Goal: Information Seeking & Learning: Understand process/instructions

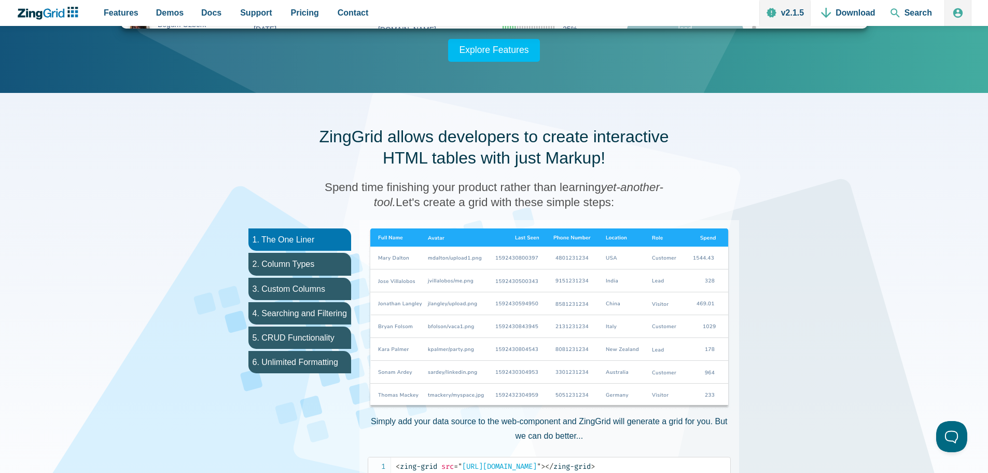
scroll to position [415, 0]
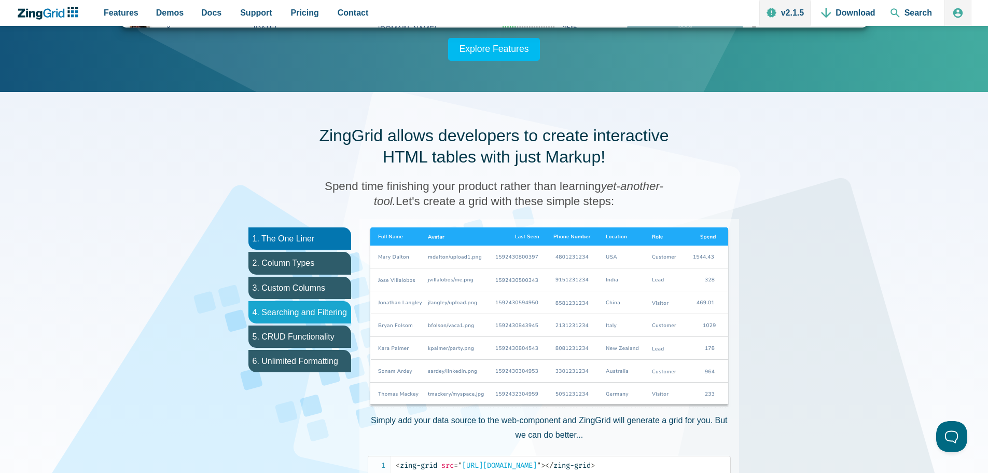
click at [293, 321] on li "4. Searching and Filtering" at bounding box center [299, 312] width 103 height 22
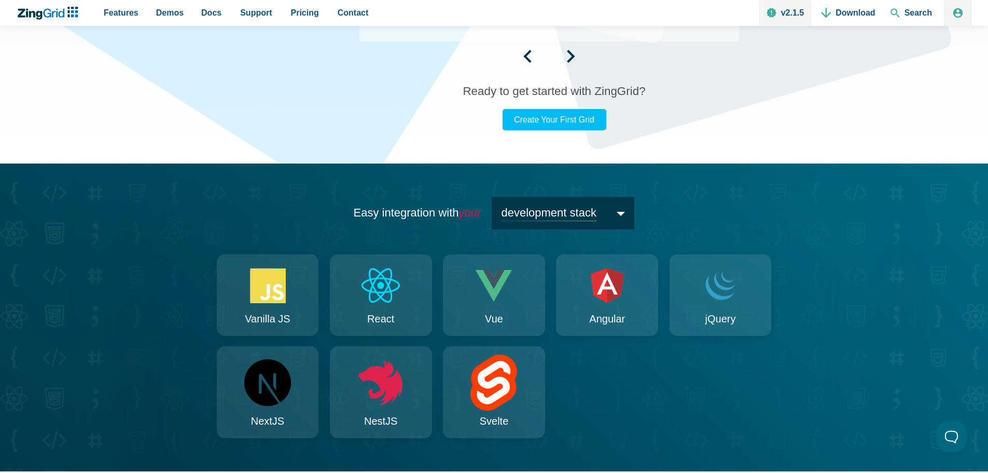
scroll to position [986, 0]
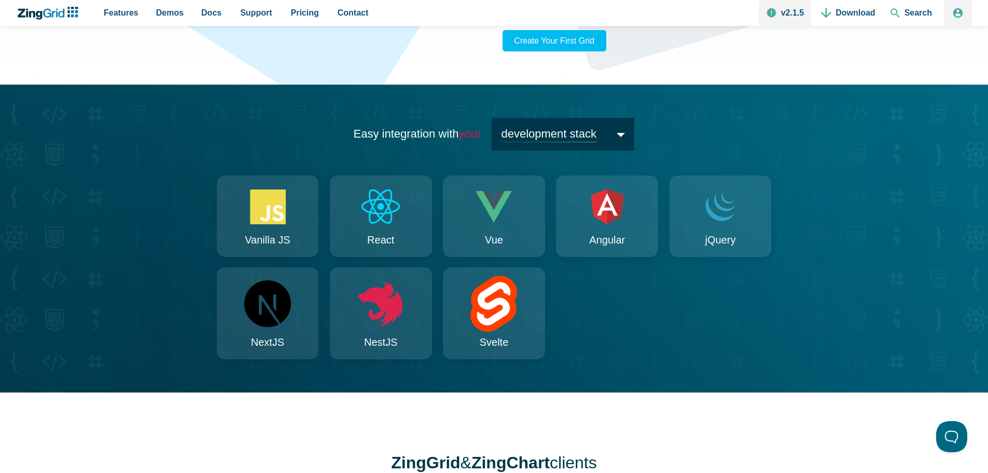
click at [571, 136] on span "development stack" at bounding box center [563, 134] width 143 height 33
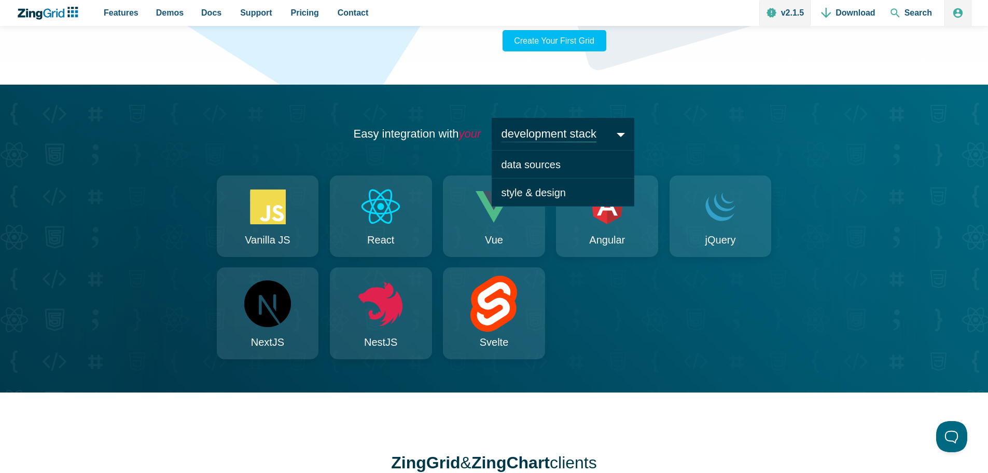
click at [201, 179] on div "Easy integration with your development stack development stack data sources sty…" at bounding box center [494, 239] width 830 height 308
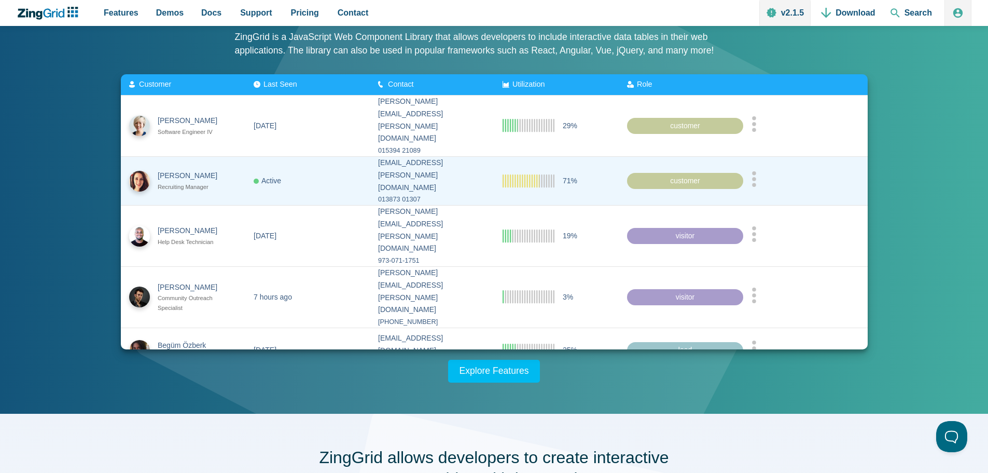
scroll to position [0, 0]
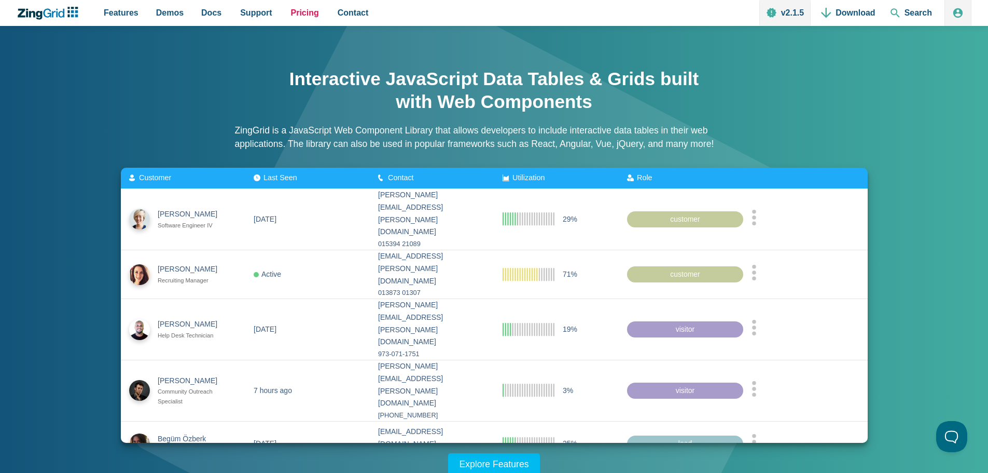
click at [304, 12] on span "Pricing" at bounding box center [305, 13] width 28 height 14
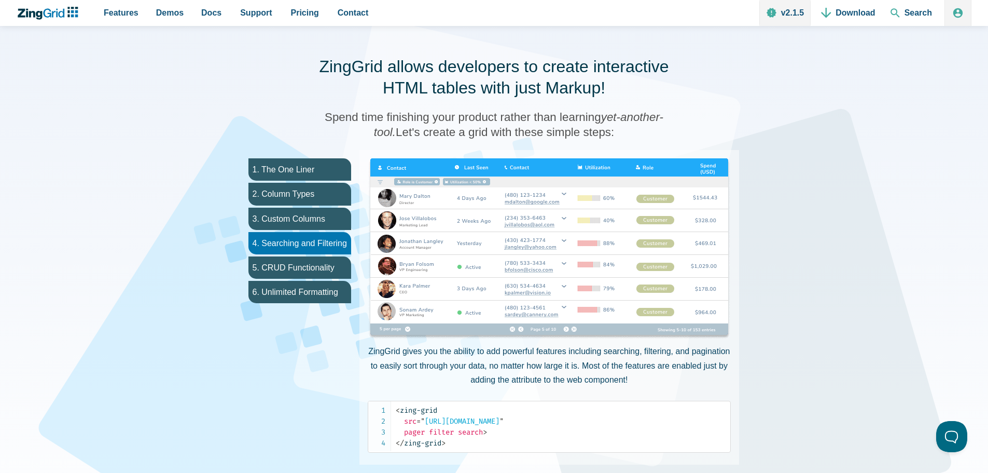
scroll to position [467, 0]
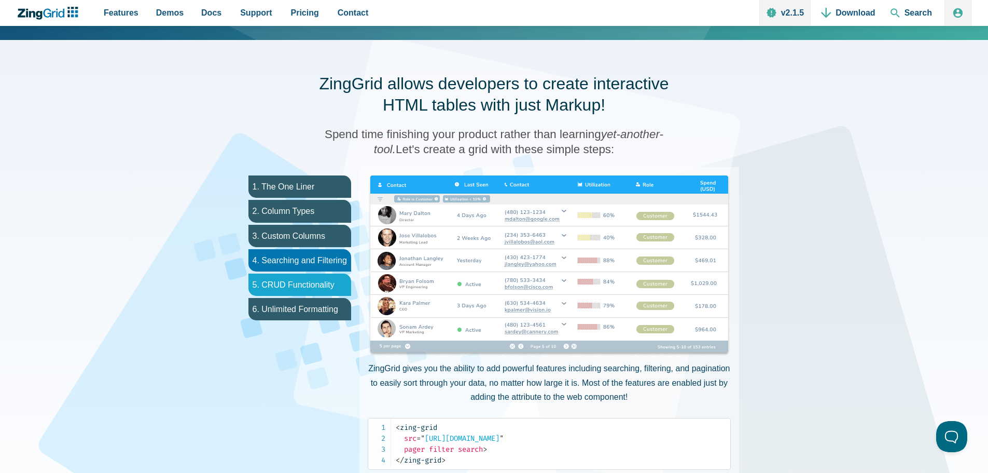
click at [281, 290] on li "5. CRUD Functionality" at bounding box center [299, 284] width 103 height 22
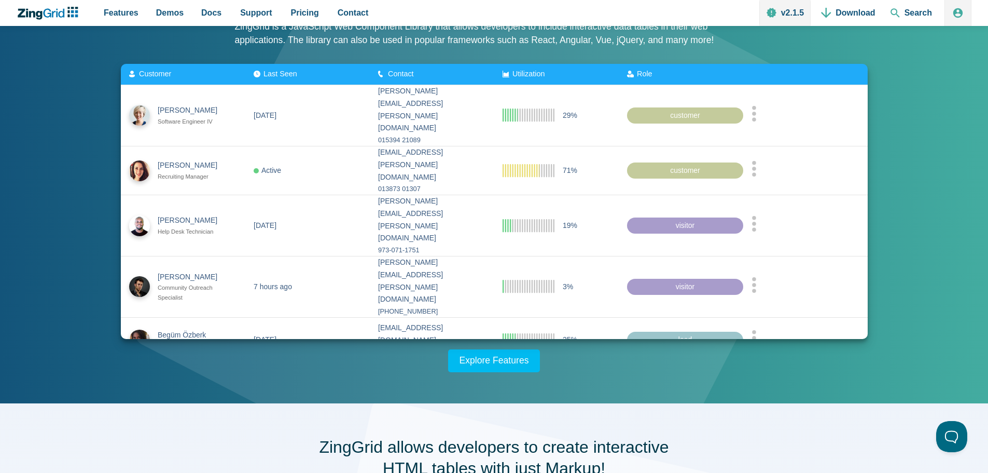
scroll to position [0, 0]
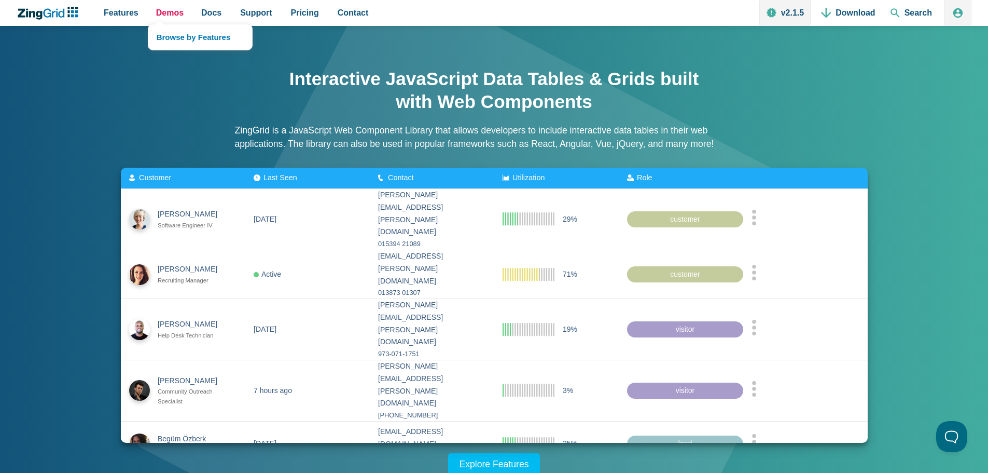
click at [164, 12] on span "Demos" at bounding box center [169, 13] width 27 height 14
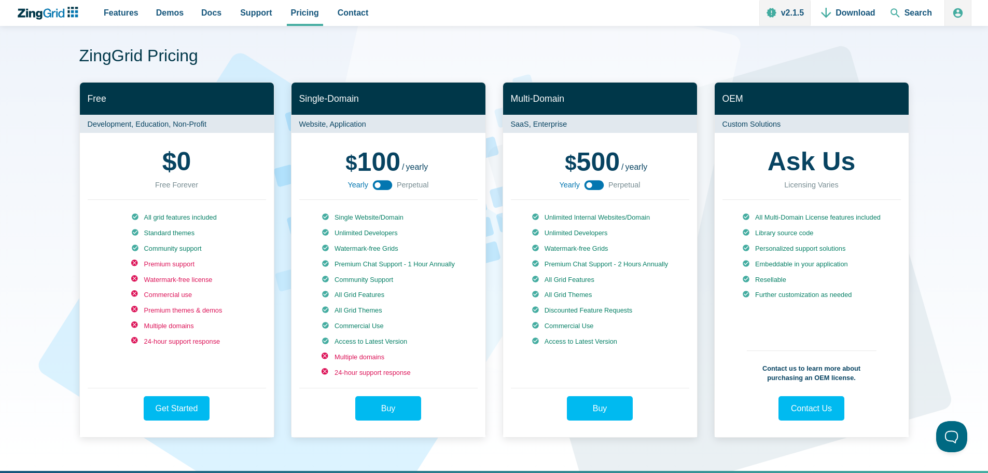
scroll to position [52, 0]
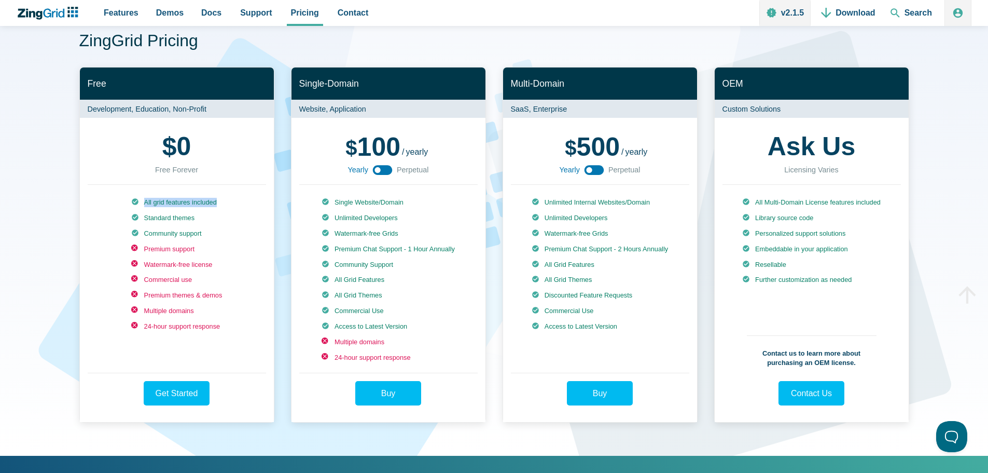
drag, startPoint x: 141, startPoint y: 204, endPoint x: 221, endPoint y: 206, distance: 80.4
click at [221, 206] on li "All grid features included" at bounding box center [176, 202] width 91 height 9
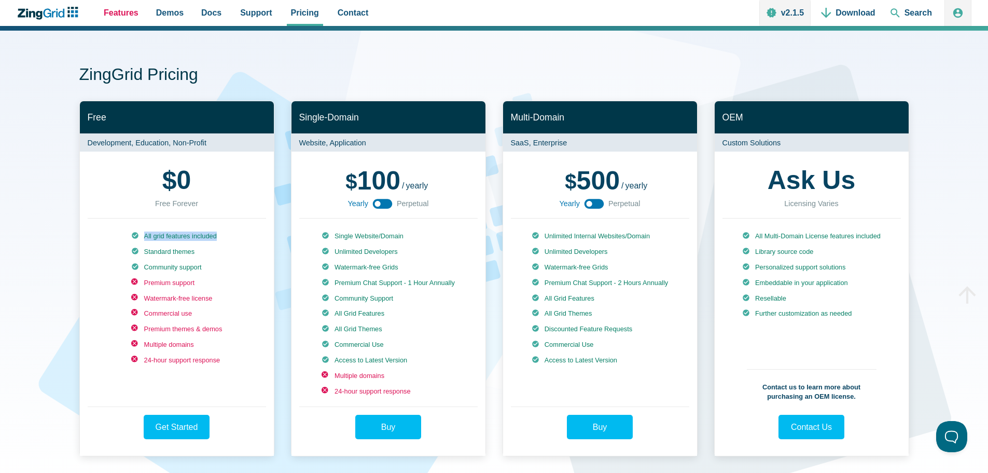
scroll to position [0, 0]
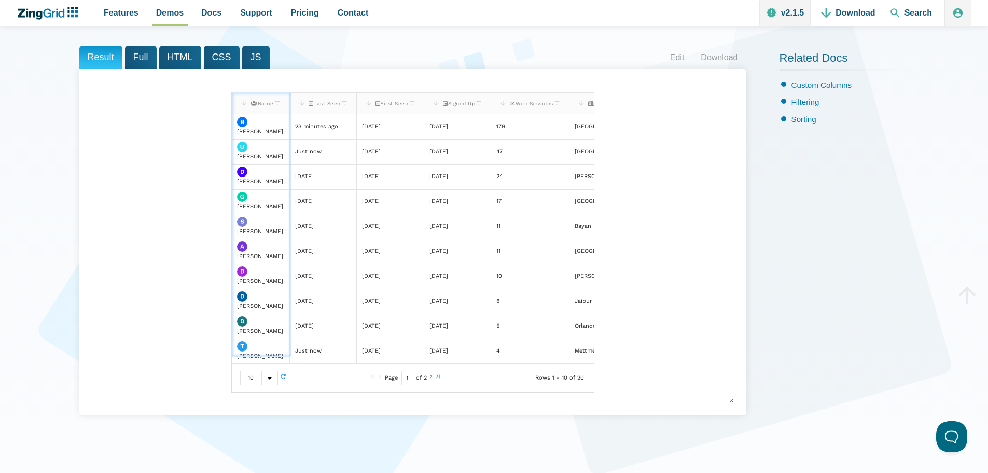
click at [133, 63] on span "Full" at bounding box center [141, 57] width 32 height 23
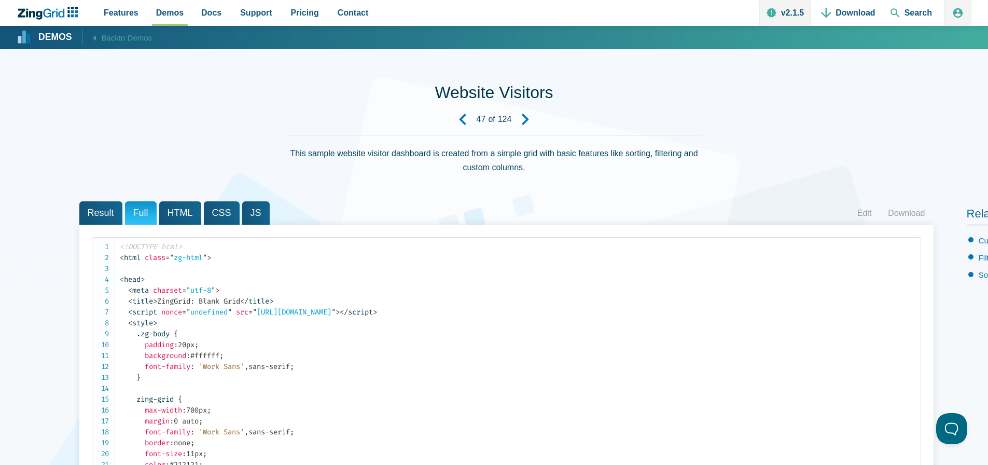
click at [102, 209] on span "Result" at bounding box center [100, 212] width 43 height 23
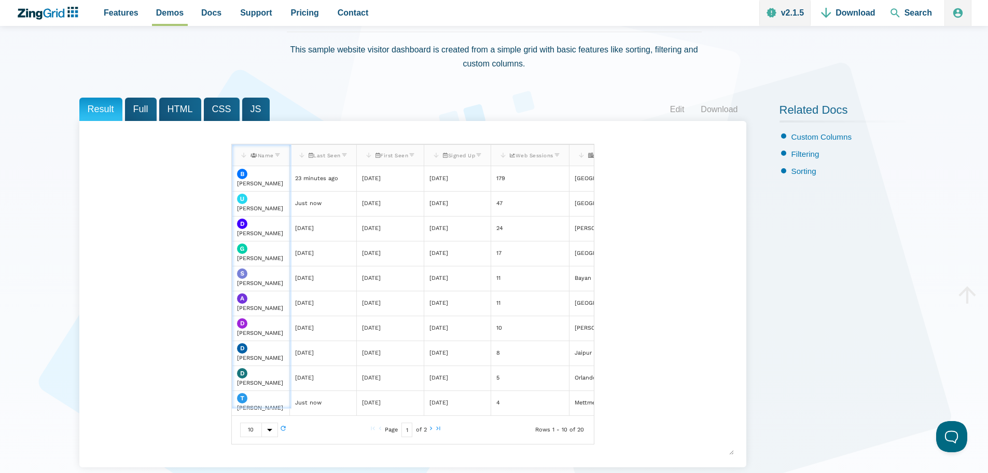
click at [354, 154] on zg-head-cell "Last Seen" at bounding box center [322, 155] width 67 height 22
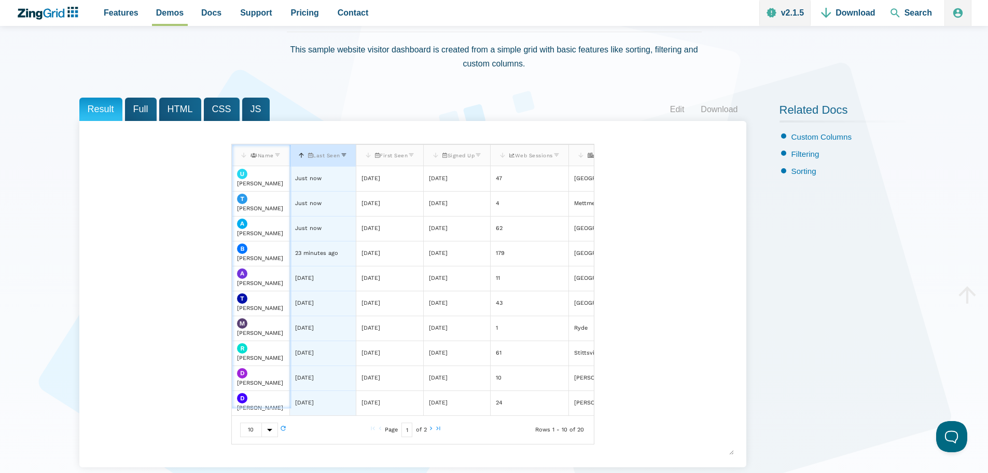
click at [354, 154] on zg-head-cell "Last Seen" at bounding box center [322, 155] width 66 height 22
click at [411, 151] on div "First Seen" at bounding box center [389, 155] width 51 height 13
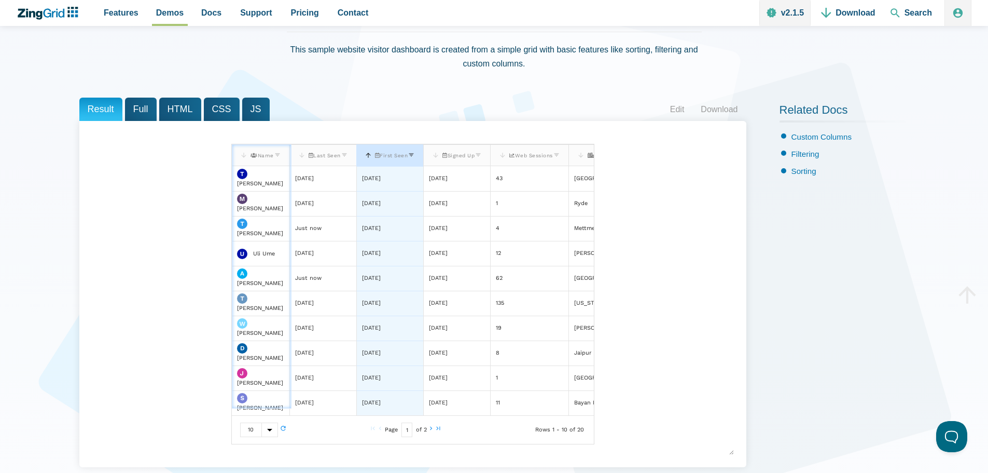
click at [411, 151] on div "First Seen" at bounding box center [389, 155] width 51 height 13
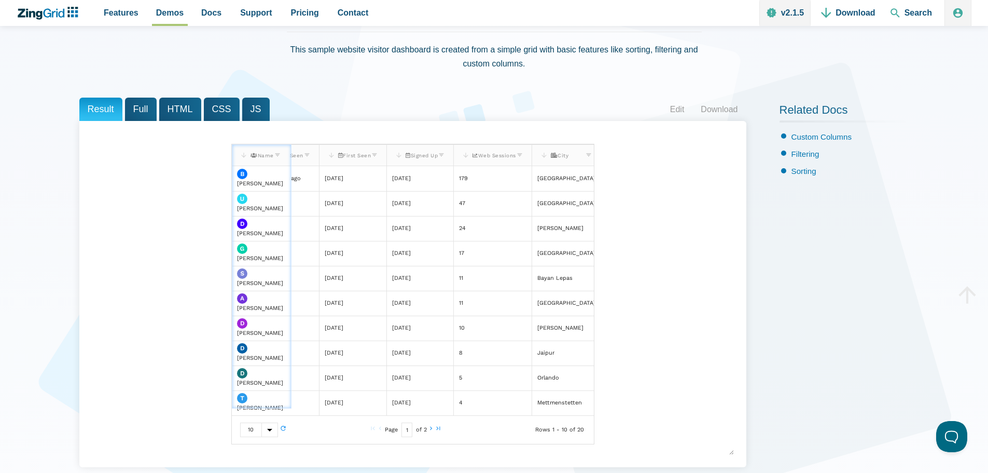
scroll to position [0, 41]
click at [806, 154] on link "Filtering" at bounding box center [806, 153] width 28 height 9
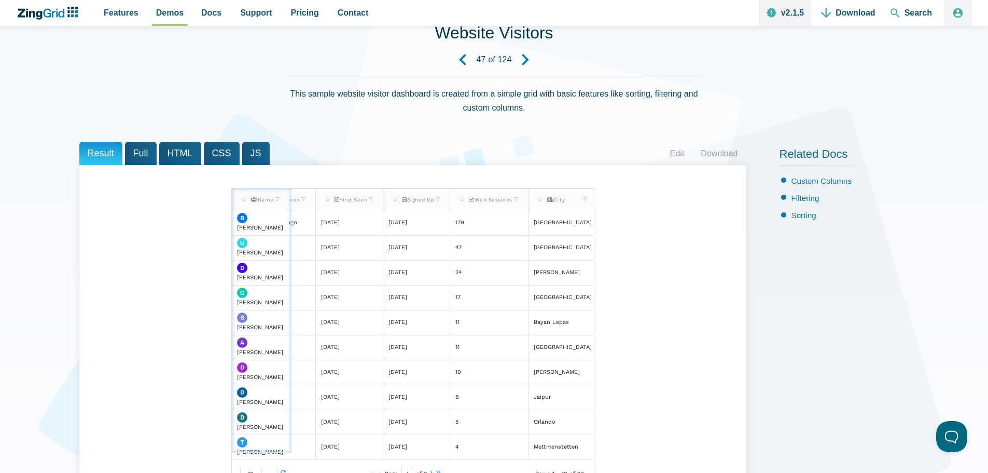
scroll to position [0, 0]
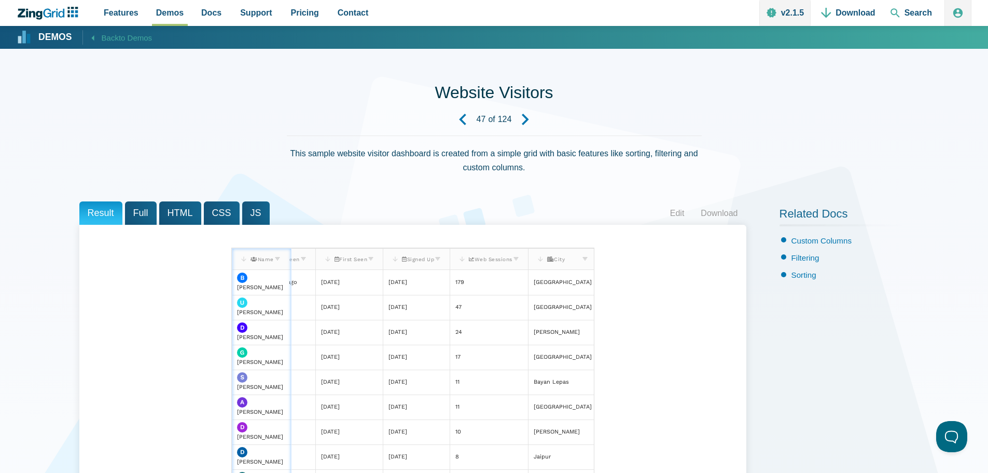
click at [109, 36] on span "Back to Demos" at bounding box center [127, 37] width 51 height 13
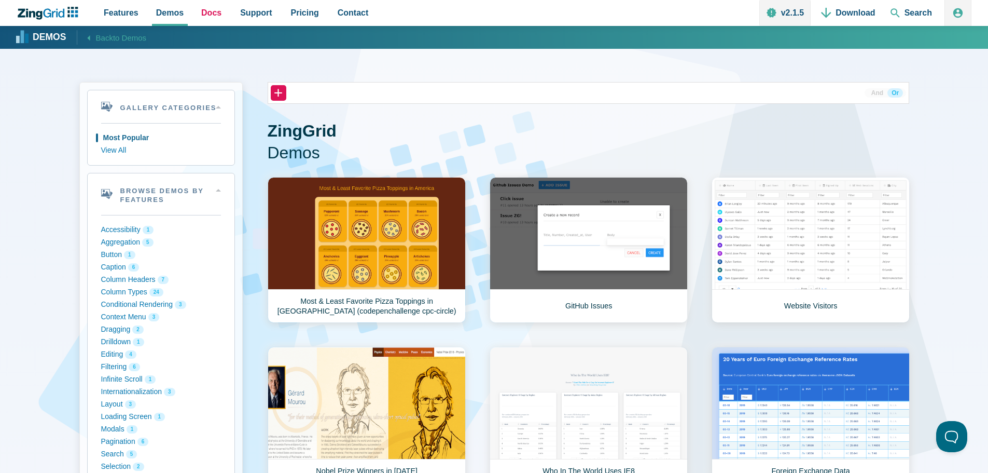
click at [210, 5] on link "Docs" at bounding box center [211, 13] width 29 height 26
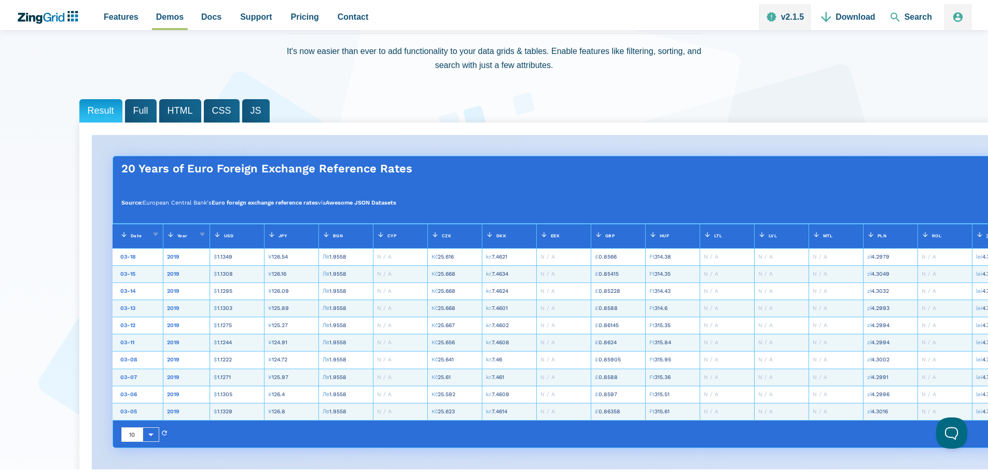
scroll to position [104, 0]
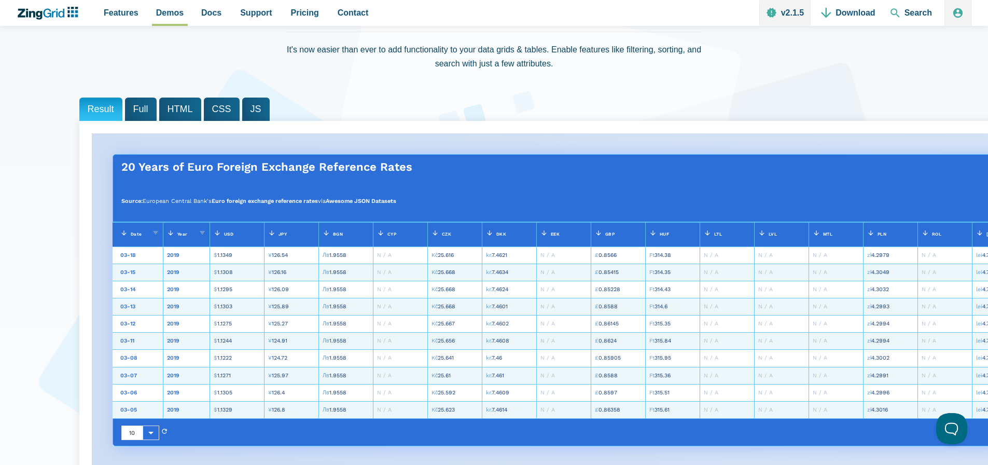
click at [248, 104] on span "JS" at bounding box center [255, 109] width 27 height 23
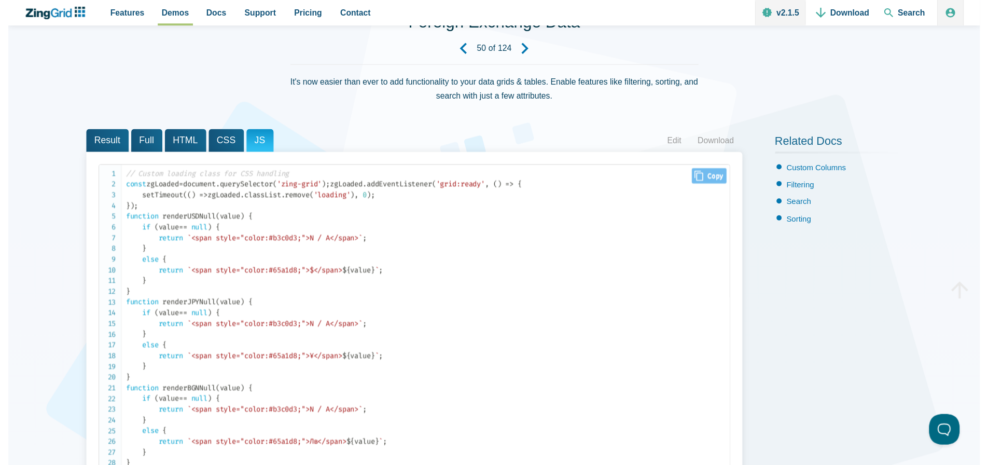
scroll to position [52, 0]
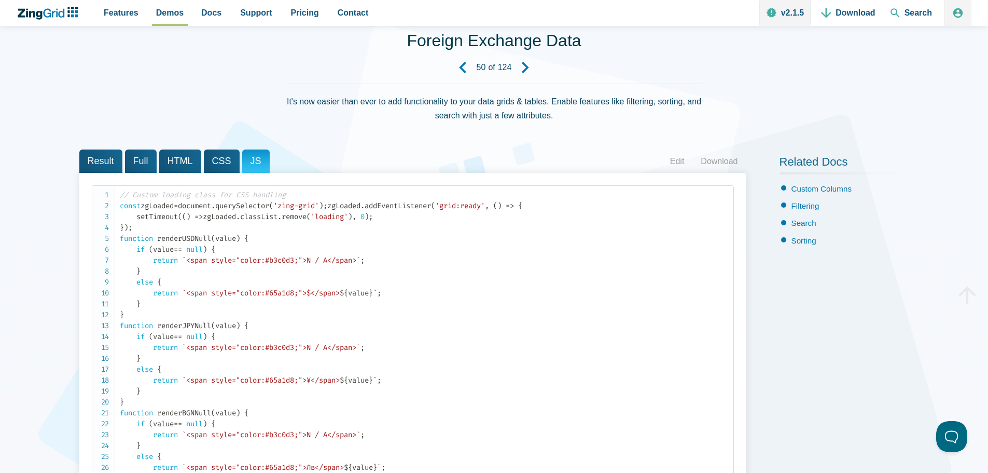
click at [134, 155] on span "Full" at bounding box center [141, 160] width 32 height 23
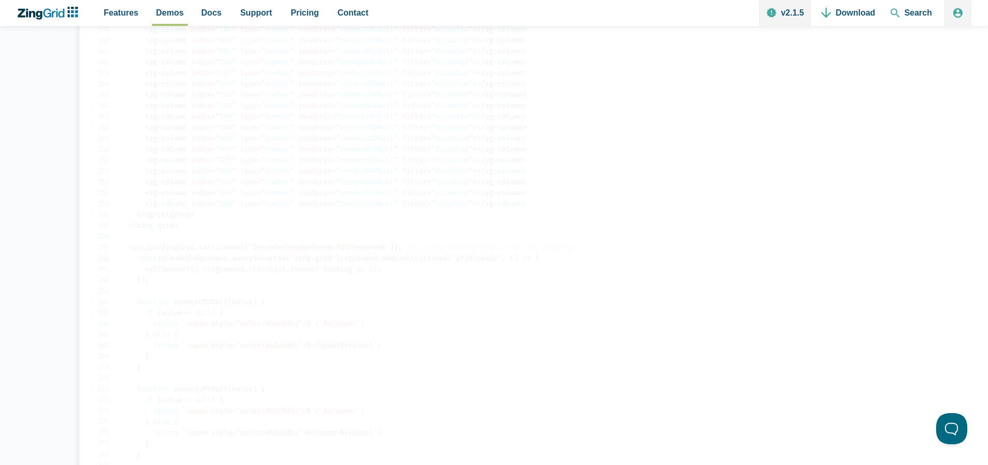
scroll to position [2697, 0]
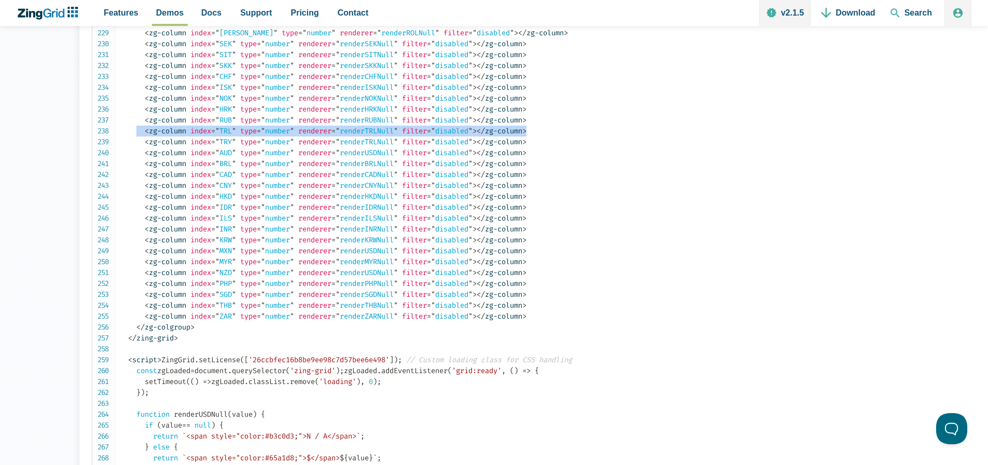
drag, startPoint x: 136, startPoint y: 141, endPoint x: 565, endPoint y: 146, distance: 429.0
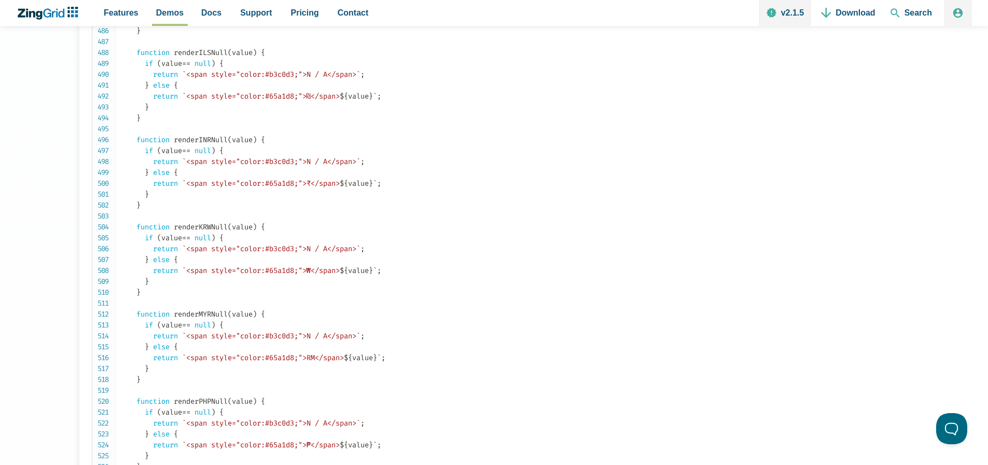
scroll to position [5654, 0]
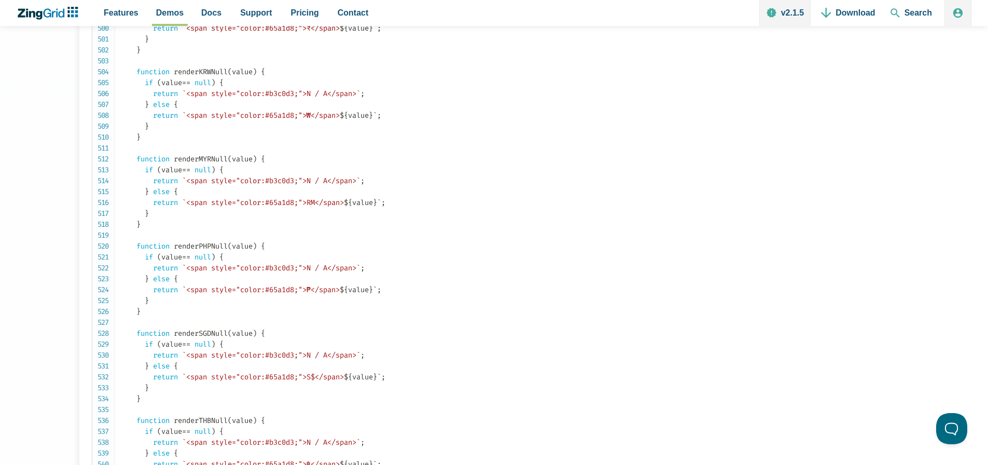
click at [141, 7] on nav "Features Demos Browse by Features Docs Support Pricing Contact v2.1.5 Download …" at bounding box center [235, 13] width 283 height 26
click at [112, 9] on span "Features" at bounding box center [121, 13] width 35 height 14
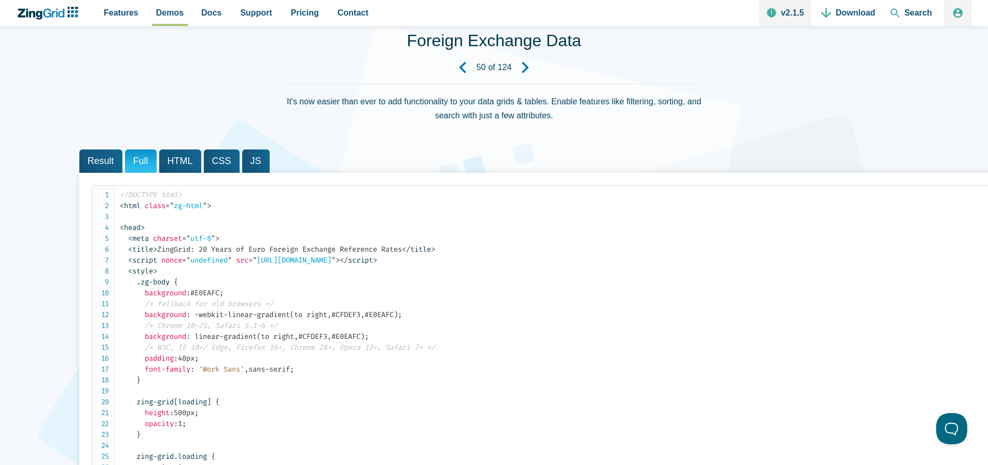
scroll to position [104, 0]
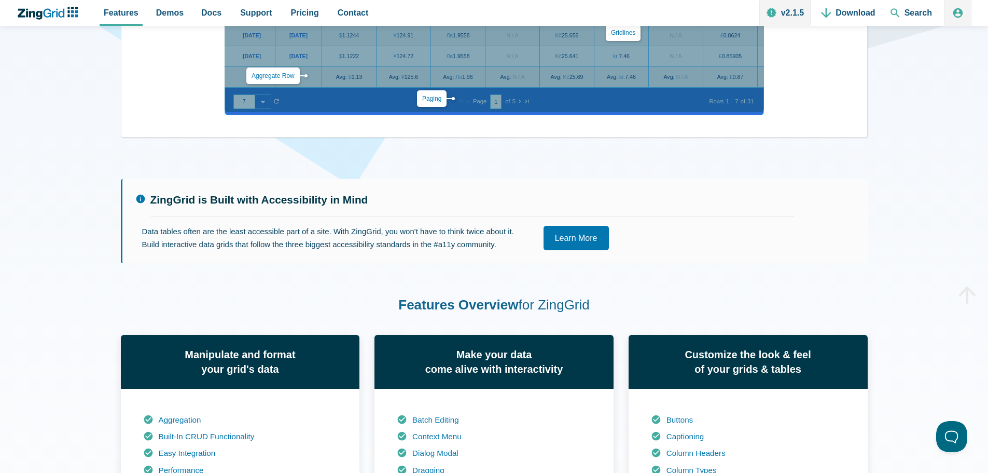
scroll to position [415, 0]
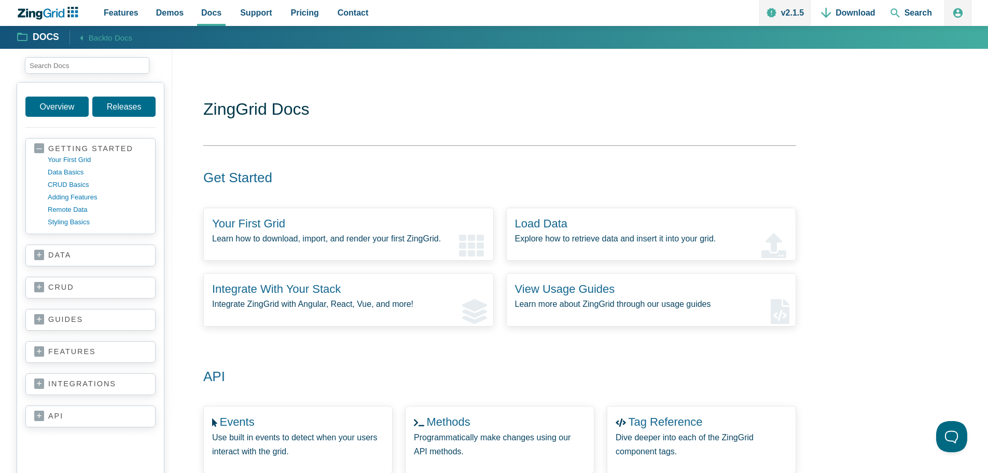
click at [53, 162] on link "your first grid" at bounding box center [97, 160] width 99 height 12
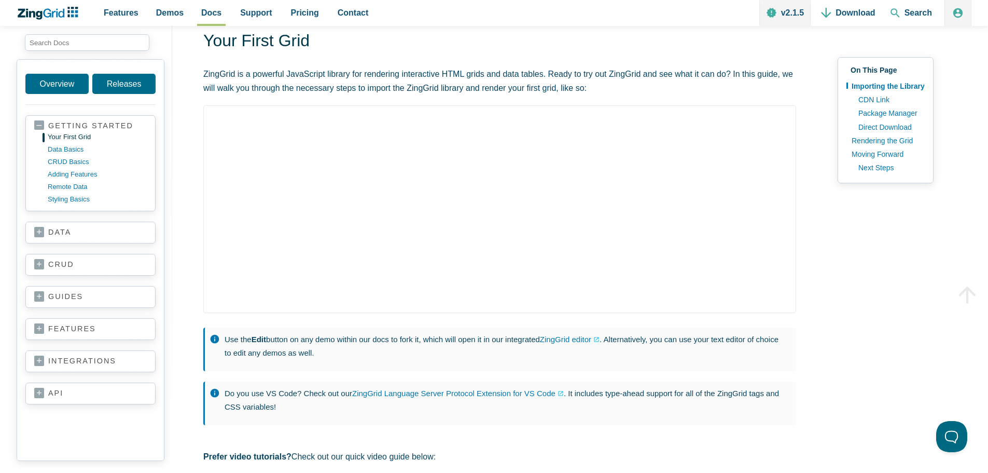
click at [80, 230] on link "data" at bounding box center [90, 232] width 113 height 10
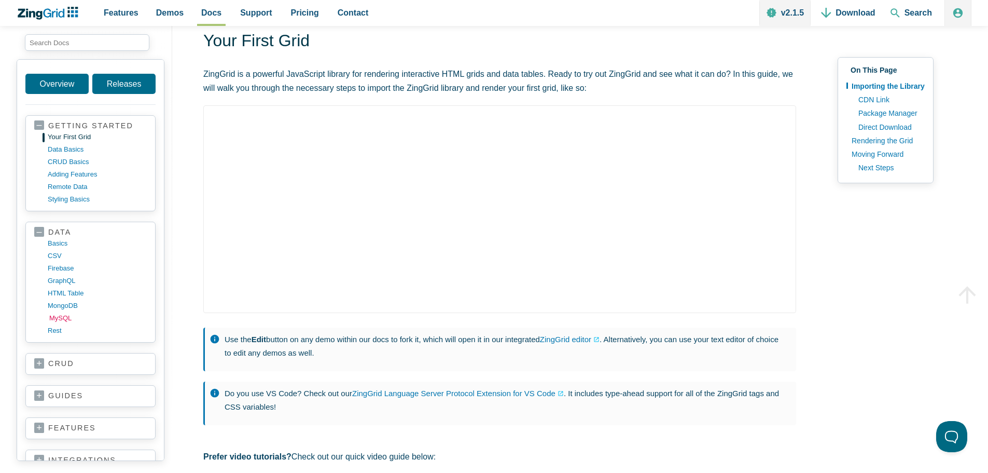
click at [67, 316] on link "MySQL" at bounding box center [98, 318] width 99 height 12
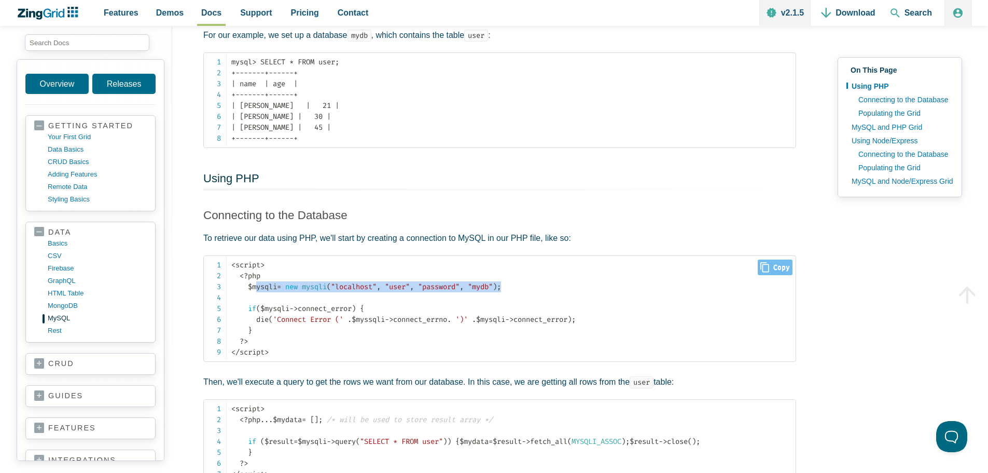
drag, startPoint x: 538, startPoint y: 292, endPoint x: 259, endPoint y: 292, distance: 279.6
click at [259, 292] on code "< script > < ? php $mysqli = new mysqli ( "localhost" , "user" , "password" , "…" at bounding box center [513, 308] width 564 height 98
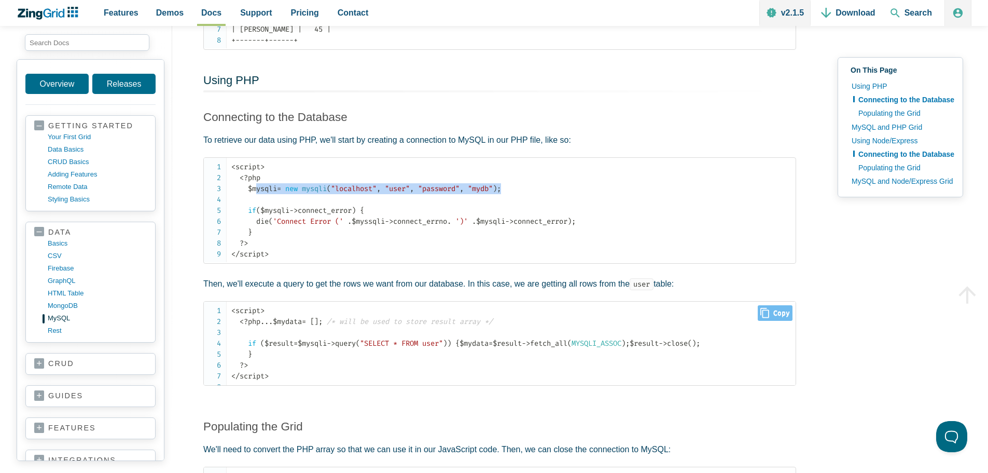
scroll to position [311, 0]
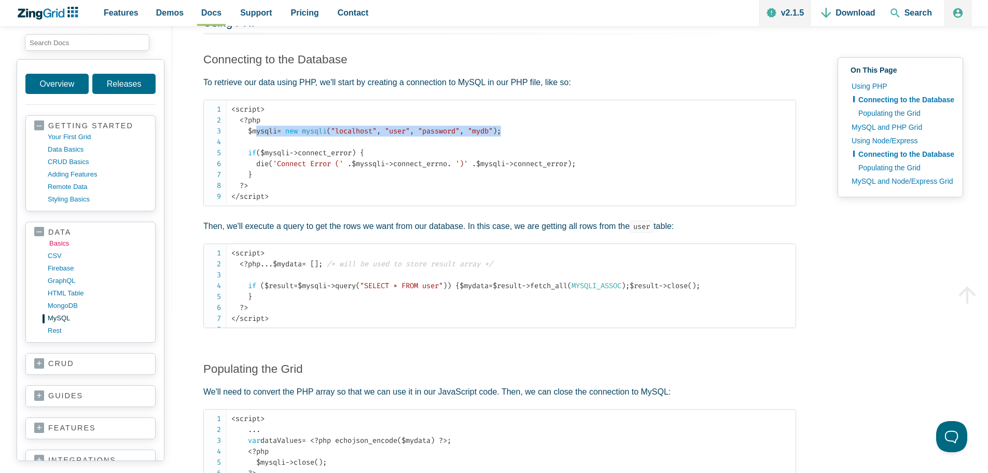
click at [54, 244] on link "basics" at bounding box center [98, 243] width 99 height 12
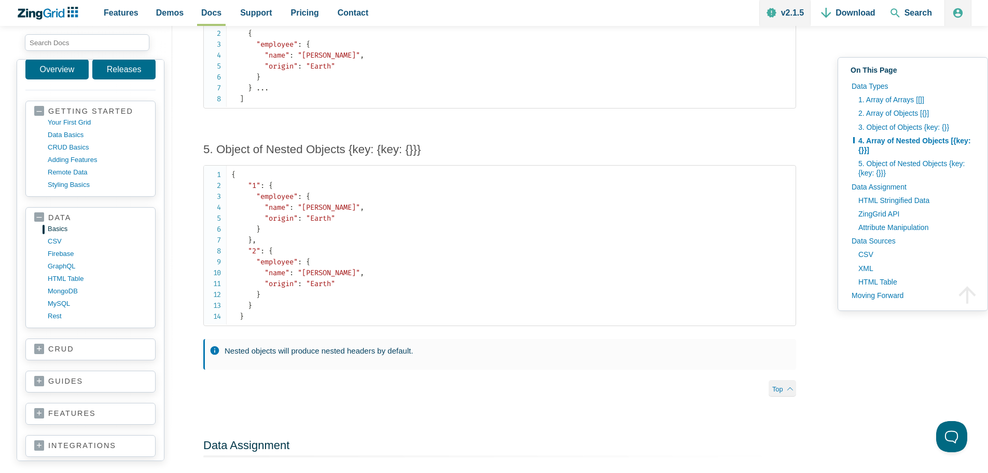
scroll to position [5, 0]
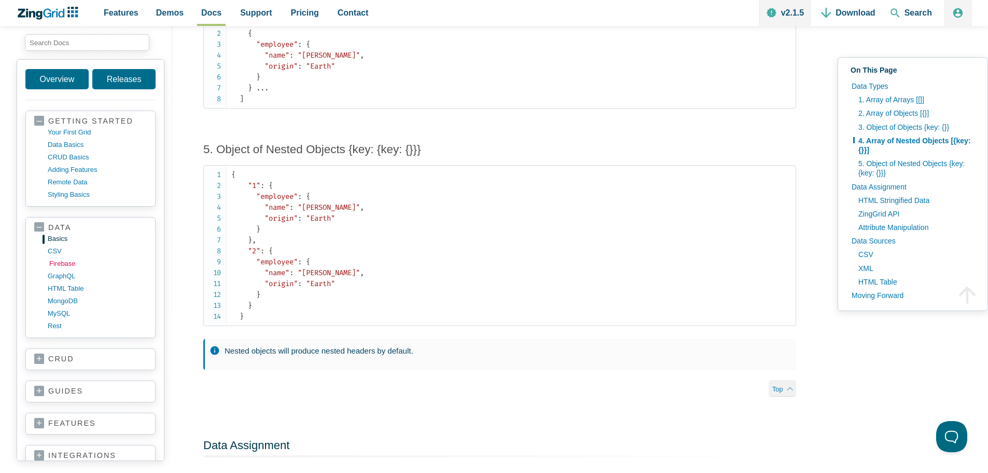
click at [54, 260] on link "firebase" at bounding box center [98, 263] width 99 height 12
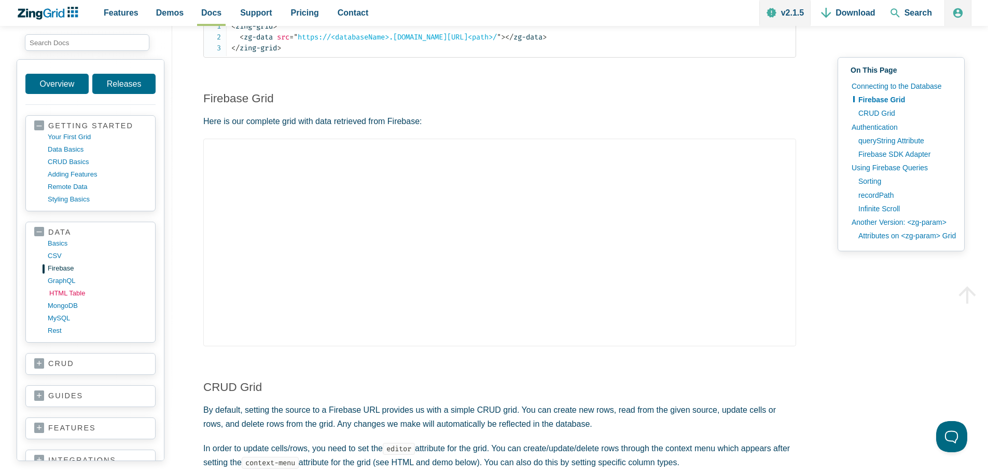
click at [82, 287] on link "HTML table" at bounding box center [98, 293] width 99 height 12
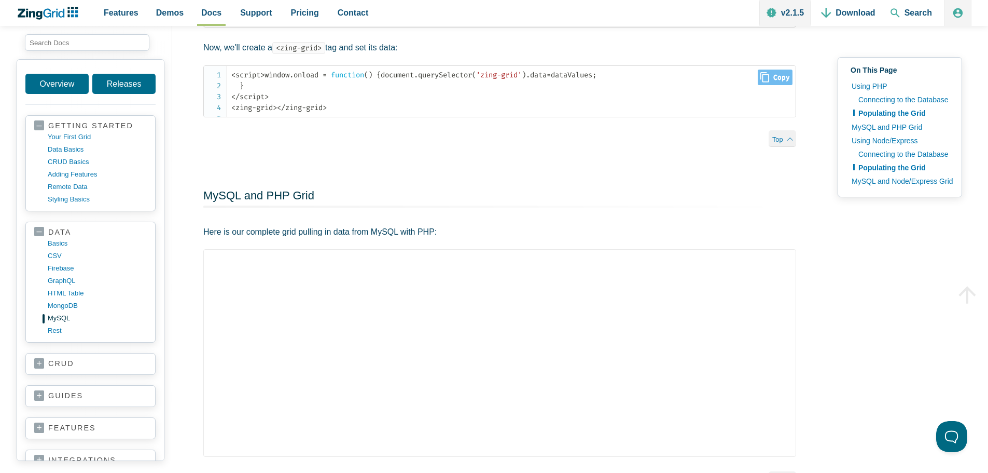
scroll to position [778, 0]
drag, startPoint x: 339, startPoint y: 137, endPoint x: 511, endPoint y: 145, distance: 172.9
click at [511, 112] on code "< script > window . onload = function ( ) { document . querySelector ( 'zing-gr…" at bounding box center [513, 90] width 564 height 44
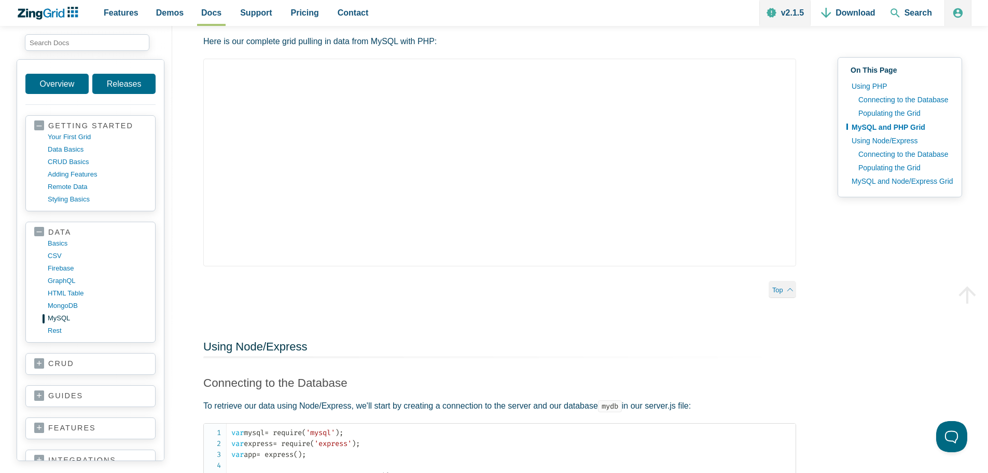
scroll to position [986, 0]
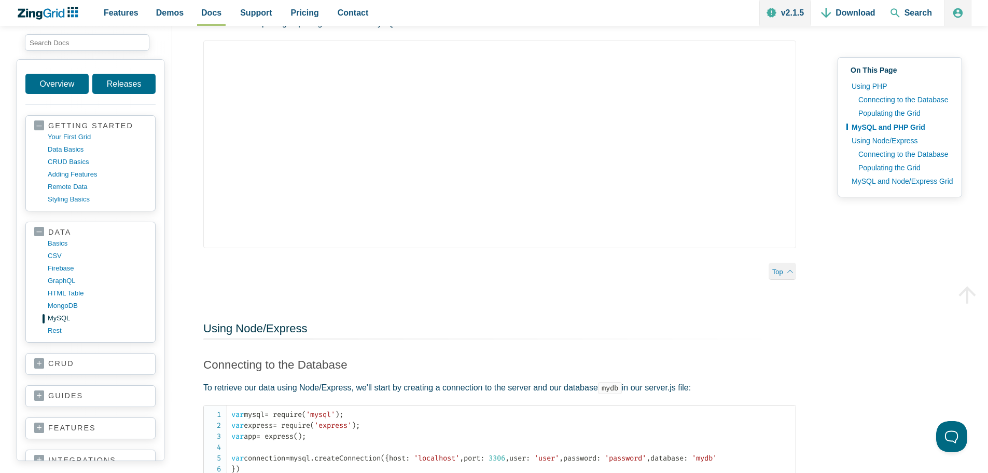
click at [49, 363] on link "crud" at bounding box center [90, 363] width 113 height 10
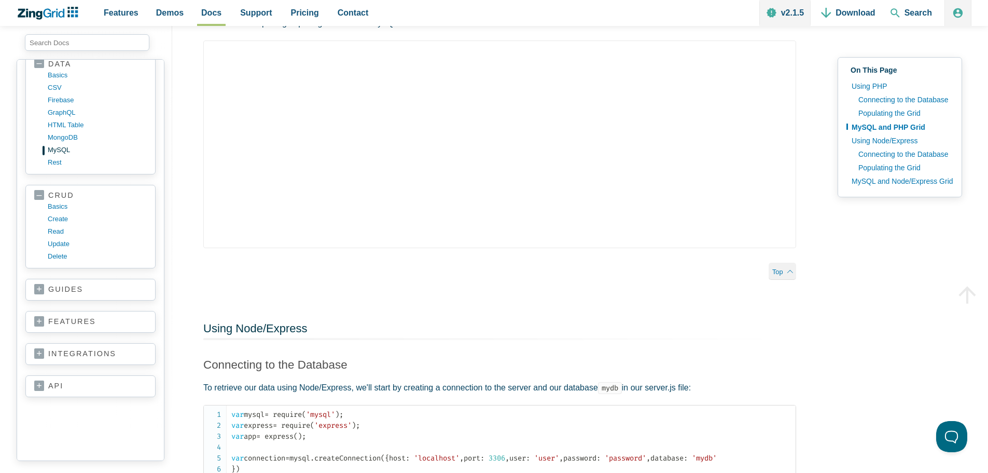
scroll to position [170, 0]
click at [61, 317] on link "features" at bounding box center [90, 319] width 113 height 10
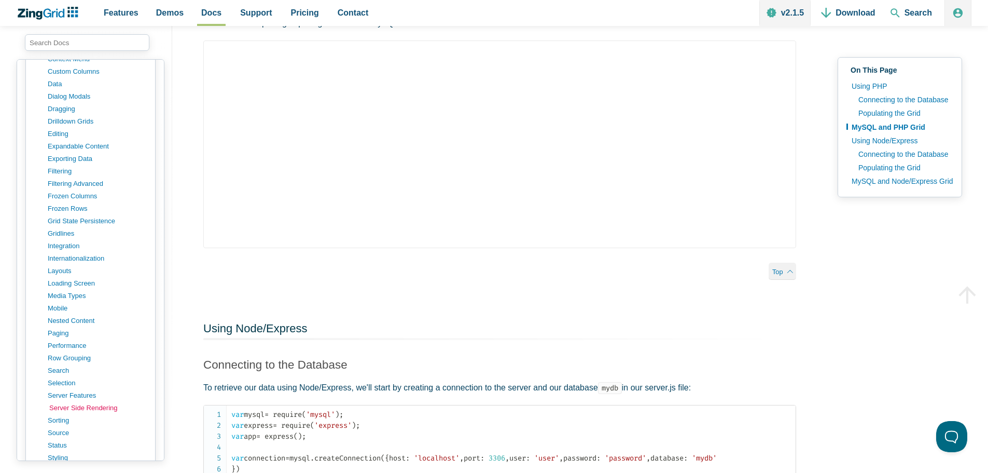
scroll to position [585, 0]
click at [77, 401] on link "server side rendering" at bounding box center [98, 401] width 99 height 12
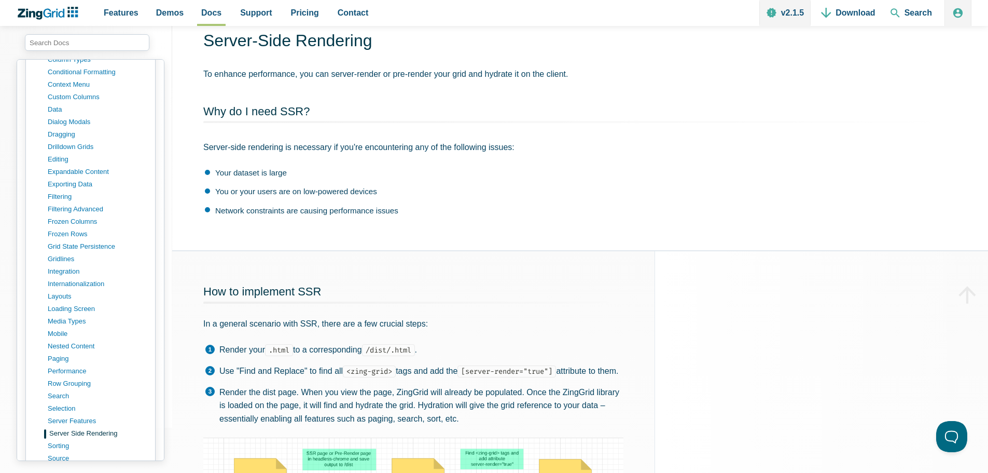
scroll to position [571, 0]
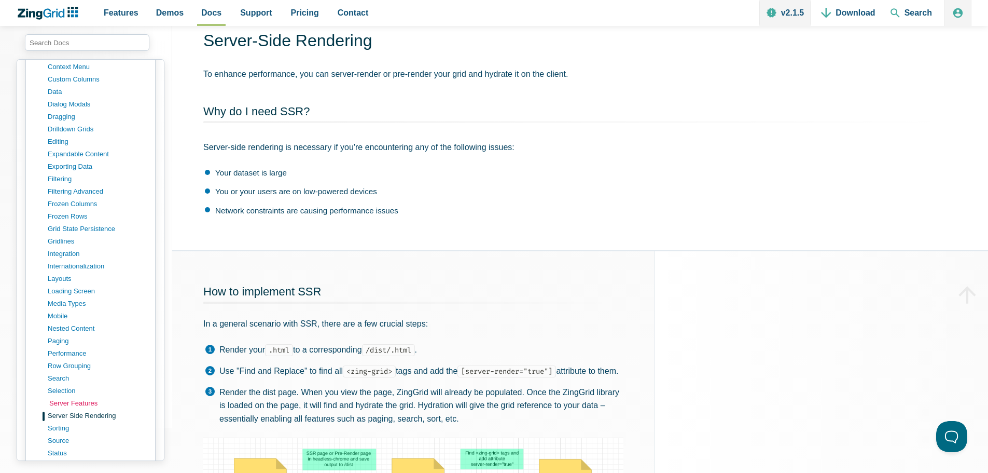
click at [63, 400] on link "server features" at bounding box center [98, 403] width 99 height 12
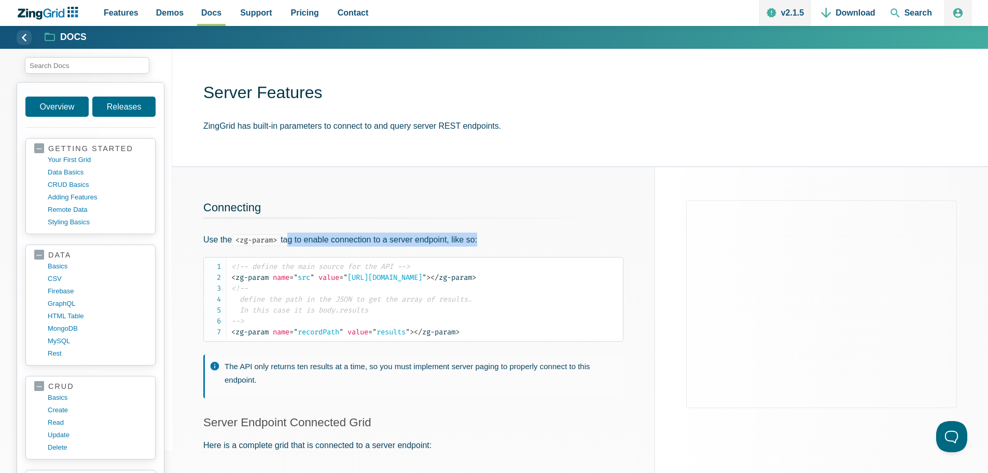
click at [479, 243] on p "Use the <zg-param> tag to enable connection to a server endpoint, like so:" at bounding box center [413, 239] width 420 height 14
drag, startPoint x: 353, startPoint y: 280, endPoint x: 502, endPoint y: 281, distance: 148.9
click at [426, 281] on span "= " https://swapi.py4e.com/api/people/ "" at bounding box center [382, 277] width 87 height 9
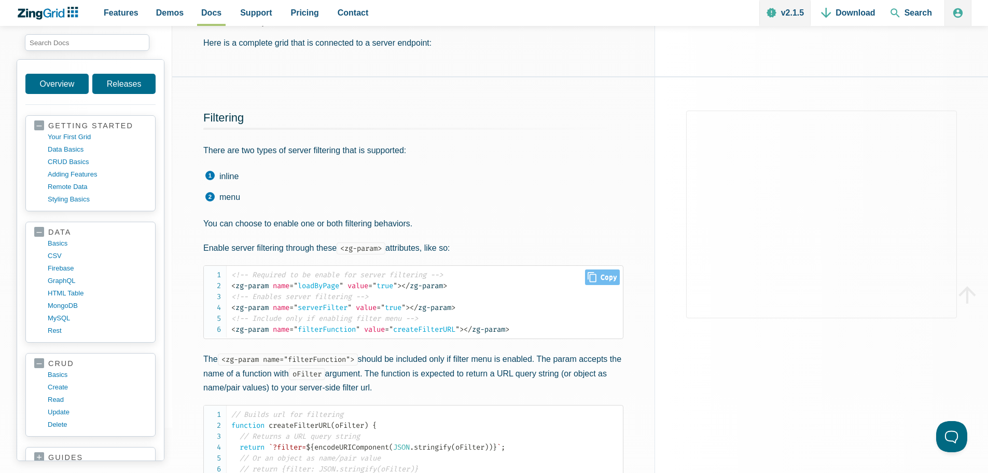
scroll to position [415, 0]
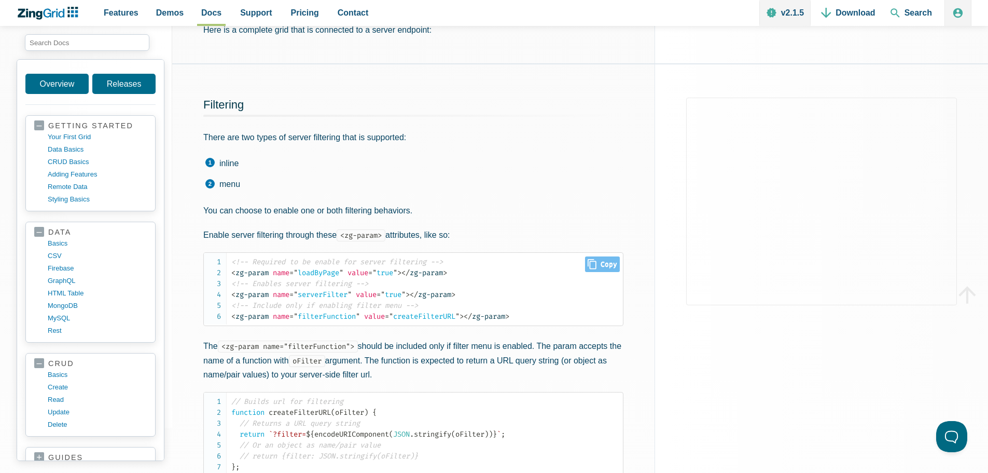
click at [323, 299] on span "= " serverFilter "" at bounding box center [320, 294] width 62 height 9
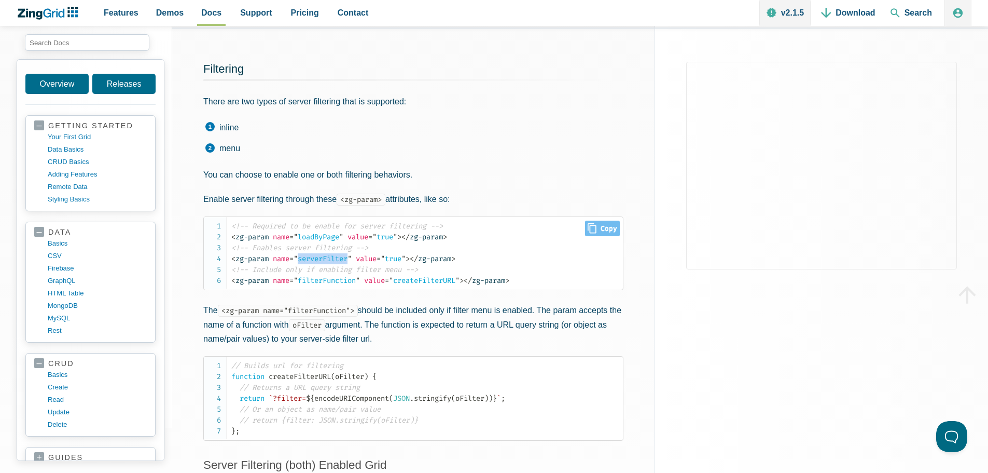
scroll to position [519, 0]
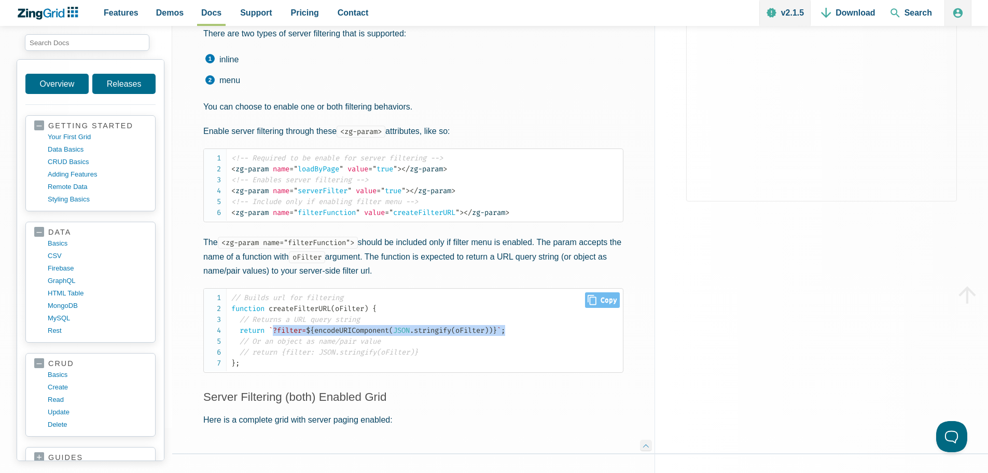
drag, startPoint x: 273, startPoint y: 329, endPoint x: 534, endPoint y: 328, distance: 260.4
click at [534, 328] on code "// Builds url for filtering function createFilterURL ( oFilter ) { // Returns a…" at bounding box center [427, 330] width 392 height 76
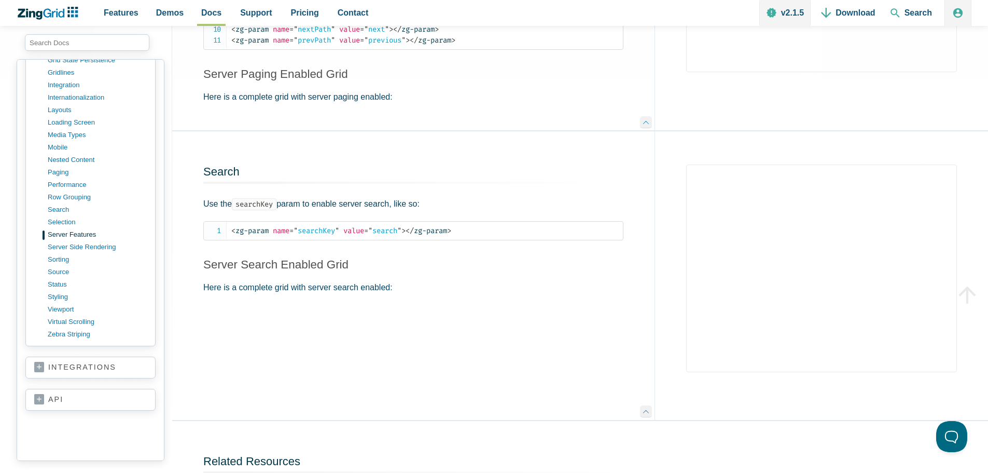
scroll to position [755, 0]
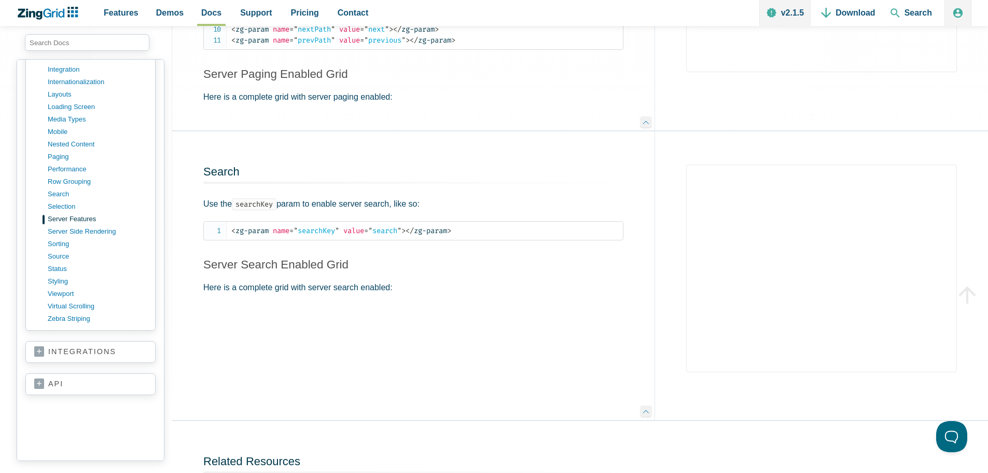
click at [86, 356] on link "integrations" at bounding box center [90, 352] width 113 height 10
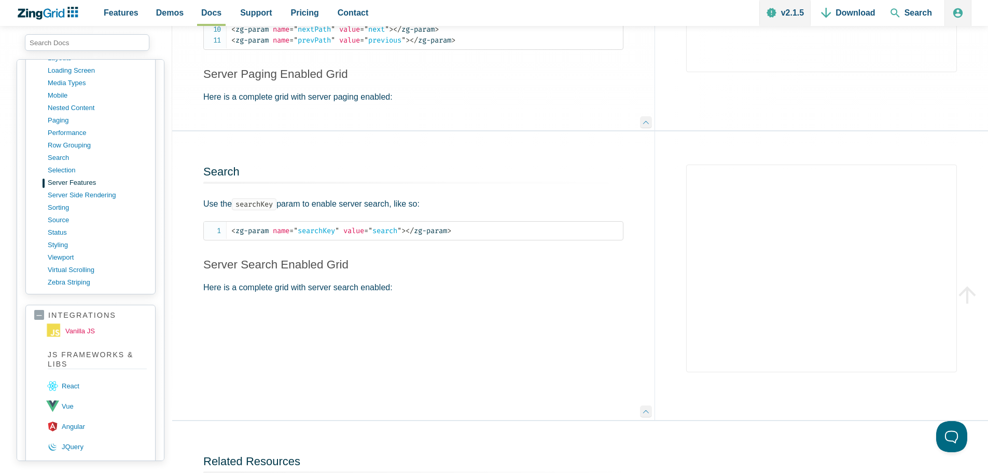
scroll to position [807, 0]
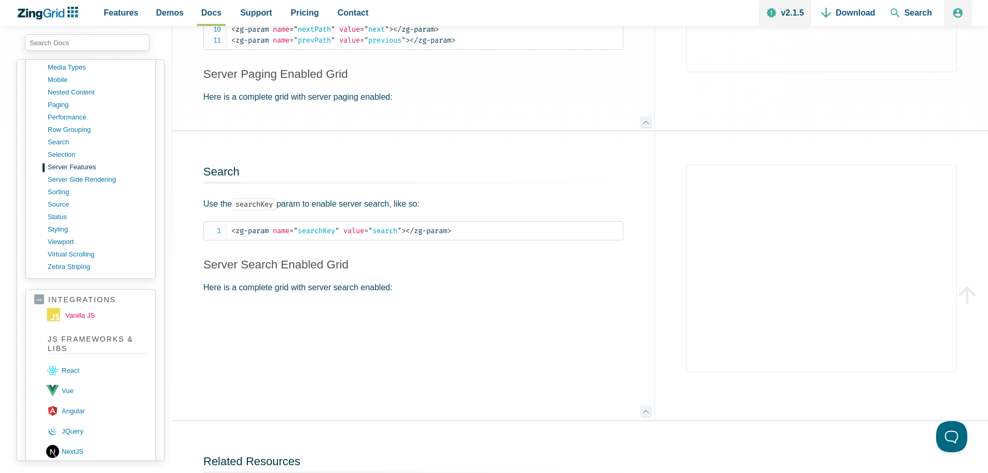
click at [90, 313] on link "vanilla JS" at bounding box center [98, 315] width 101 height 17
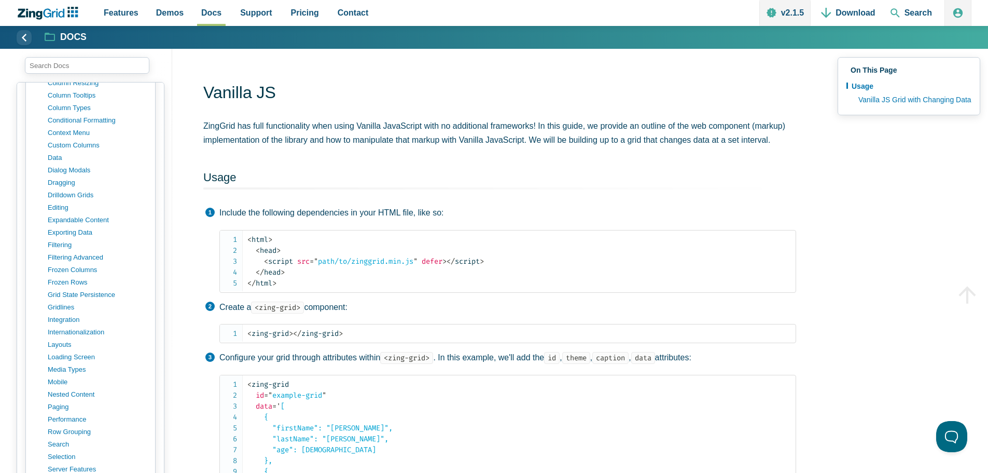
scroll to position [622, 0]
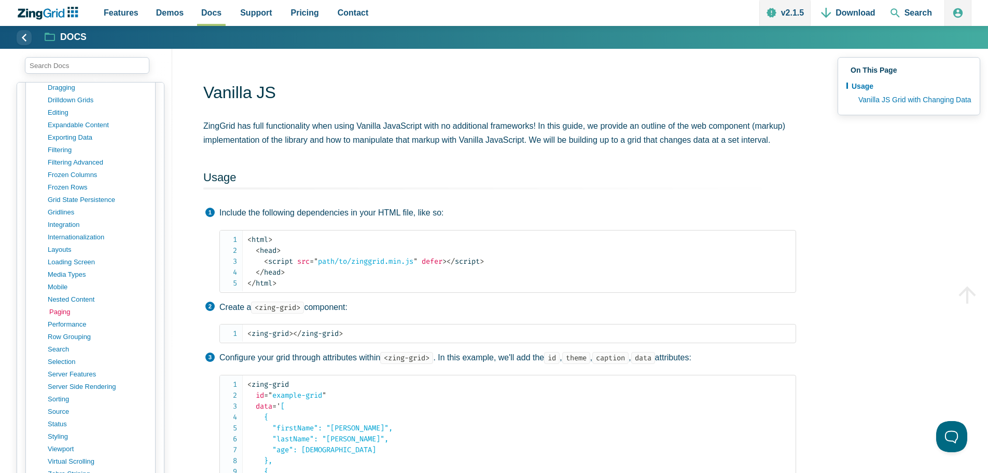
click at [68, 309] on link "paging" at bounding box center [98, 312] width 99 height 12
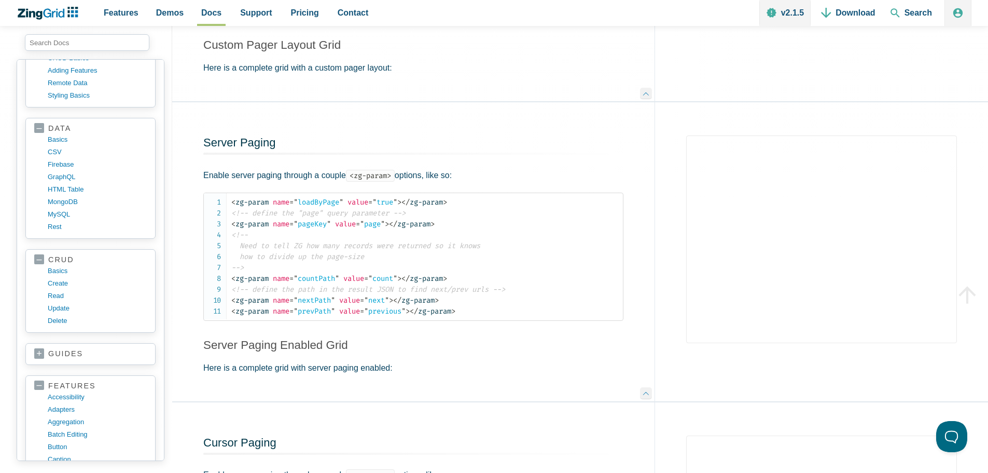
scroll to position [2386, 0]
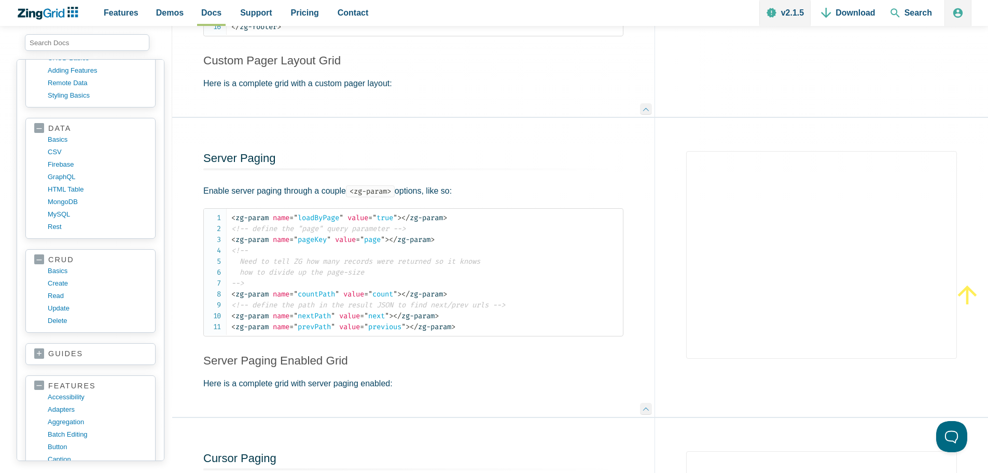
click at [971, 288] on icon "App Content" at bounding box center [967, 294] width 29 height 29
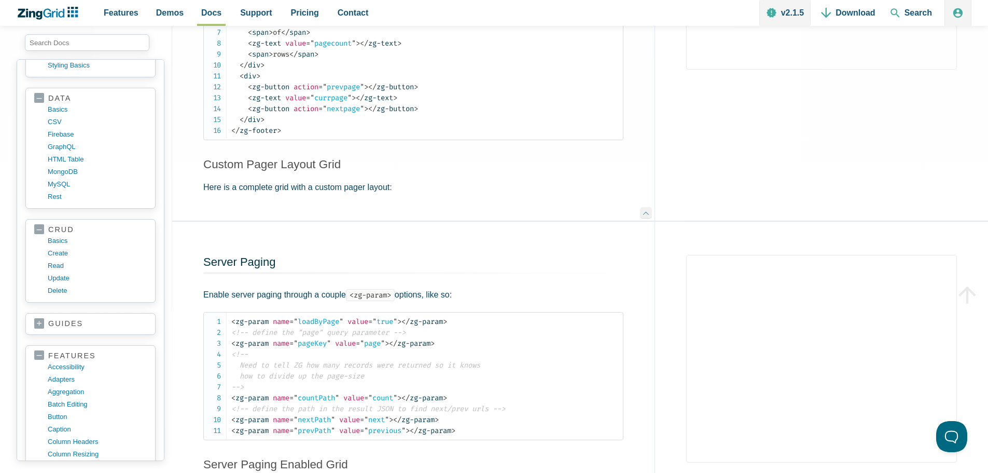
scroll to position [104, 0]
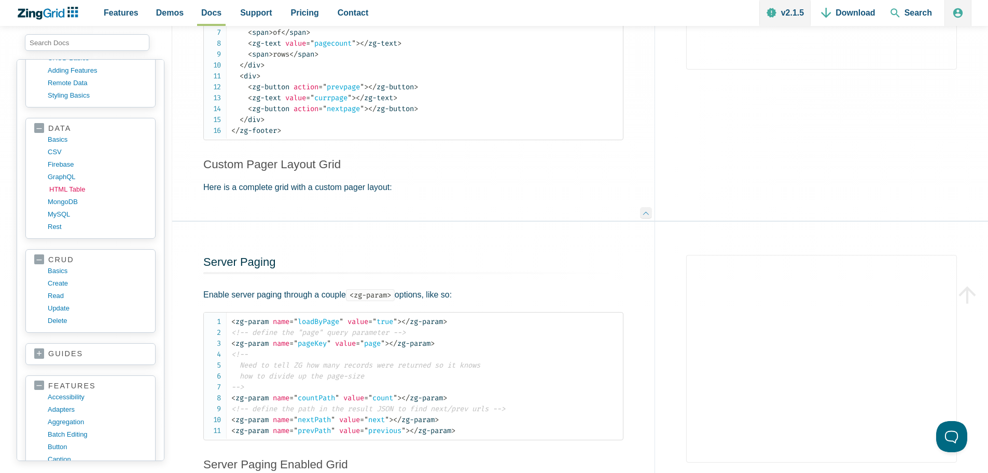
click at [63, 188] on link "HTML table" at bounding box center [98, 189] width 99 height 12
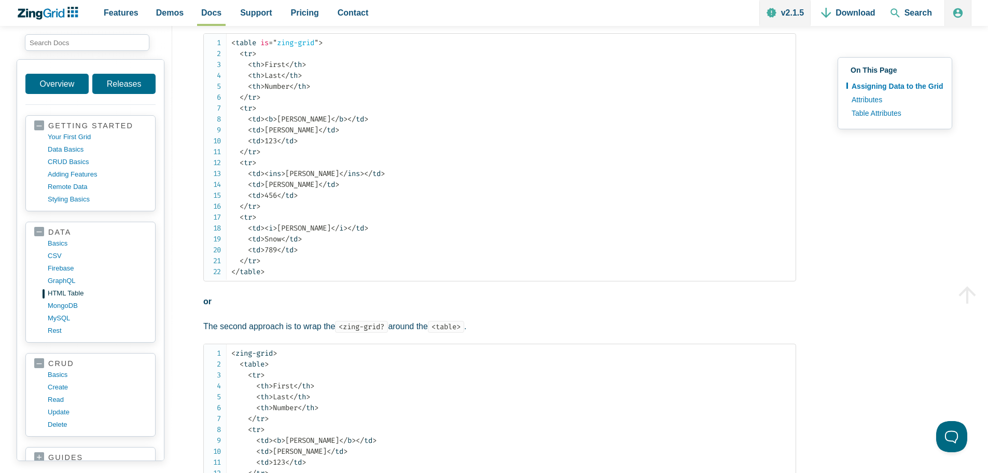
scroll to position [207, 0]
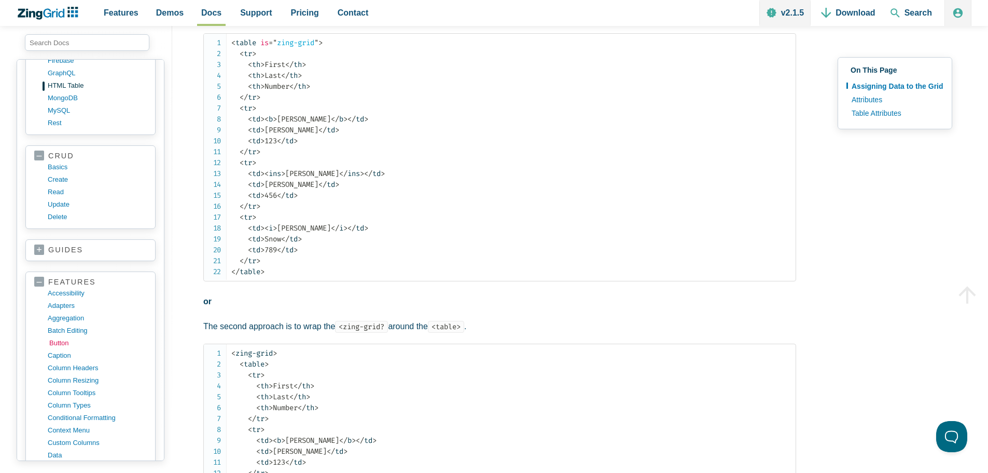
click at [56, 337] on link "button" at bounding box center [98, 343] width 99 height 12
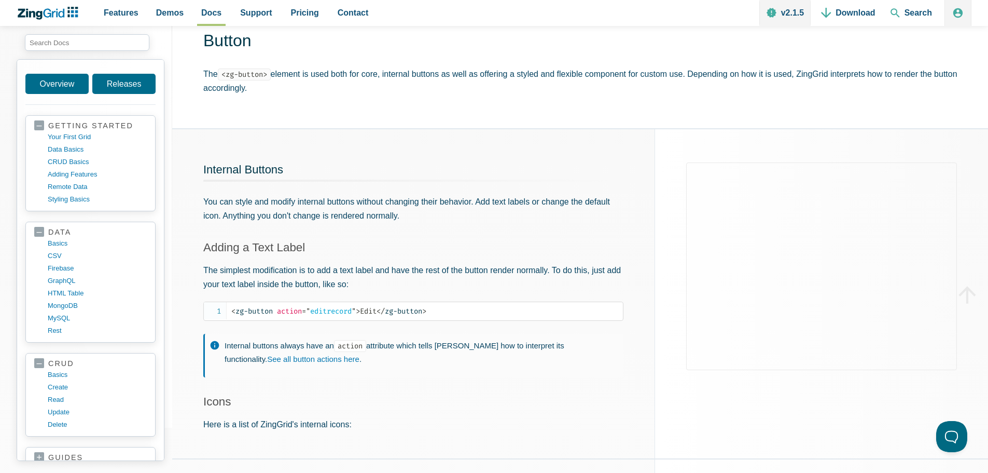
scroll to position [363, 0]
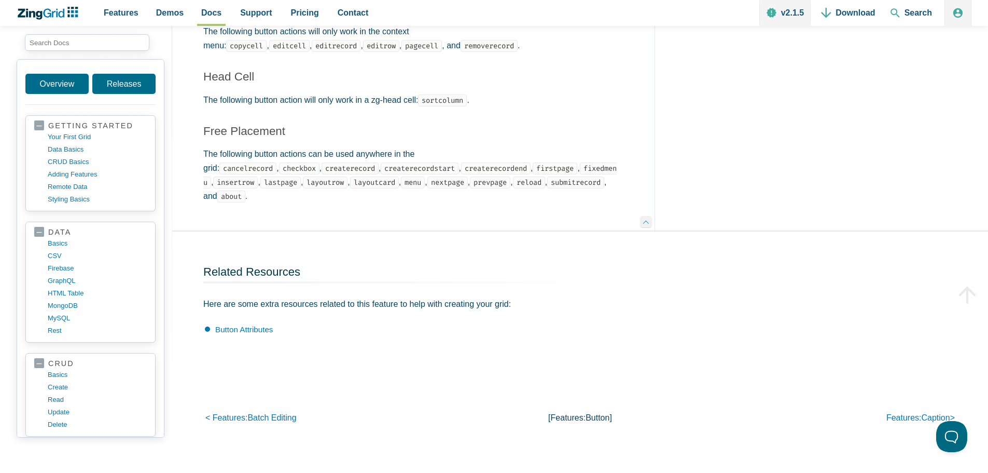
scroll to position [1141, 0]
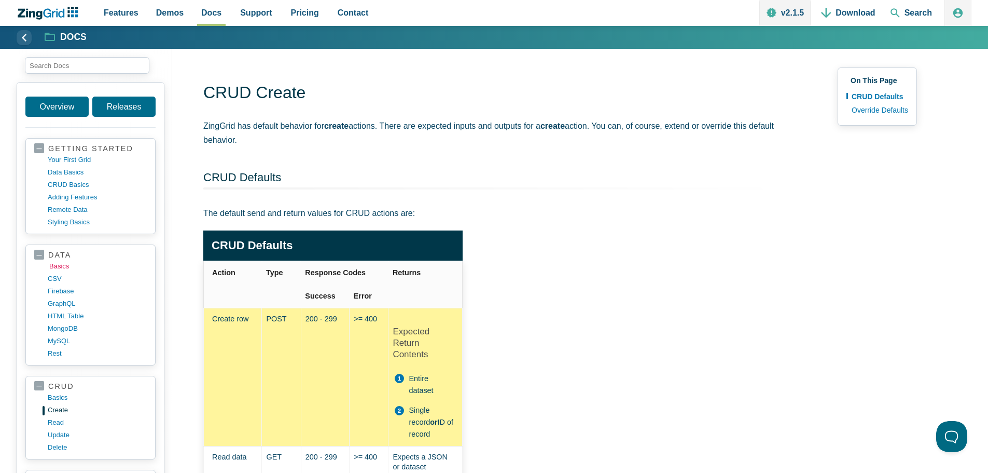
click at [62, 263] on link "basics" at bounding box center [98, 266] width 99 height 12
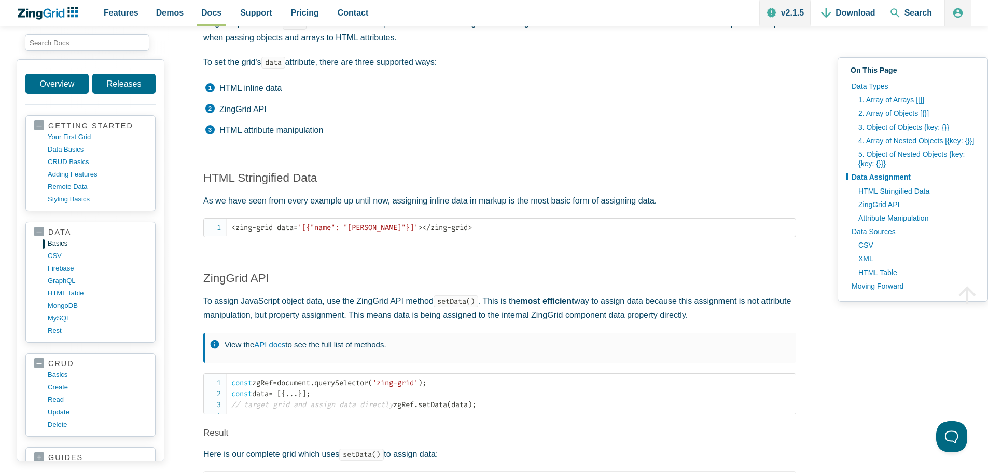
scroll to position [1504, 0]
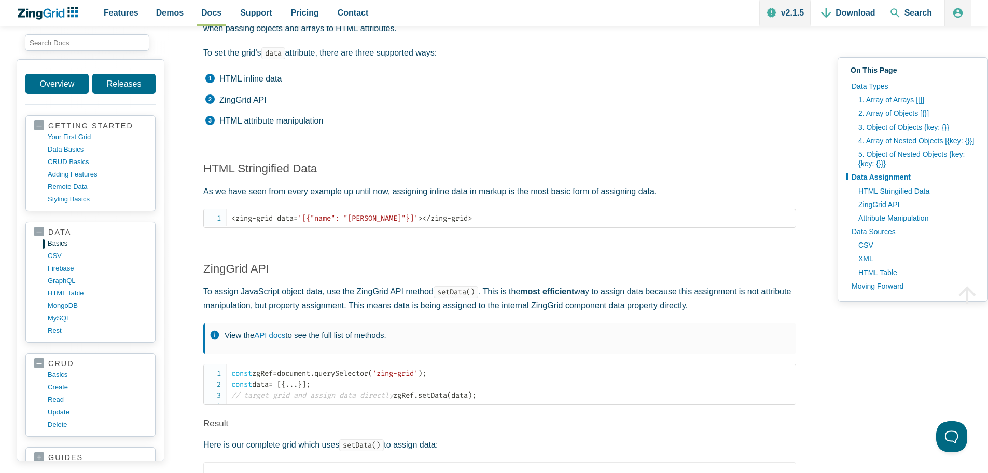
click at [237, 99] on li "ZingGrid API" at bounding box center [500, 99] width 591 height 13
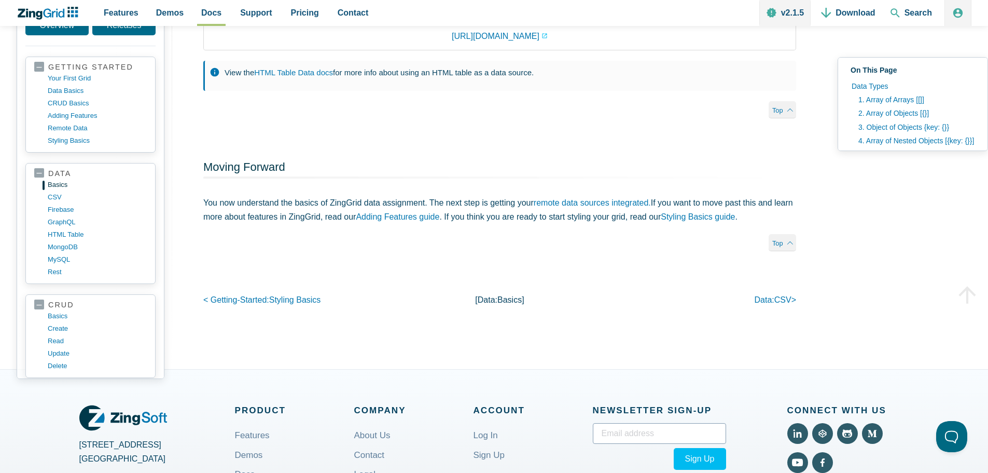
scroll to position [52, 0]
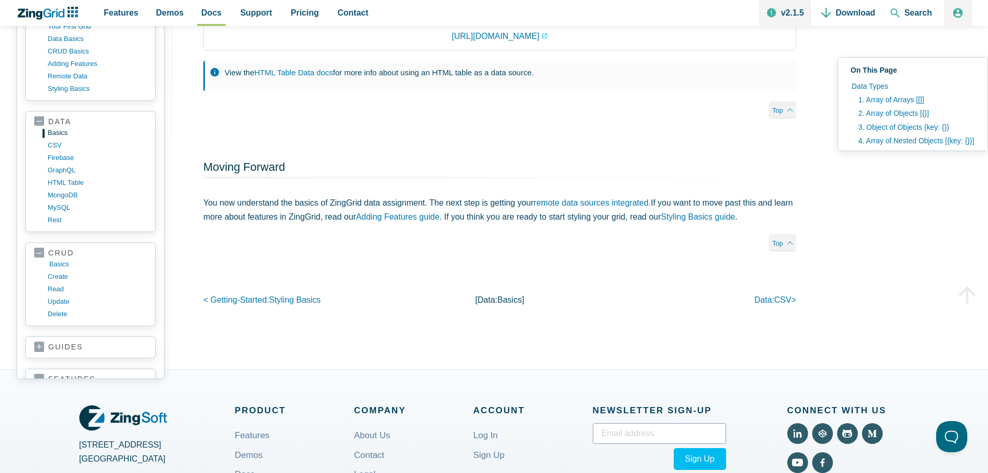
click at [56, 270] on link "basics" at bounding box center [98, 264] width 99 height 12
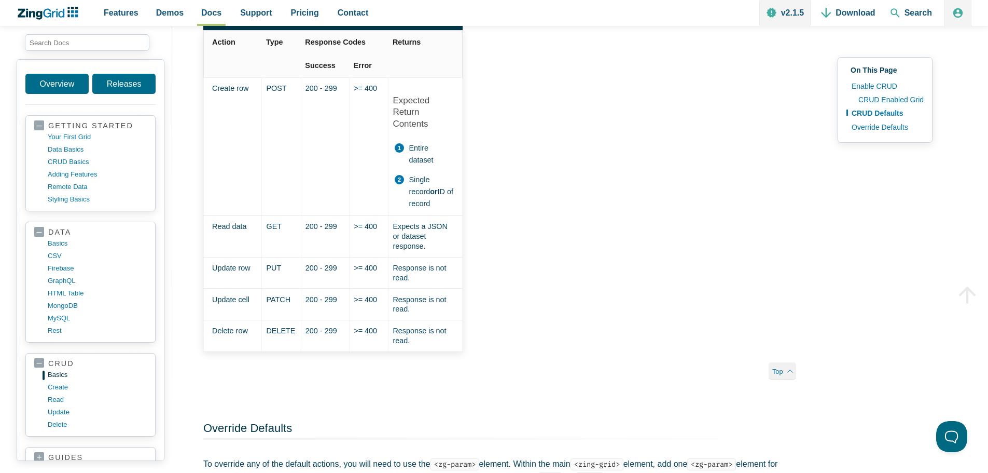
scroll to position [1245, 0]
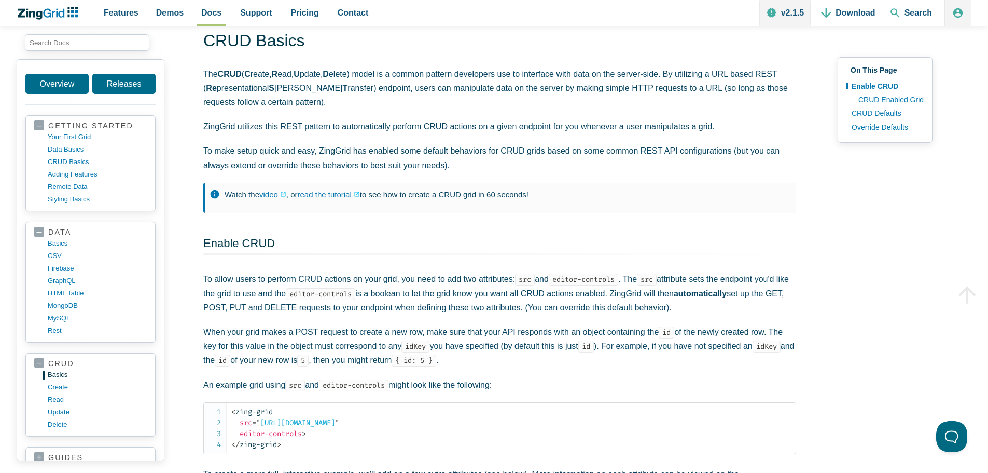
scroll to position [0, 0]
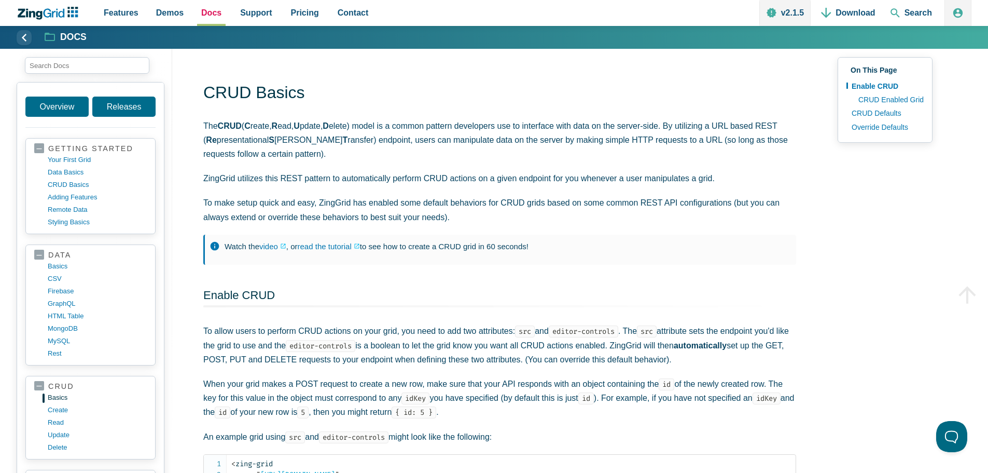
click at [206, 12] on span "Docs" at bounding box center [211, 13] width 20 height 14
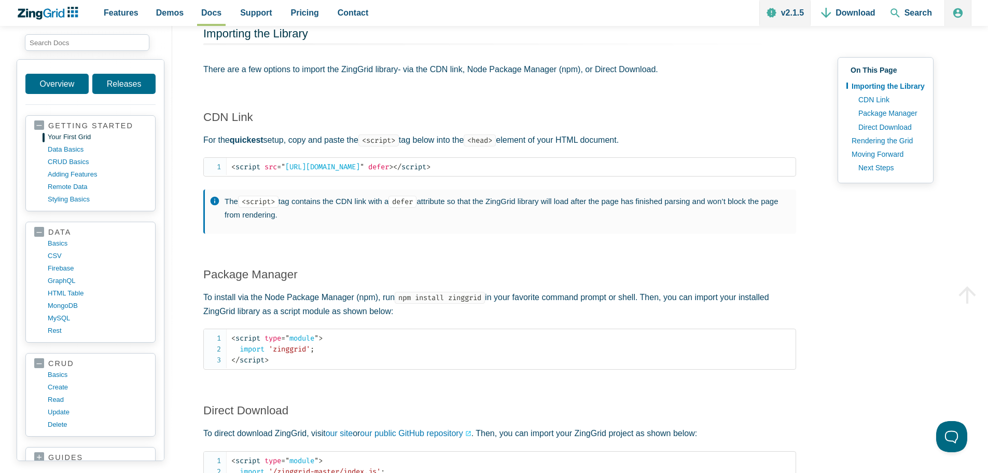
scroll to position [830, 0]
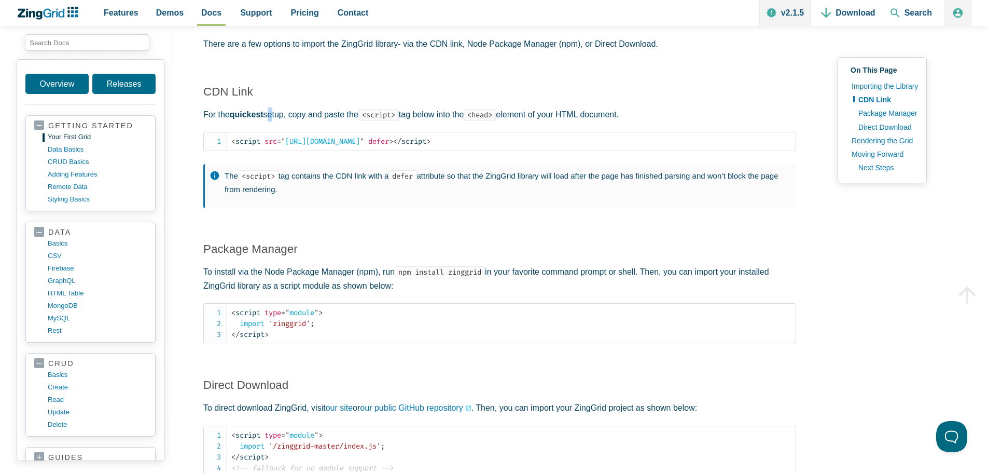
click at [271, 117] on p "For the quickest setup, copy and paste the <script> tag below into the <head> e…" at bounding box center [499, 114] width 593 height 14
click at [257, 118] on strong "quickest" at bounding box center [247, 114] width 34 height 9
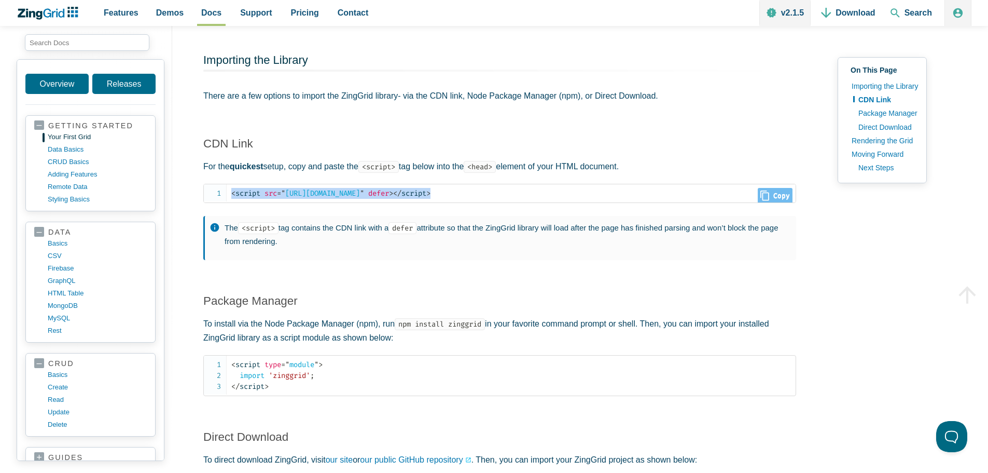
scroll to position [2, 0]
drag, startPoint x: 583, startPoint y: 195, endPoint x: 210, endPoint y: 201, distance: 373.5
click at [210, 201] on pre "< script src = " https://cdn.zinggrid.com/zinggrid.min.js " defer > </ script >" at bounding box center [499, 193] width 593 height 19
click at [277, 198] on span "src" at bounding box center [271, 193] width 12 height 9
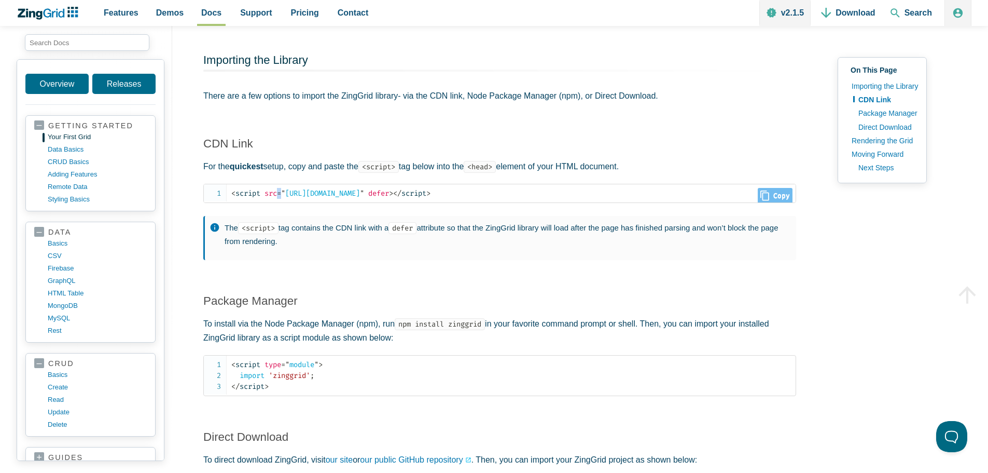
click at [277, 198] on span "src" at bounding box center [271, 193] width 12 height 9
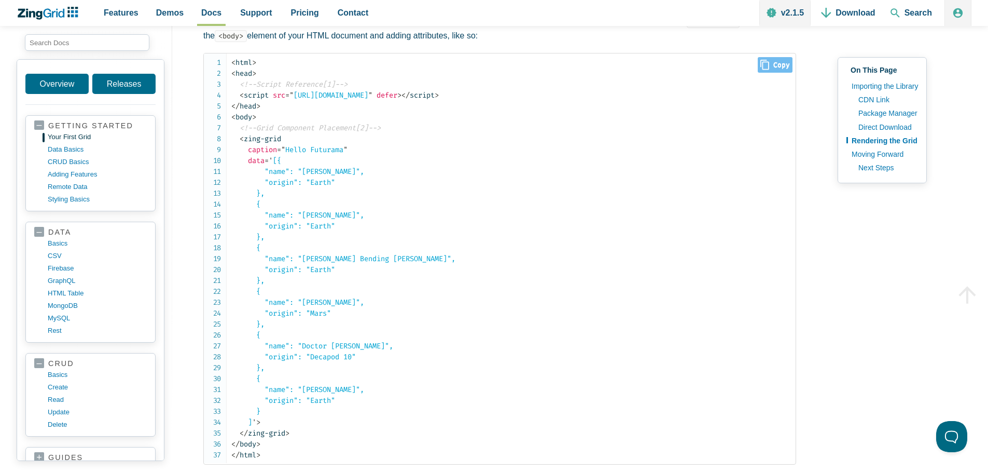
scroll to position [1452, 0]
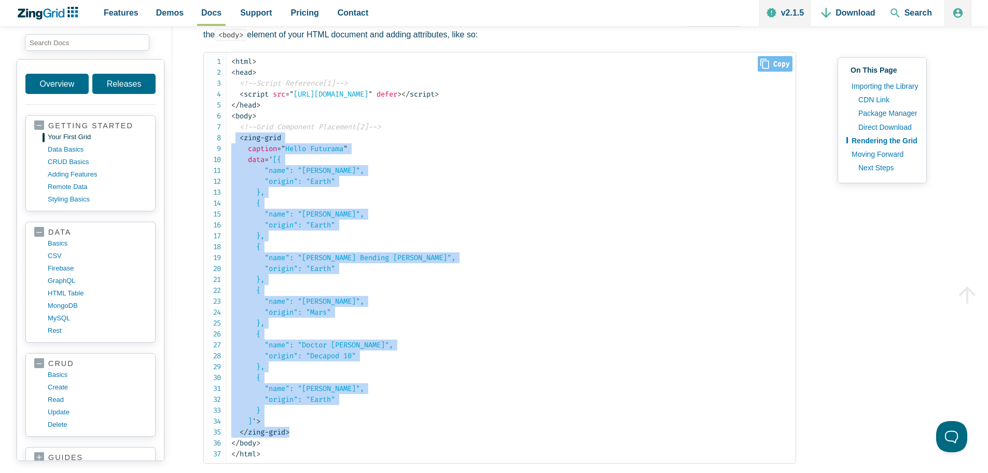
drag, startPoint x: 236, startPoint y: 139, endPoint x: 309, endPoint y: 435, distance: 305.1
click at [309, 435] on code "< html > < head > <!--Script Reference[1]--> < script src = " https://cdn.zingg…" at bounding box center [513, 257] width 564 height 403
copy code "< zing-grid caption = " Hello Futurama " data = ' [{ "name": "Philip J. Fry", "…"
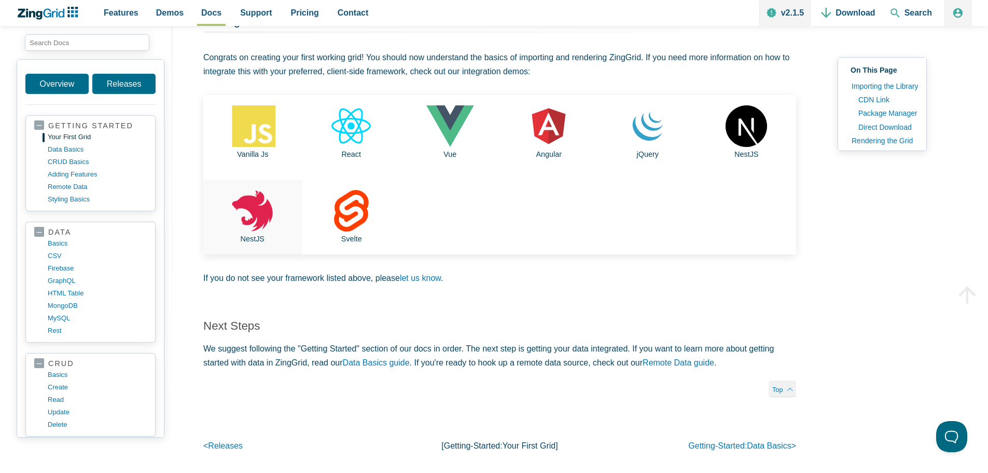
scroll to position [2023, 0]
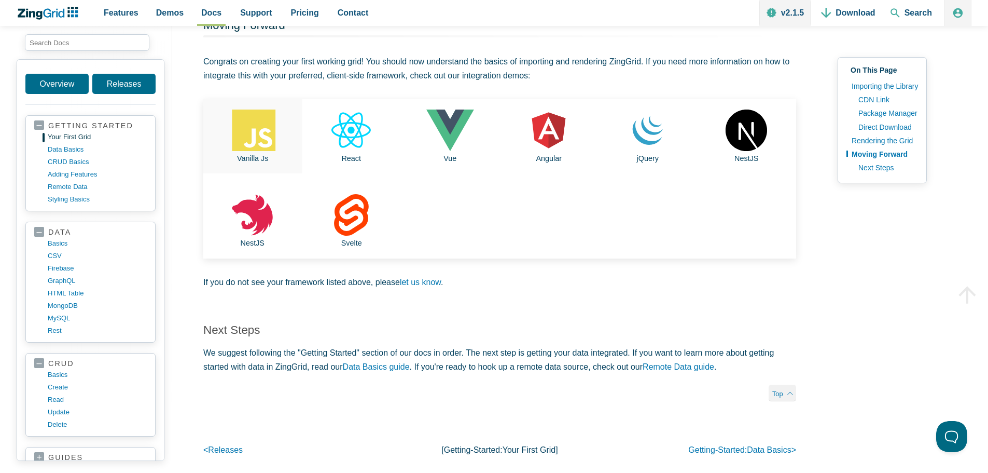
click at [254, 137] on use "App Content" at bounding box center [253, 129] width 45 height 41
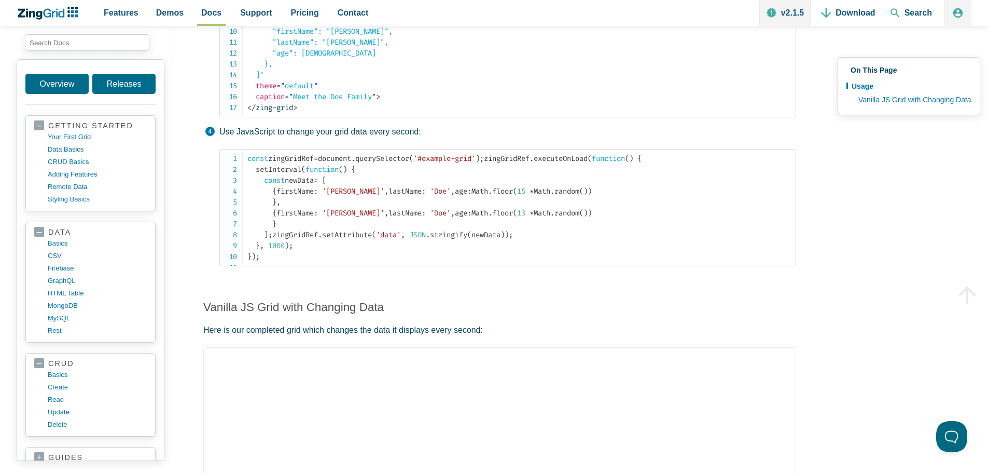
scroll to position [467, 0]
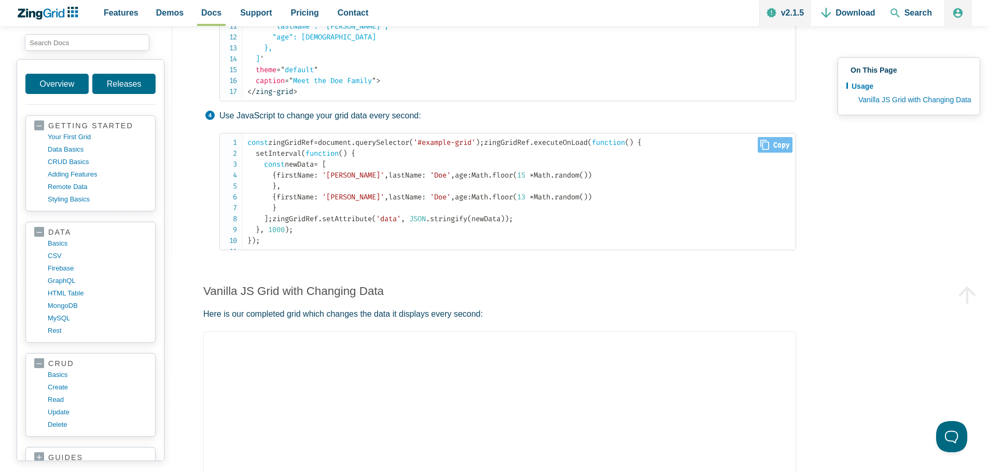
click at [534, 147] on span "executeOnLoad" at bounding box center [561, 142] width 54 height 9
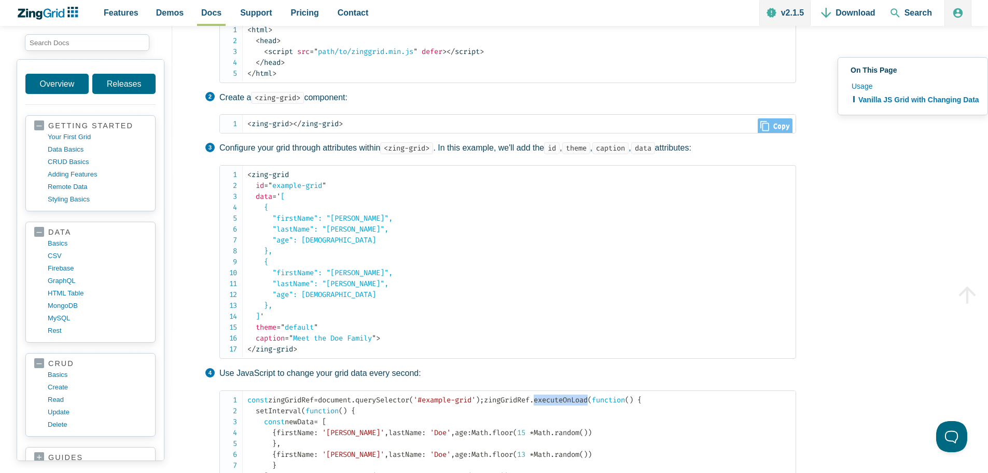
scroll to position [104, 0]
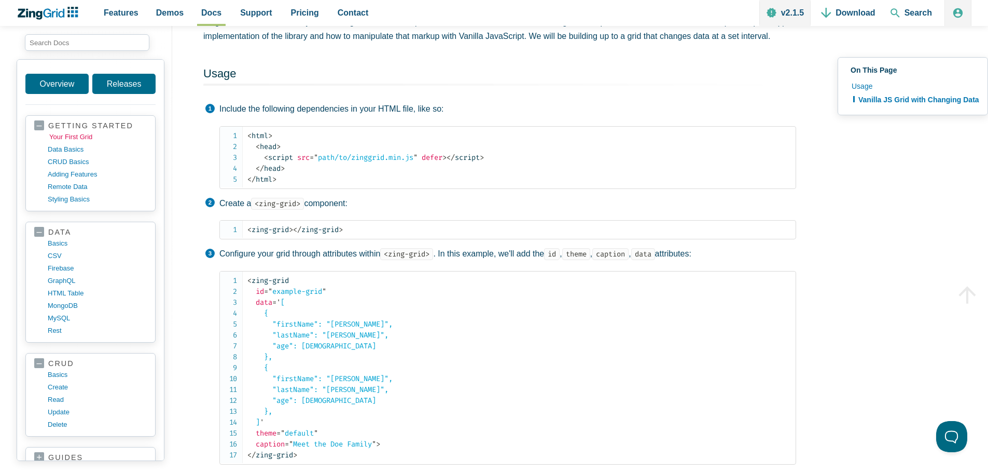
click at [87, 138] on link "your first grid" at bounding box center [98, 137] width 99 height 12
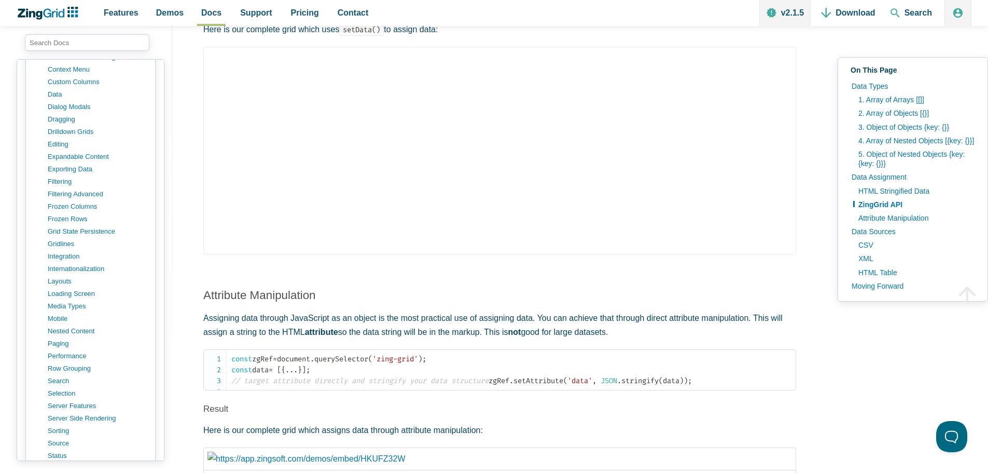
scroll to position [622, 0]
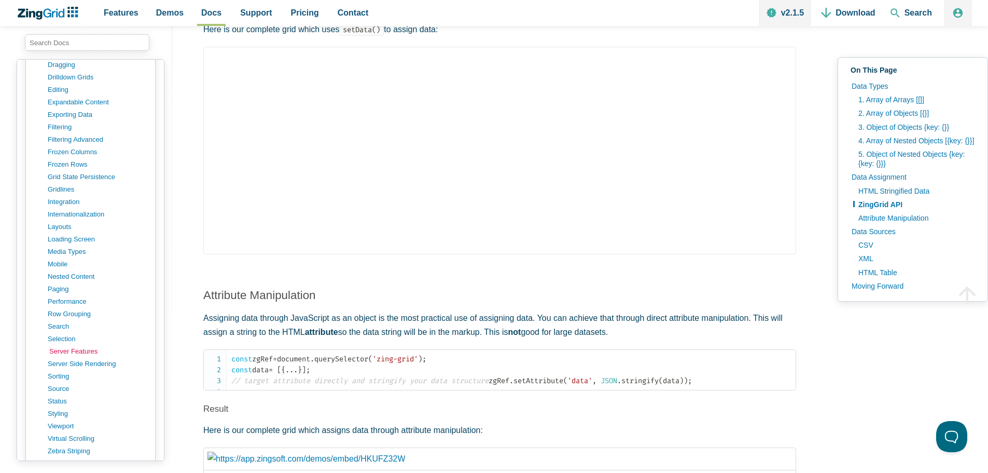
click at [63, 350] on link "server features" at bounding box center [98, 351] width 99 height 12
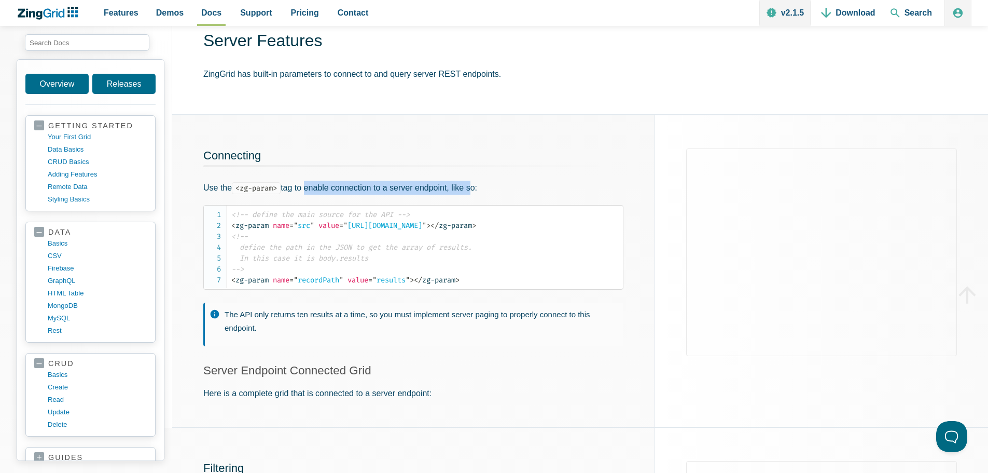
drag, startPoint x: 308, startPoint y: 191, endPoint x: 474, endPoint y: 192, distance: 166.5
click at [474, 192] on p "Use the <zg-param> tag to enable connection to a server endpoint, like so:" at bounding box center [413, 188] width 420 height 14
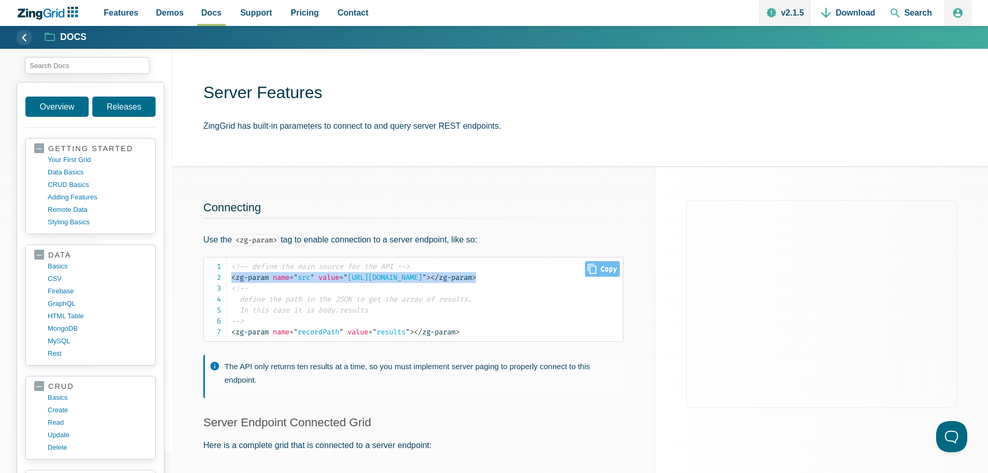
drag, startPoint x: 557, startPoint y: 276, endPoint x: 229, endPoint y: 277, distance: 328.4
click at [229, 277] on pre "<!-- define the main source for the API --> < zg-param name = " src " value = "…" at bounding box center [413, 299] width 420 height 85
copy code "< zg-param name = " src " value = " https://swapi.py4e.com/api/people/ " > </ z…"
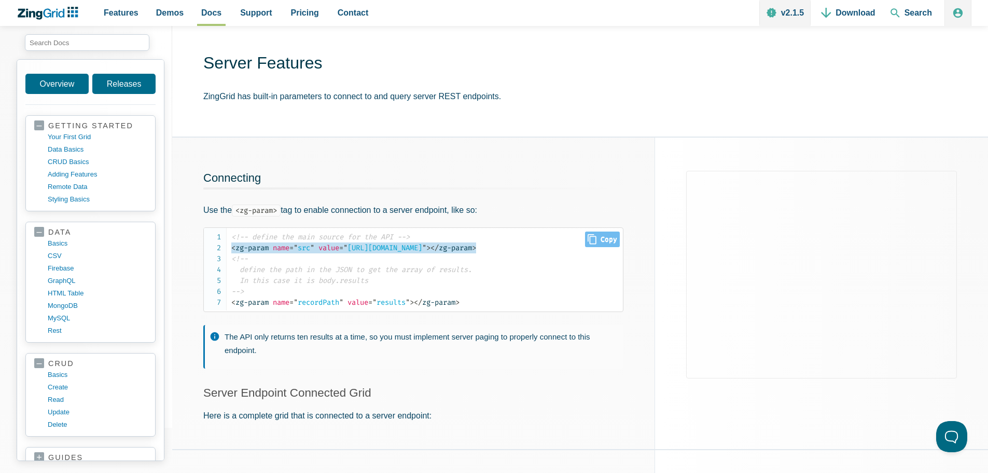
scroll to position [52, 0]
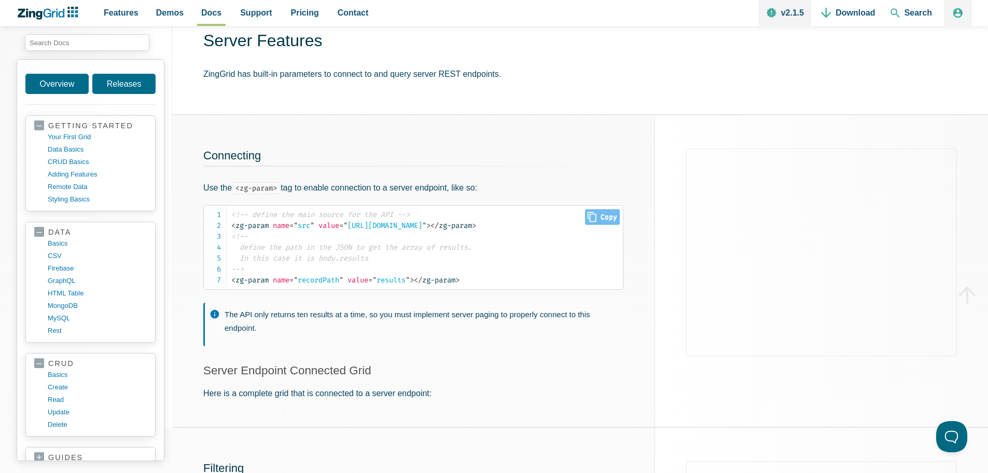
click at [382, 258] on code "<!-- define the main source for the API --> < zg-param name = " src " value = "…" at bounding box center [427, 247] width 392 height 76
drag, startPoint x: 337, startPoint y: 250, endPoint x: 409, endPoint y: 253, distance: 72.2
click at [409, 253] on code "<!-- define the main source for the API --> < zg-param name = " src " value = "…" at bounding box center [427, 247] width 392 height 76
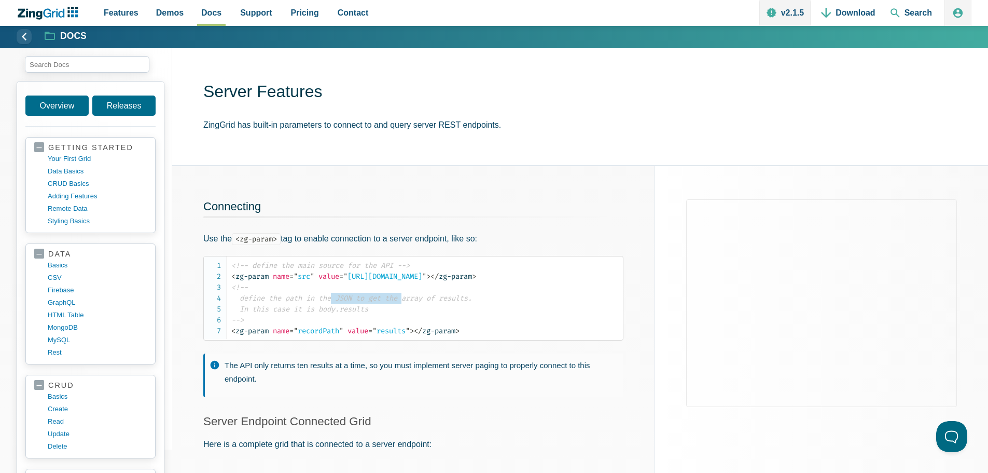
scroll to position [0, 0]
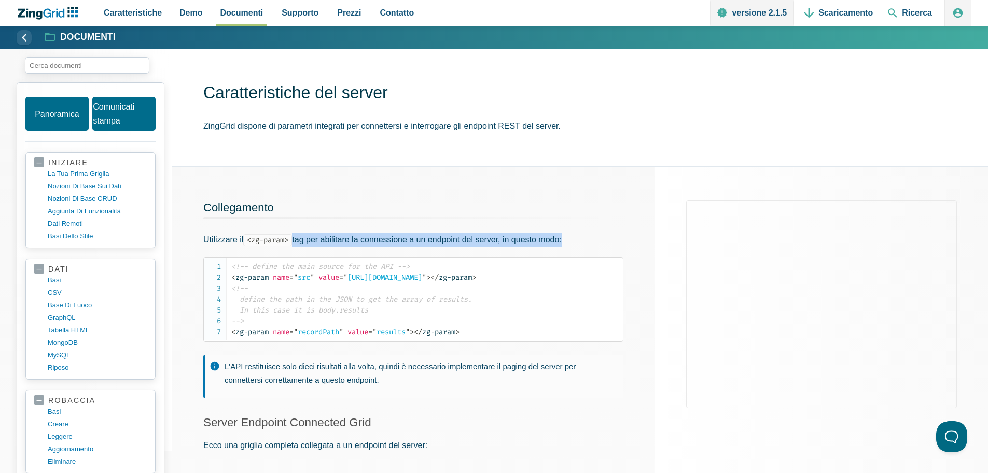
drag, startPoint x: 292, startPoint y: 240, endPoint x: 569, endPoint y: 238, distance: 276.5
click at [569, 238] on p "Utilizzare il <zg-param> tag per abilitare la connessione a un endpoint del ser…" at bounding box center [413, 239] width 420 height 14
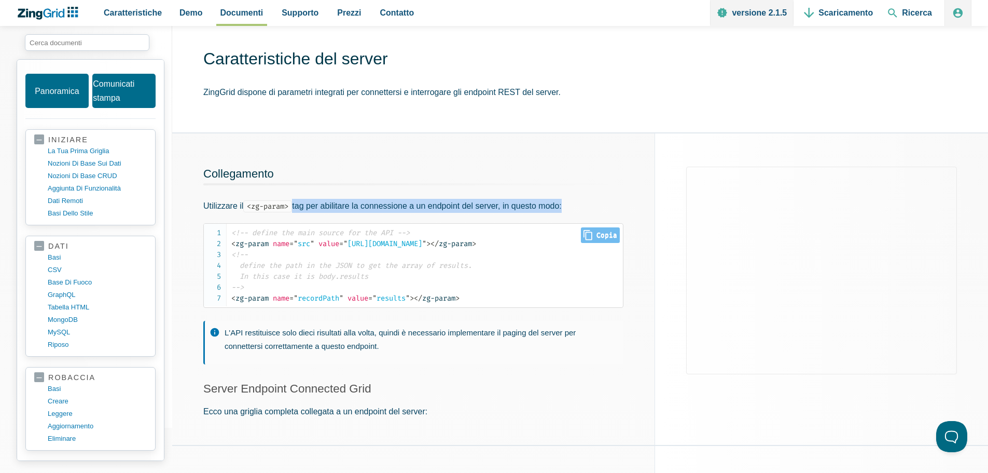
scroll to position [52, 0]
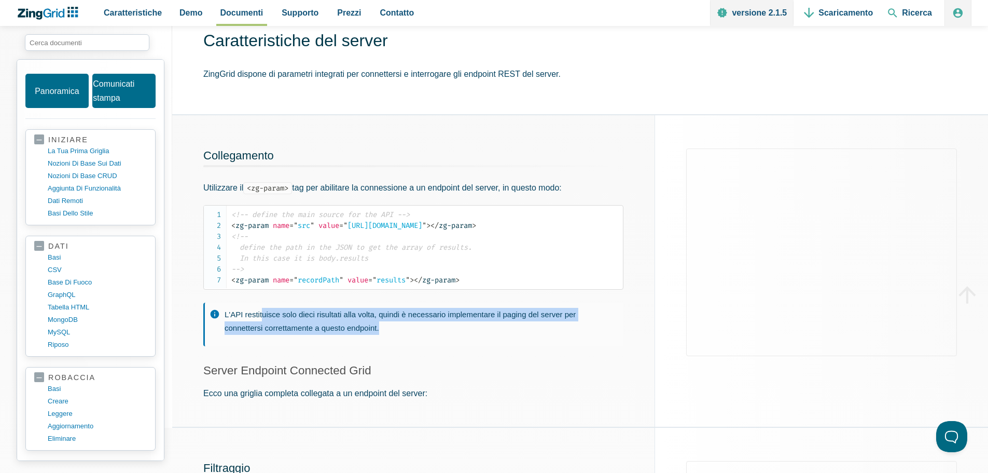
drag, startPoint x: 263, startPoint y: 311, endPoint x: 396, endPoint y: 326, distance: 134.2
click at [396, 326] on p "L'API restituisce solo dieci risultati alla volta, quindi è necessario implemen…" at bounding box center [419, 321] width 389 height 26
click at [288, 320] on font "L'API restituisce solo dieci risultati alla volta, quindi è necessario implemen…" at bounding box center [400, 321] width 351 height 22
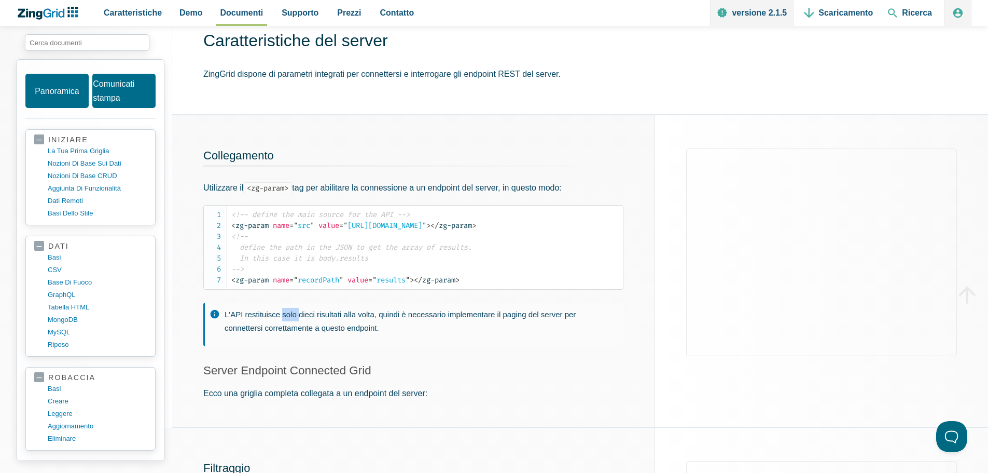
click at [288, 320] on font "L'API restituisce solo dieci risultati alla volta, quindi è necessario implemen…" at bounding box center [400, 321] width 351 height 22
drag, startPoint x: 247, startPoint y: 323, endPoint x: 398, endPoint y: 320, distance: 151.5
click at [398, 320] on p "L'API restituisce solo dieci risultati alla volta, quindi è necessario implemen…" at bounding box center [419, 321] width 389 height 26
click at [342, 328] on font "L'API restituisce solo dieci risultati alla volta, quindi è necessario implemen…" at bounding box center [400, 321] width 351 height 22
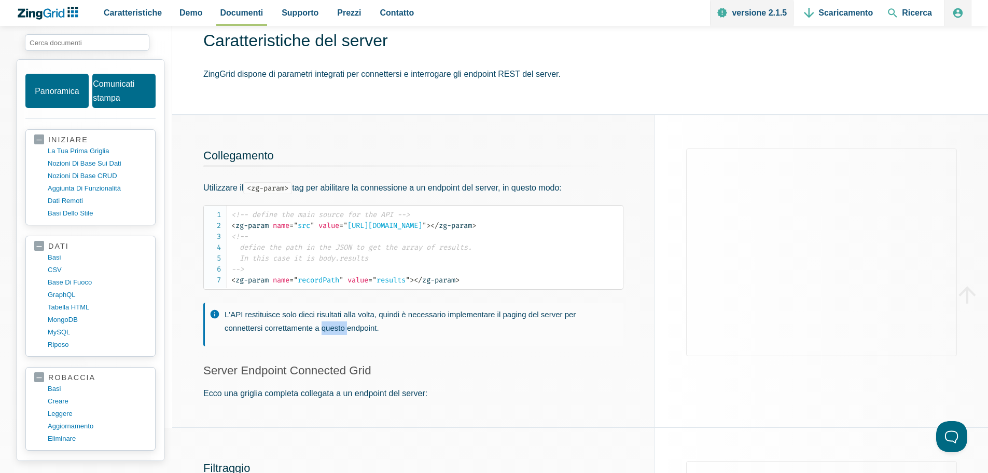
click at [342, 328] on font "L'API restituisce solo dieci risultati alla volta, quindi è necessario implemen…" at bounding box center [400, 321] width 351 height 22
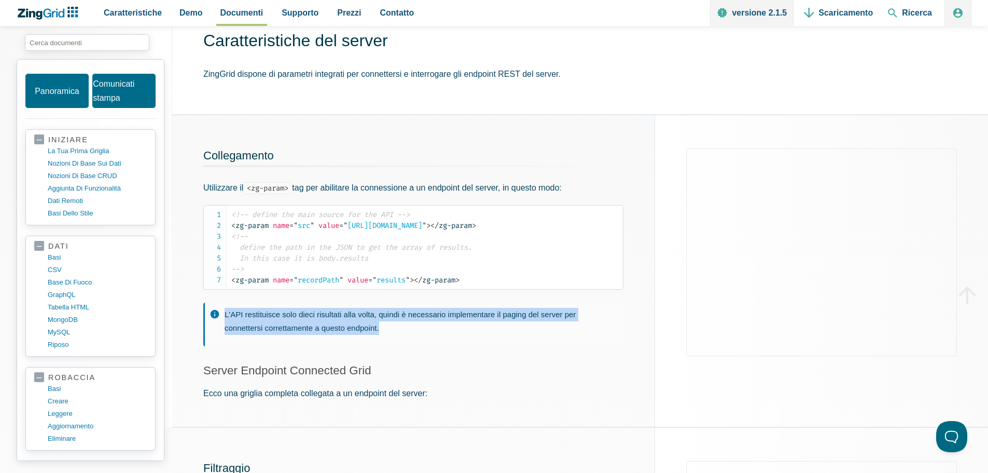
click at [342, 328] on font "L'API restituisce solo dieci risultati alla volta, quindi è necessario implemen…" at bounding box center [400, 321] width 351 height 22
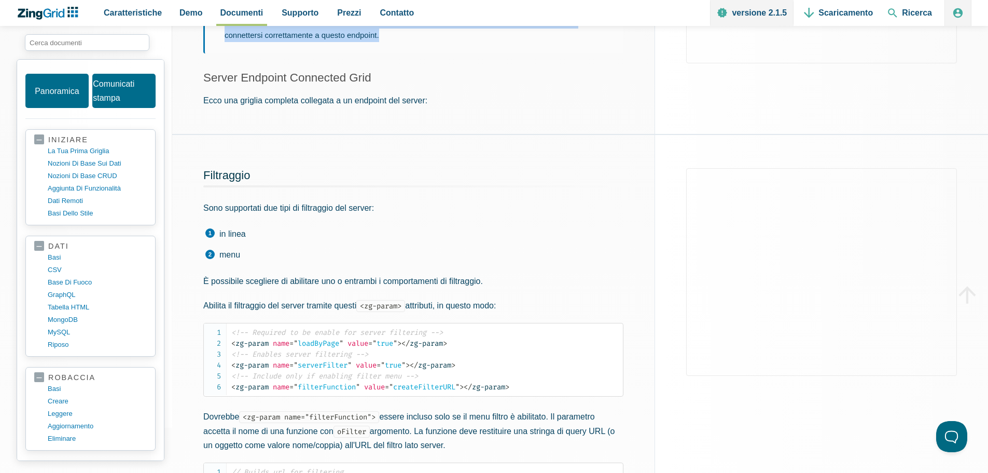
scroll to position [363, 0]
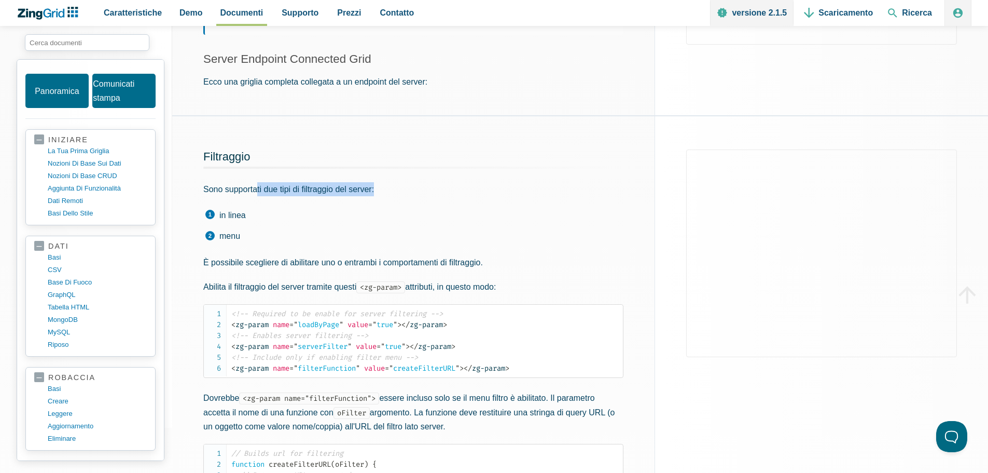
drag, startPoint x: 256, startPoint y: 190, endPoint x: 378, endPoint y: 189, distance: 122.4
click at [378, 189] on p "Sono supportati due tipi di filtraggio del server:" at bounding box center [413, 189] width 420 height 14
click at [210, 218] on li "in linea" at bounding box center [414, 215] width 419 height 13
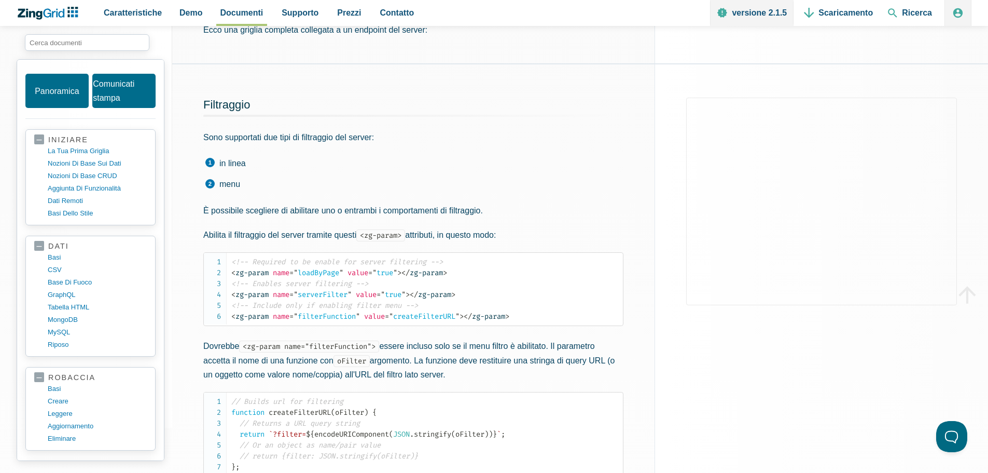
scroll to position [467, 0]
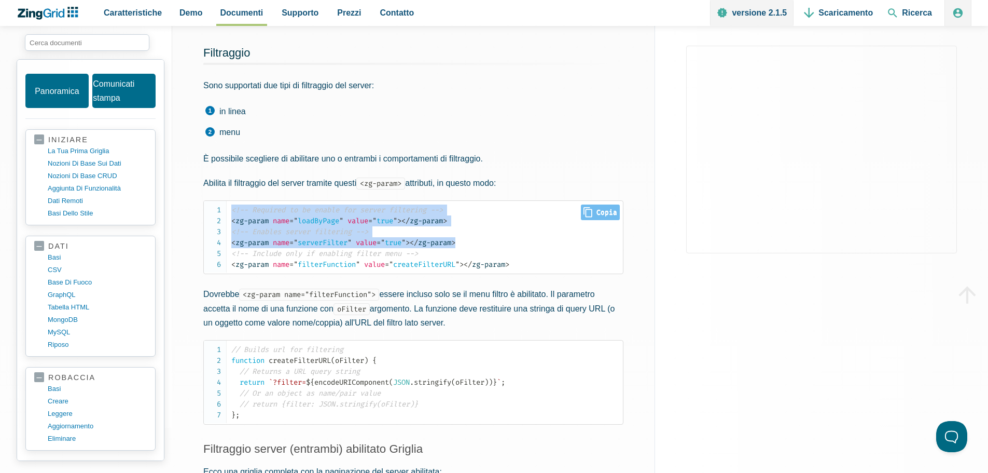
drag, startPoint x: 473, startPoint y: 243, endPoint x: 211, endPoint y: 214, distance: 263.0
click at [211, 214] on pre "<!-- Required to be enable for server filtering --> < zg-param name = " loadByP…" at bounding box center [413, 237] width 420 height 74
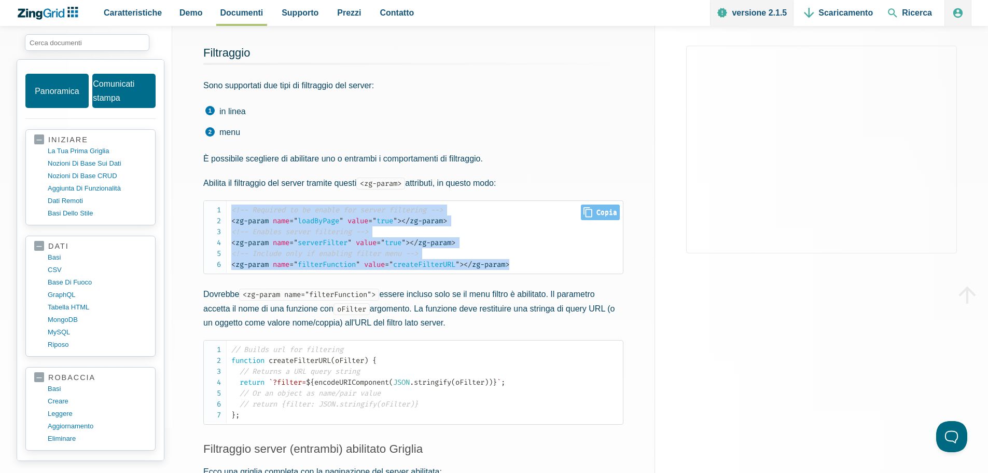
drag, startPoint x: 557, startPoint y: 268, endPoint x: 225, endPoint y: 212, distance: 336.3
click at [225, 212] on pre "<!-- Required to be enable for server filtering --> < zg-param name = " loadByP…" at bounding box center [413, 237] width 420 height 74
copy code "<!-- Required to be enable for server filtering --> < zg-param name = " loadByP…"
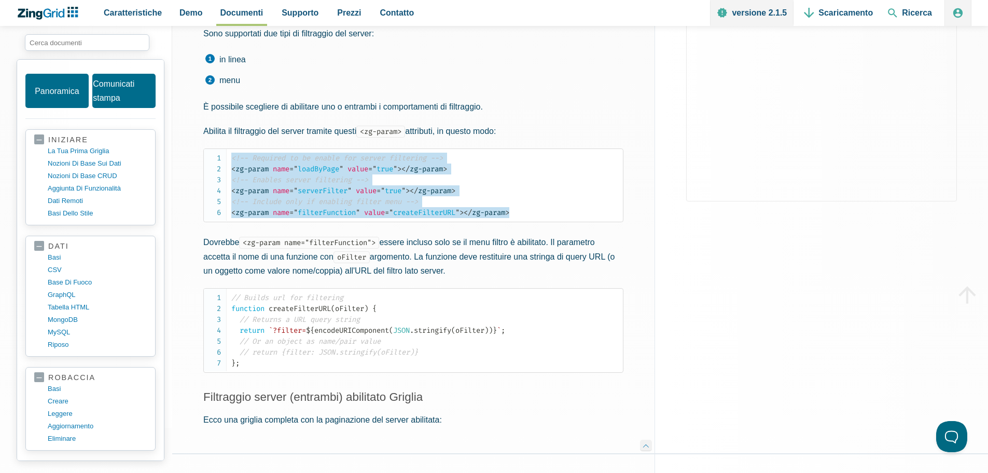
scroll to position [571, 0]
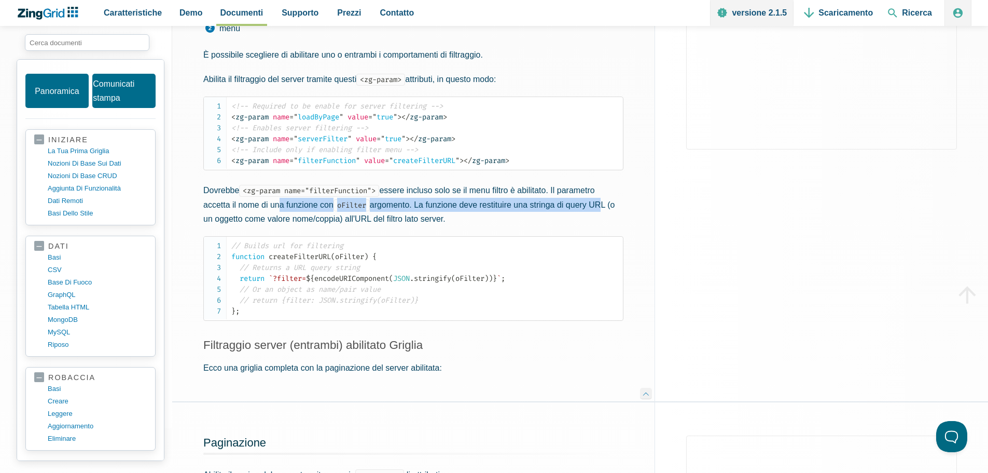
drag, startPoint x: 279, startPoint y: 211, endPoint x: 602, endPoint y: 205, distance: 323.7
click at [602, 205] on p "Dovrebbe <zg-param name="filterFunction"> essere incluso solo se il menu filtro…" at bounding box center [413, 204] width 420 height 43
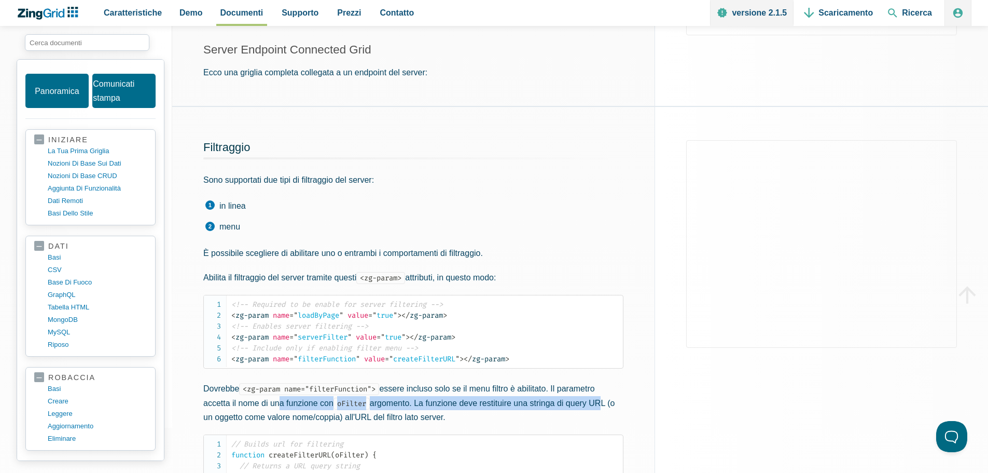
scroll to position [363, 0]
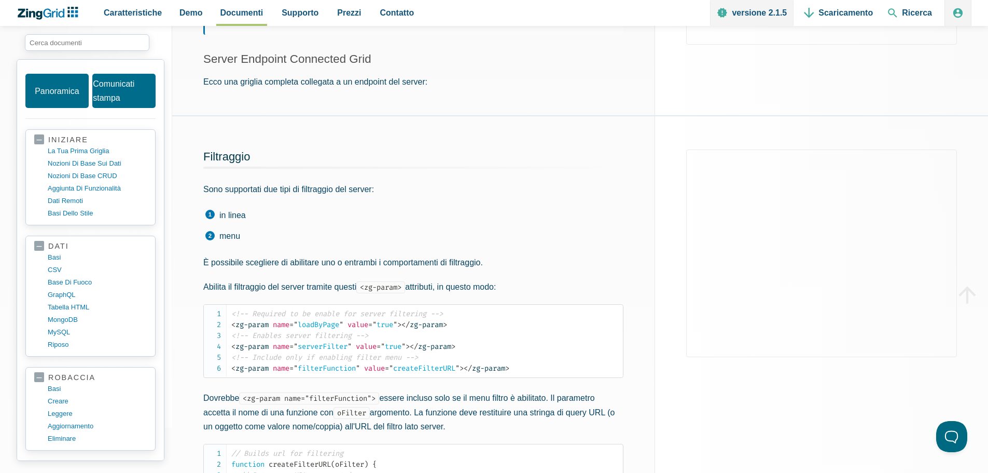
click at [230, 238] on font "menu" at bounding box center [229, 235] width 21 height 9
click at [211, 238] on li "menu" at bounding box center [414, 235] width 419 height 13
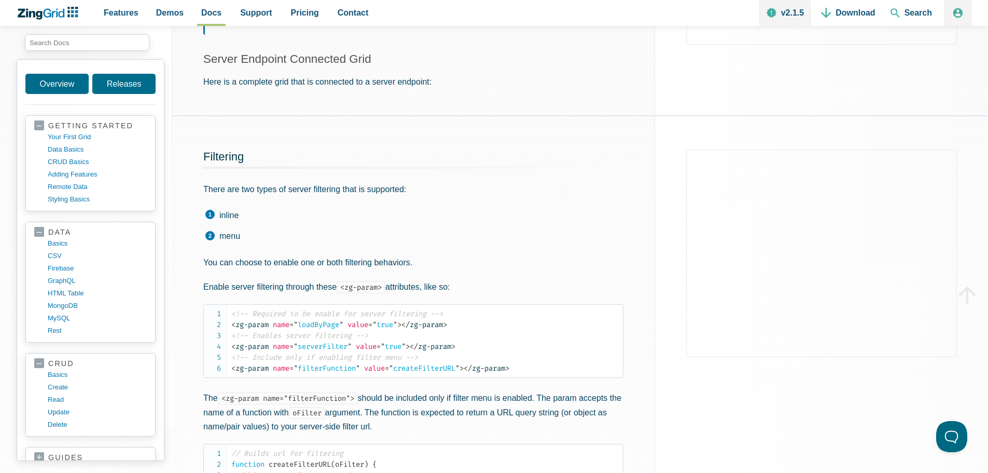
scroll to position [415, 0]
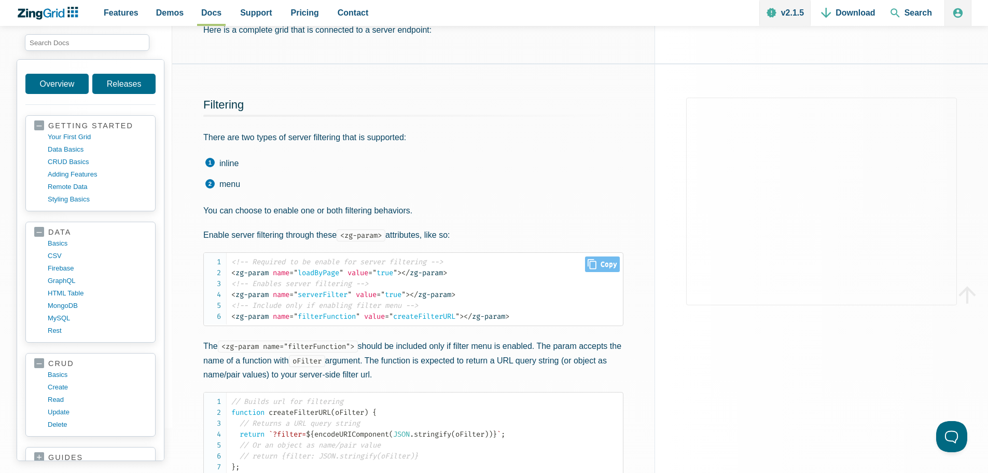
click at [427, 314] on span "= " createFilterURL "" at bounding box center [422, 316] width 75 height 9
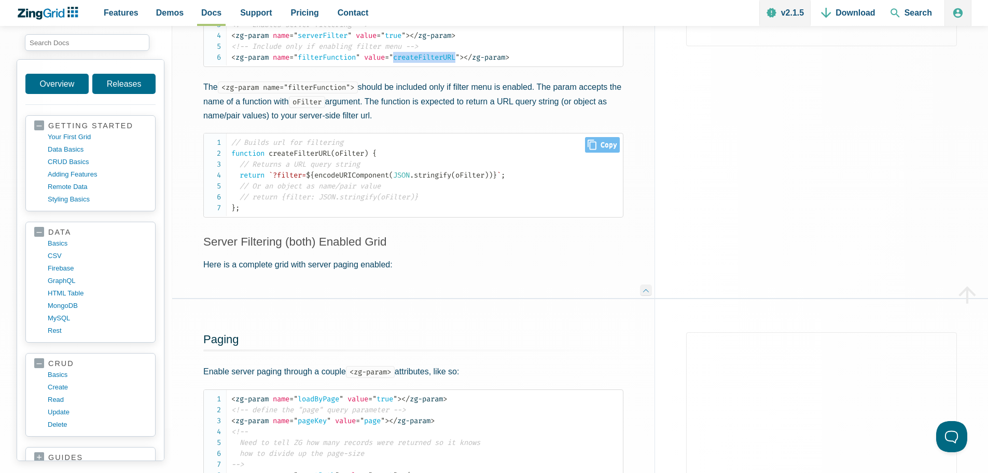
scroll to position [674, 0]
click at [206, 243] on icon "App Content" at bounding box center [202, 239] width 10 height 12
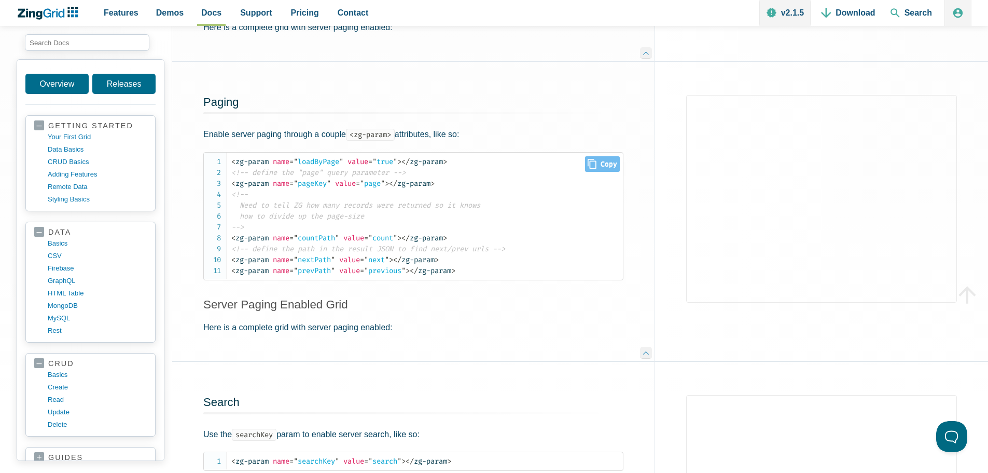
scroll to position [967, 0]
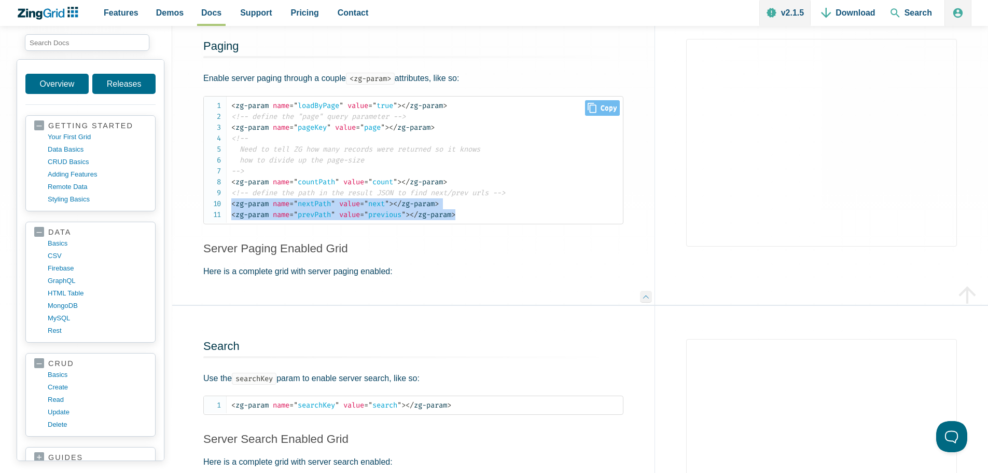
drag, startPoint x: 477, startPoint y: 217, endPoint x: 221, endPoint y: 210, distance: 256.4
click at [221, 210] on pre "< zg-param name = " loadByPage " value = " true " > </ zg-param > <!-- define t…" at bounding box center [413, 160] width 420 height 128
copy code "< zg-param name = " nextPath " value = " next " > </ zg-param > < zg-param name…"
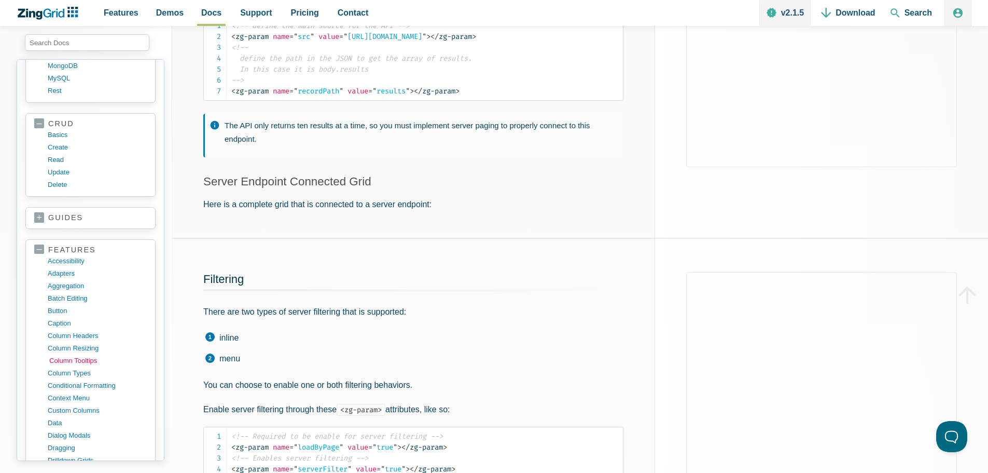
scroll to position [311, 0]
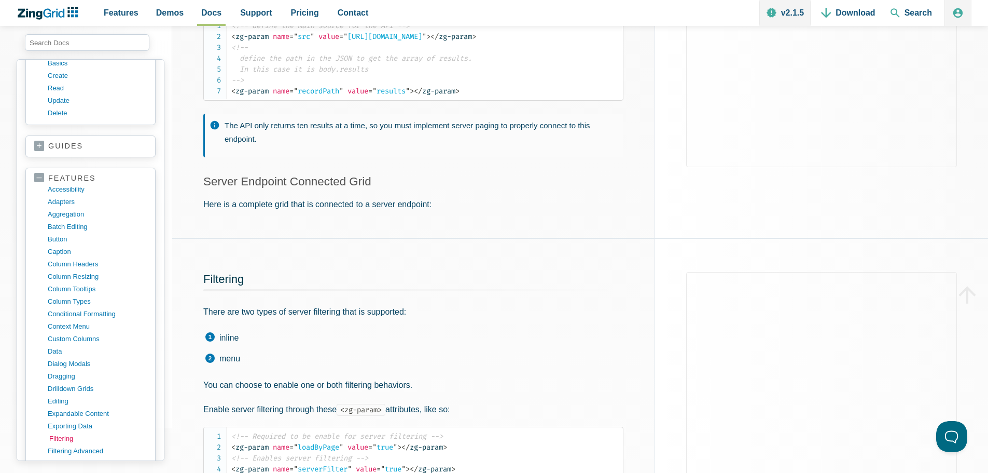
click at [57, 440] on link "filtering" at bounding box center [98, 438] width 99 height 12
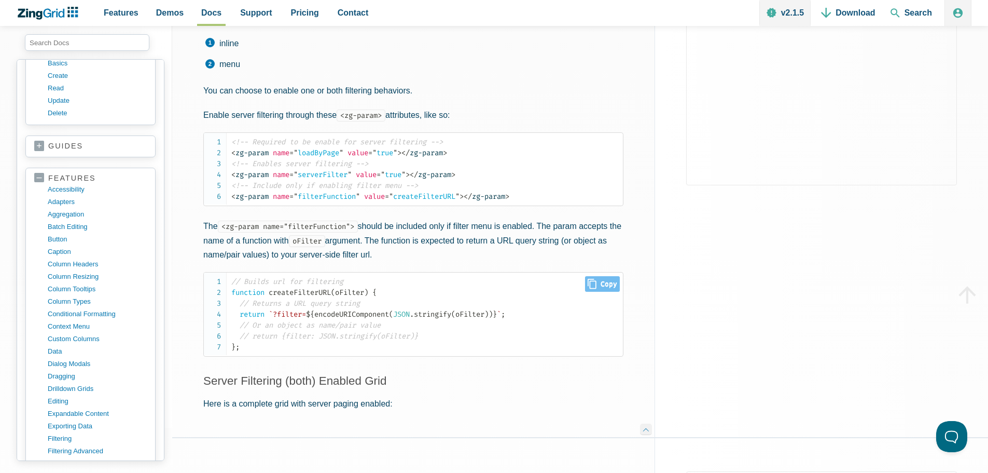
scroll to position [552, 0]
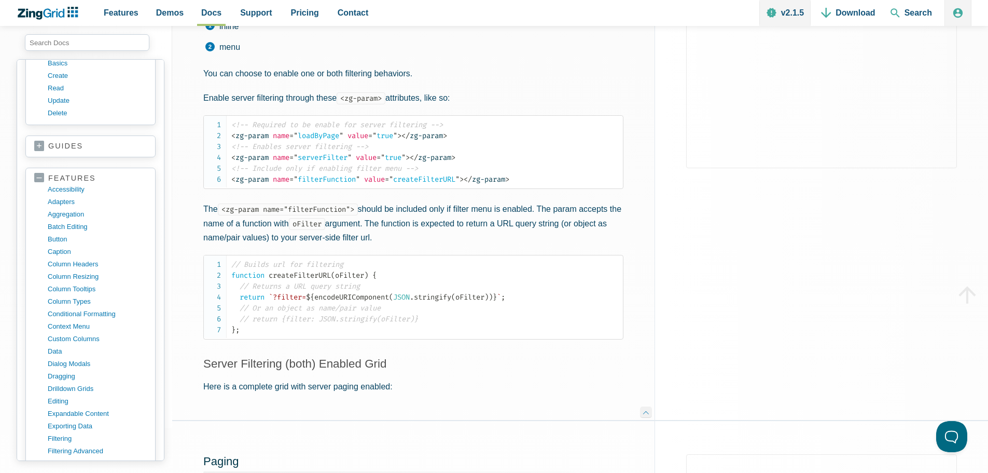
click at [314, 211] on code "<zg-param name="filterFunction">" at bounding box center [288, 209] width 140 height 12
click at [455, 310] on code "// Builds url for filtering function createFilterURL ( oFilter ) { // Returns a…" at bounding box center [427, 297] width 392 height 76
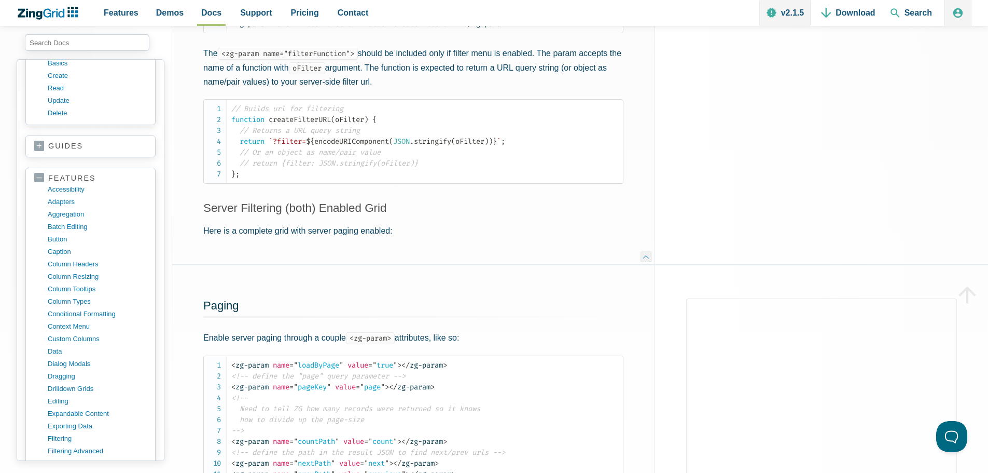
scroll to position [656, 0]
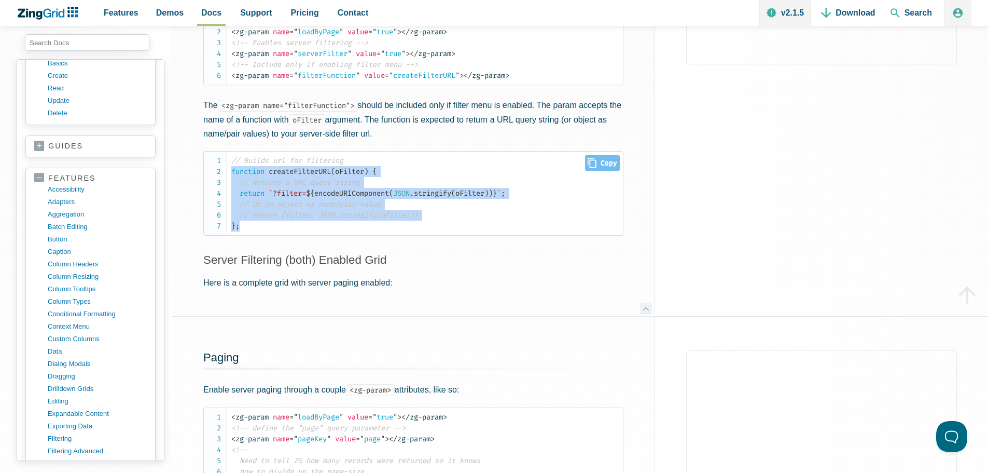
drag, startPoint x: 228, startPoint y: 173, endPoint x: 263, endPoint y: 227, distance: 64.0
click at [263, 227] on pre "// Builds url for filtering function createFilterURL ( oFilter ) { // Returns a…" at bounding box center [413, 193] width 420 height 85
copy code "function createFilterURL ( oFilter ) { // Returns a URL query string return `?f…"
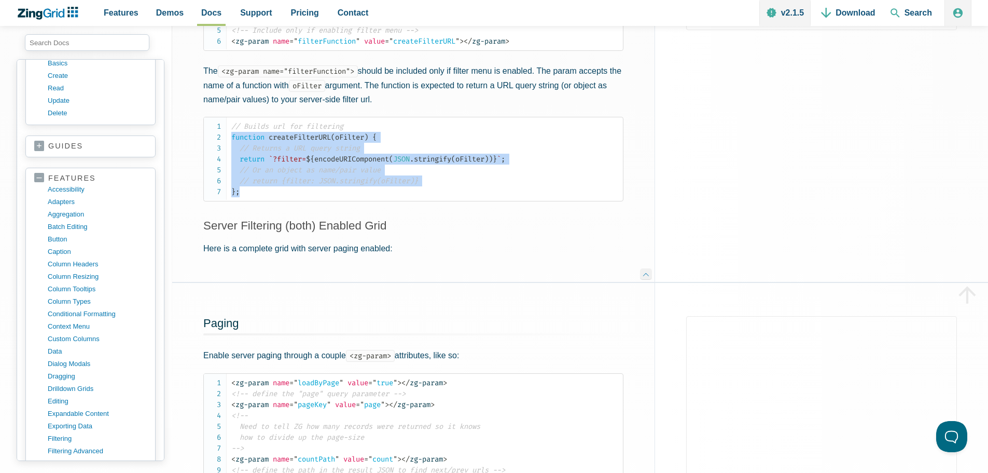
scroll to position [708, 0]
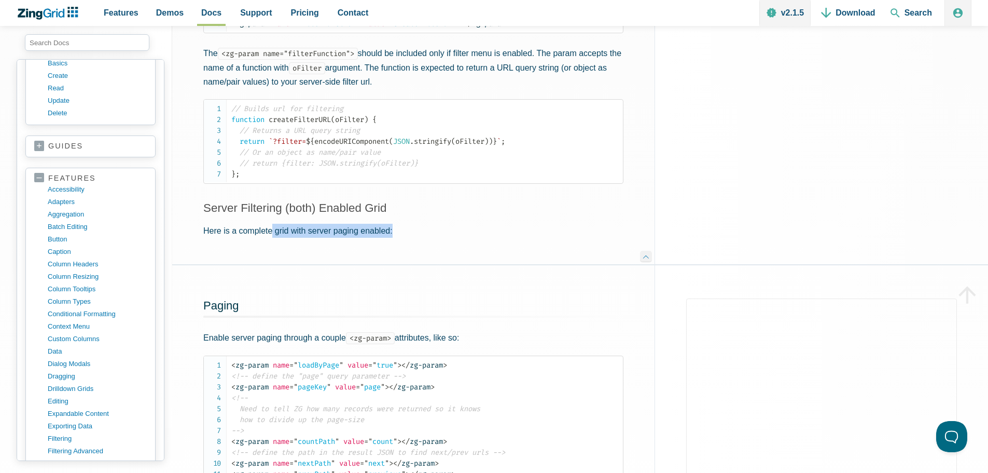
drag, startPoint x: 271, startPoint y: 235, endPoint x: 435, endPoint y: 234, distance: 163.9
click at [435, 234] on p "Here is a complete grid with server paging enabled:" at bounding box center [413, 231] width 420 height 14
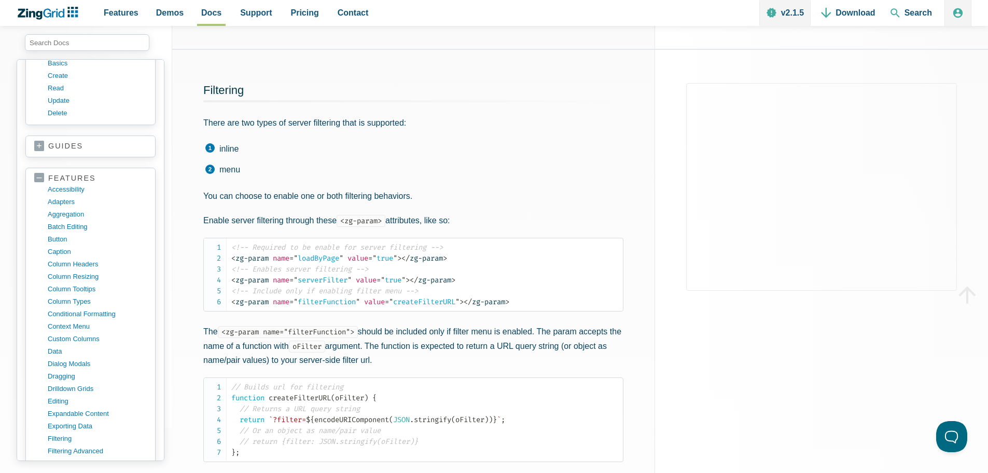
scroll to position [344, 0]
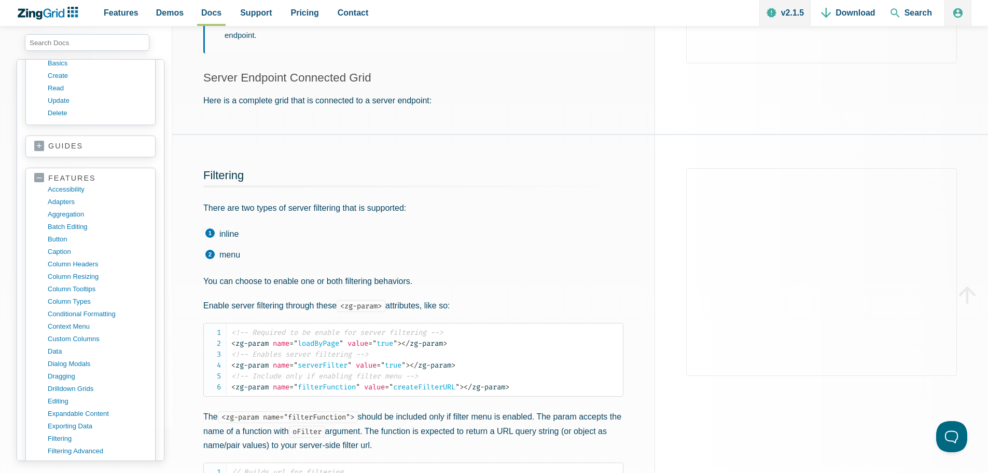
click at [209, 258] on li "menu" at bounding box center [414, 254] width 419 height 13
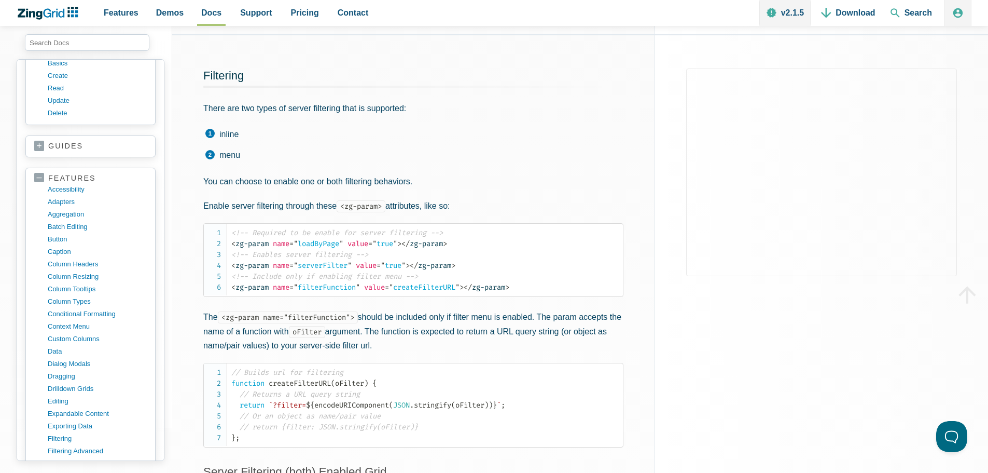
scroll to position [448, 0]
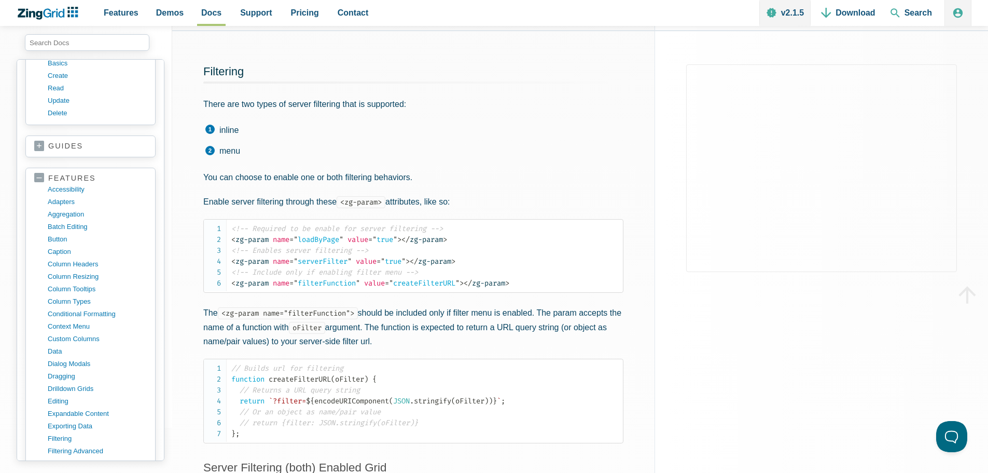
click at [321, 343] on p "The <zg-param name="filterFunction"> should be included only if filter menu is …" at bounding box center [413, 327] width 420 height 43
click at [363, 347] on p "The <zg-param name="filterFunction"> should be included only if filter menu is …" at bounding box center [413, 327] width 420 height 43
click at [384, 347] on p "The <zg-param name="filterFunction"> should be included only if filter menu is …" at bounding box center [413, 327] width 420 height 43
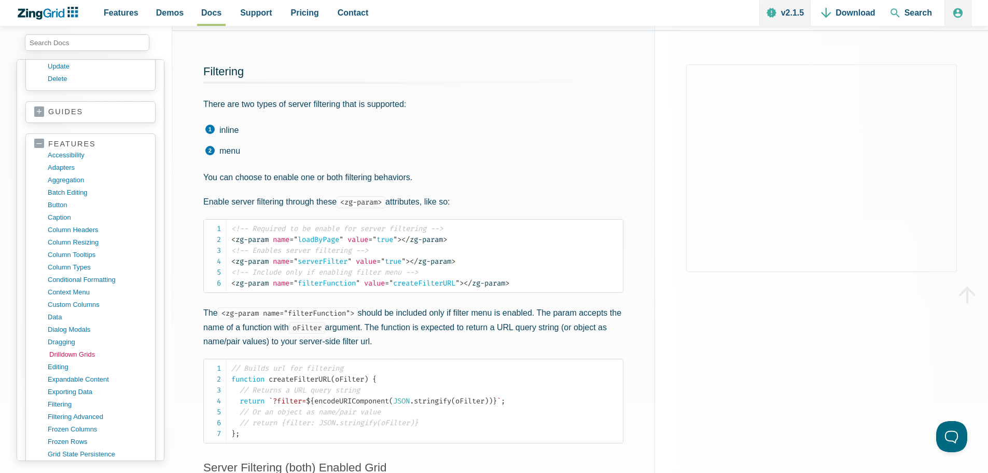
scroll to position [363, 0]
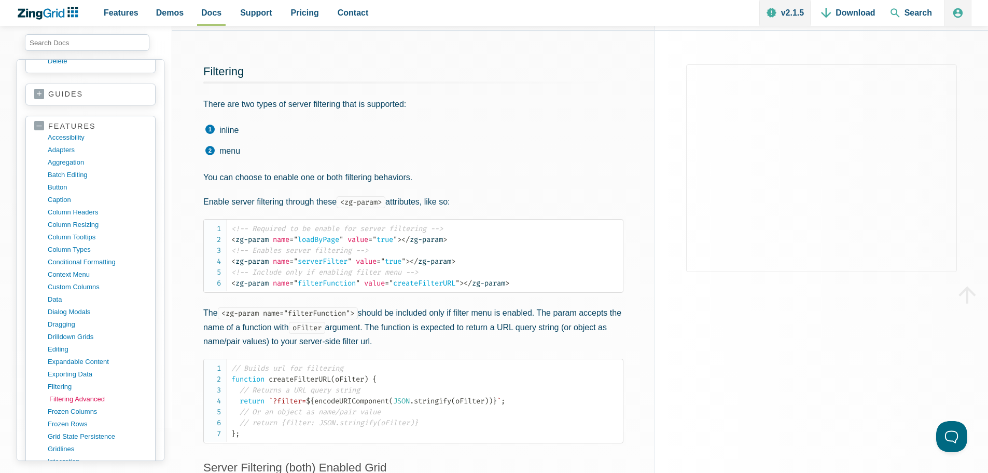
click at [60, 395] on link "filtering advanced" at bounding box center [98, 399] width 99 height 12
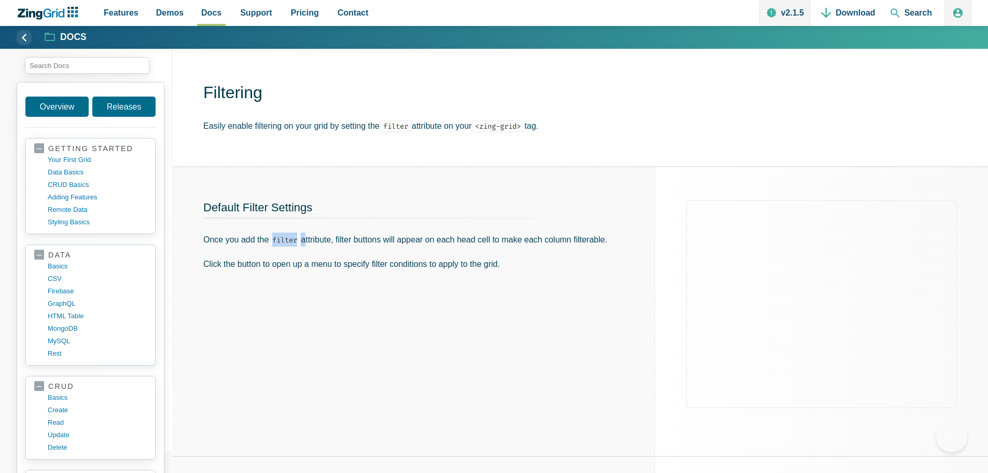
click at [298, 234] on p "Once you add the filter attribute, filter buttons will appear on each head cell…" at bounding box center [413, 239] width 420 height 14
drag, startPoint x: 301, startPoint y: 242, endPoint x: 276, endPoint y: 242, distance: 24.9
click at [276, 242] on code "filter" at bounding box center [285, 240] width 32 height 12
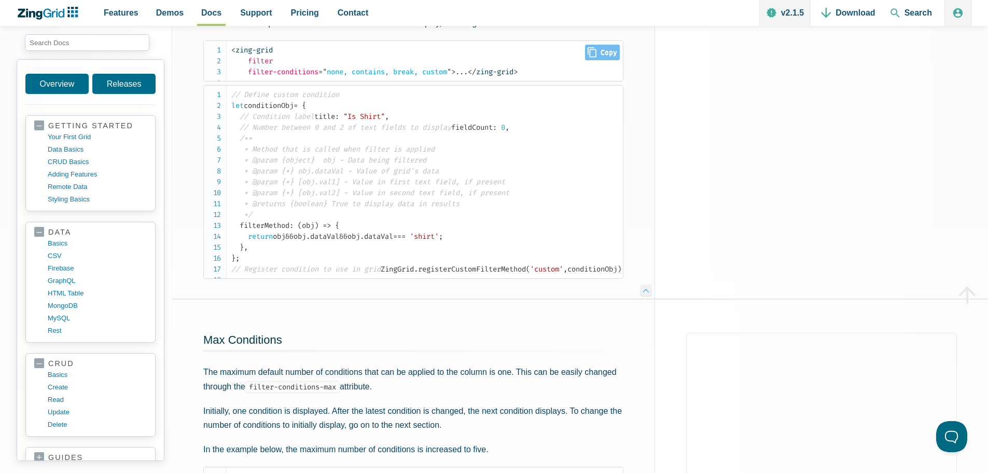
scroll to position [1660, 0]
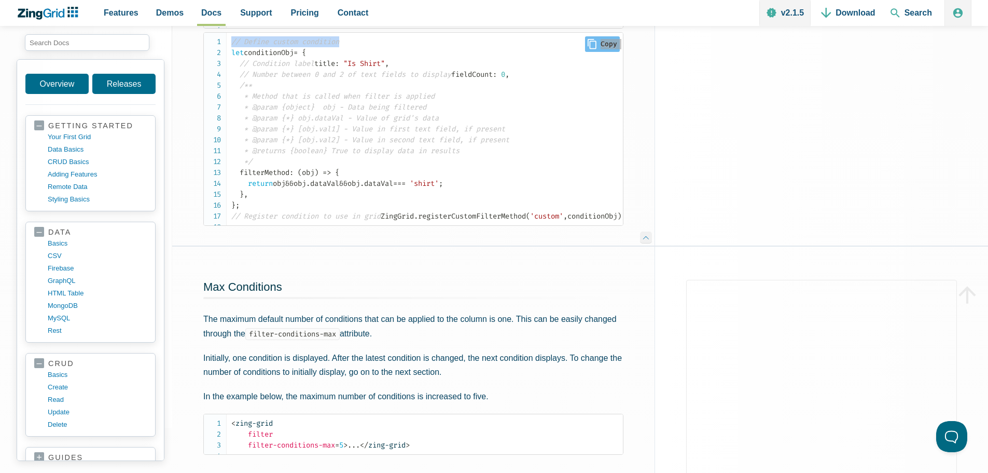
drag, startPoint x: 239, startPoint y: 90, endPoint x: 381, endPoint y: 91, distance: 141.6
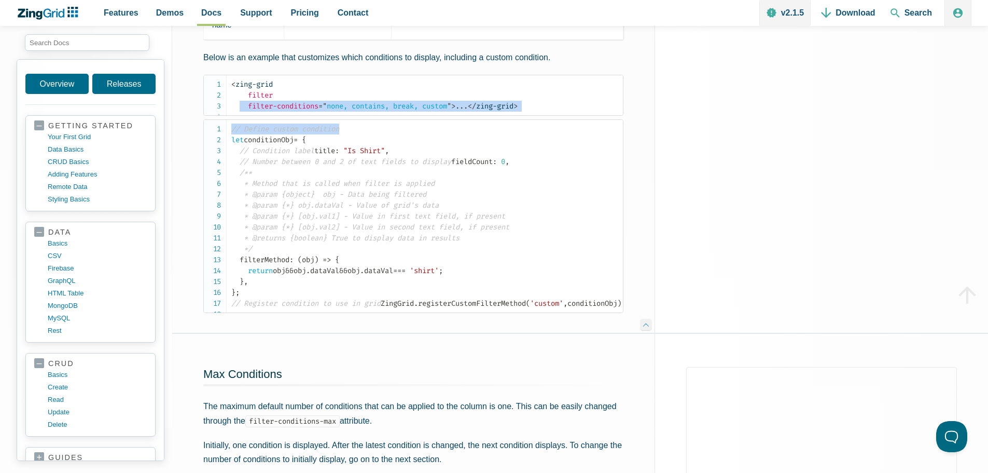
scroll to position [1608, 0]
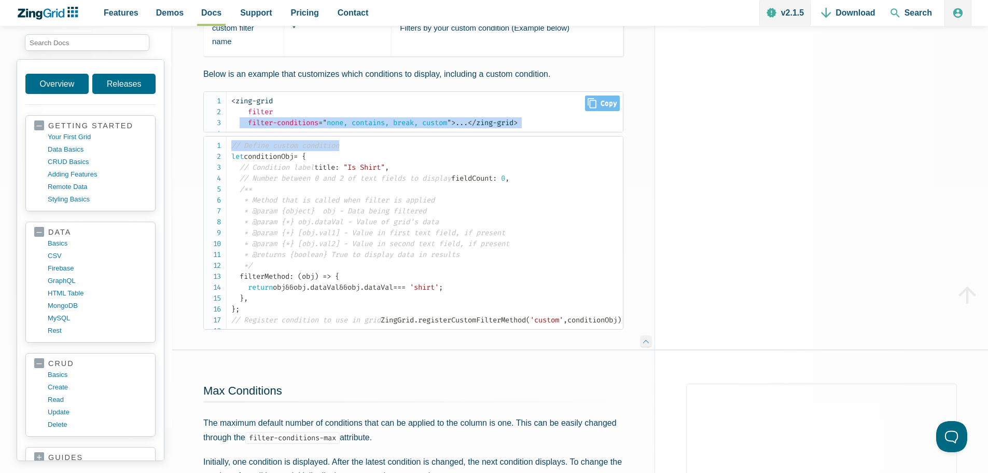
click at [474, 128] on code "< zing-grid filter filter-conditions = " none, contains, break, custom " > ... …" at bounding box center [427, 111] width 392 height 33
drag, startPoint x: 474, startPoint y: 145, endPoint x: 248, endPoint y: 144, distance: 225.7
click at [248, 128] on code "< zing-grid filter filter-conditions = " none, contains, break, custom " > ... …" at bounding box center [427, 111] width 392 height 33
copy span "filter-conditions = " none, contains, break, custom " >"
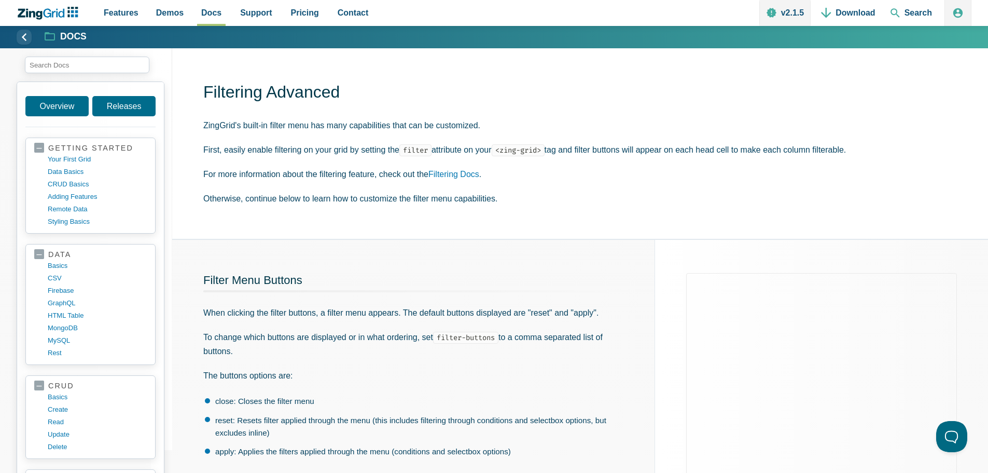
scroll to position [0, 0]
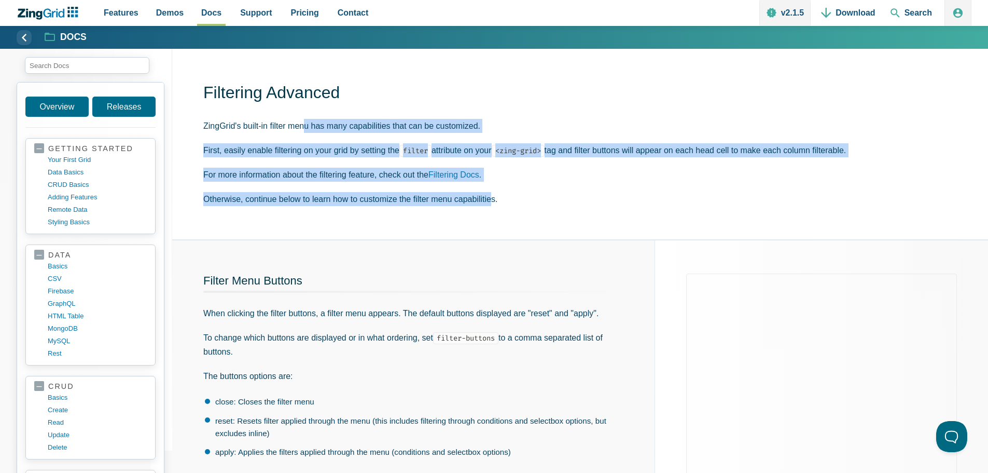
drag, startPoint x: 307, startPoint y: 130, endPoint x: 494, endPoint y: 195, distance: 197.7
click at [494, 195] on div "Filtering Advanced ZingGrid's built-in filter menu has many capabilities that c…" at bounding box center [580, 144] width 816 height 190
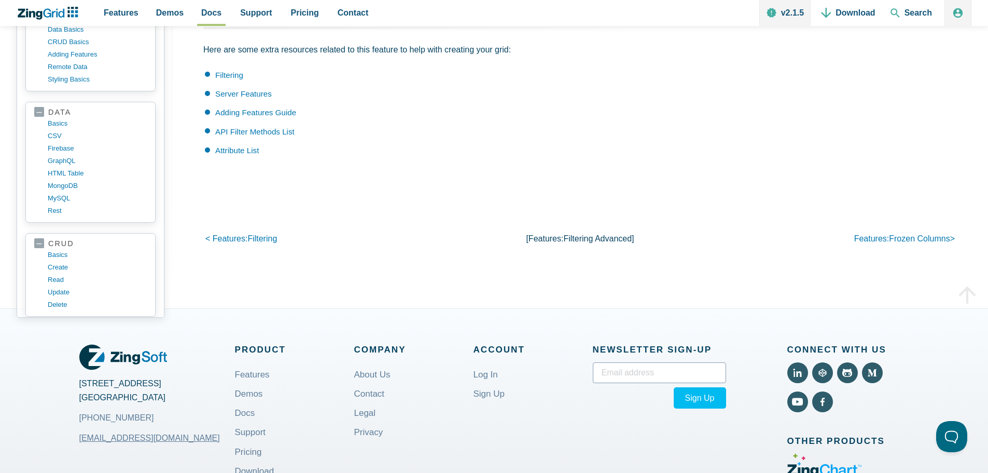
scroll to position [4046, 0]
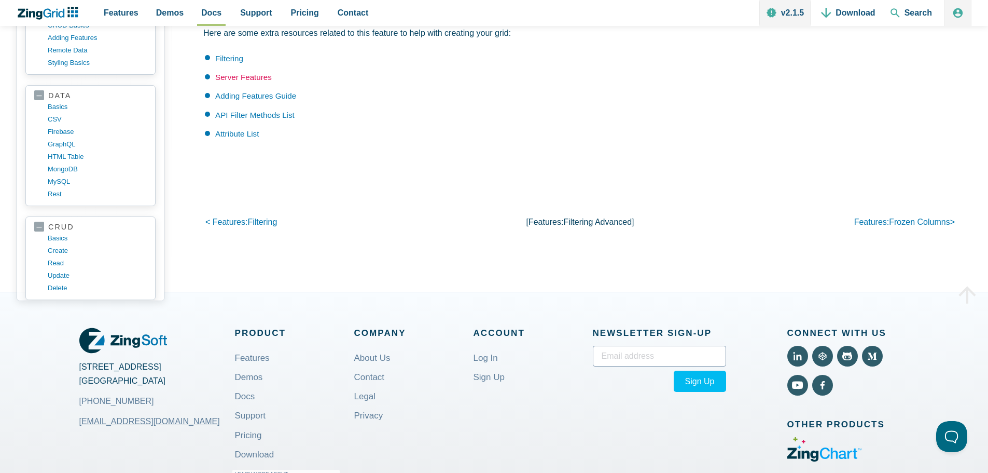
click at [227, 81] on link "Server Features" at bounding box center [243, 77] width 57 height 9
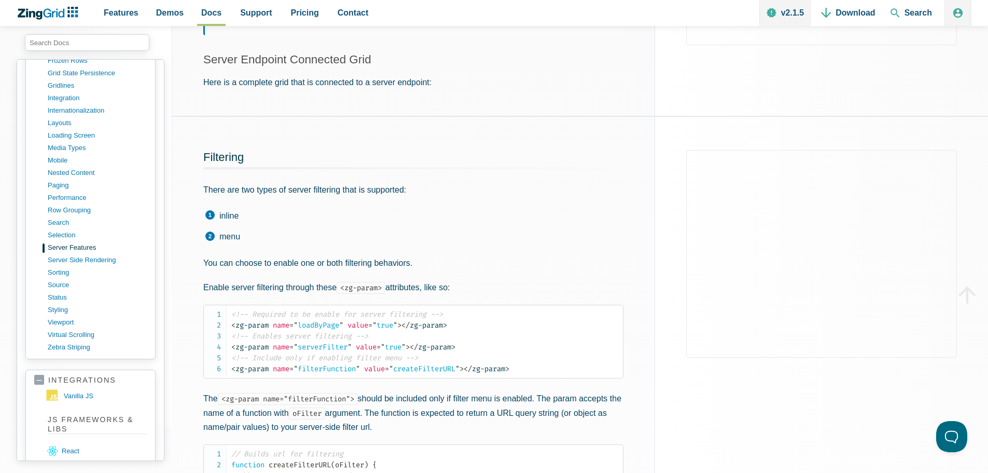
scroll to position [363, 0]
click at [325, 373] on code "<!-- Required to be enable for server filtering --> < zg-param name = " loadByP…" at bounding box center [427, 340] width 392 height 65
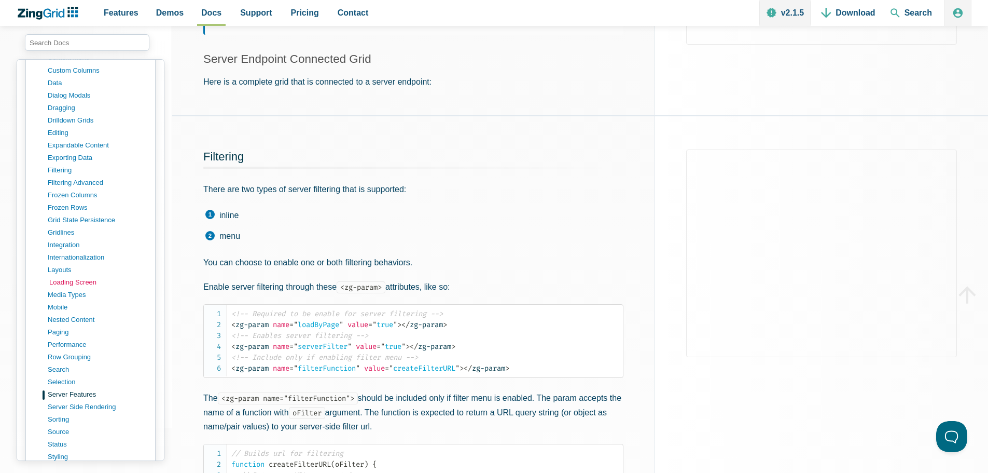
scroll to position [519, 0]
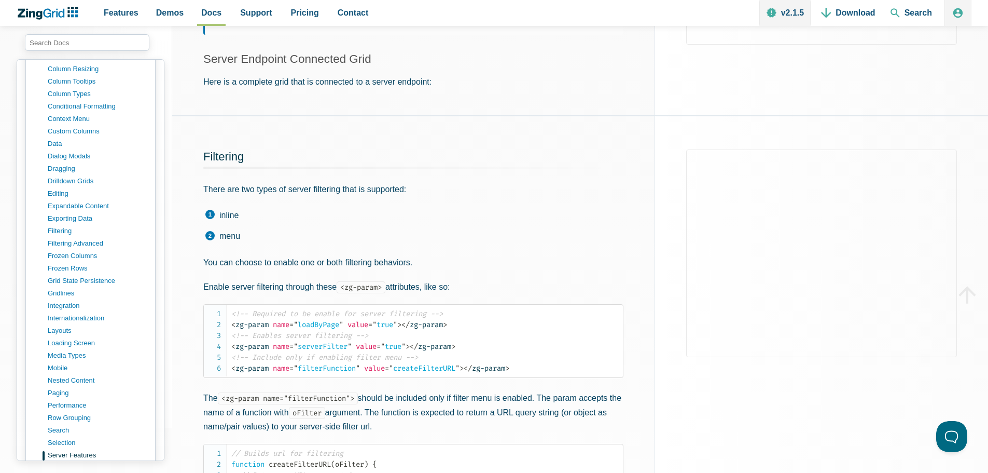
drag, startPoint x: 45, startPoint y: 143, endPoint x: 20, endPoint y: 145, distance: 24.9
click at [20, 145] on div "Overview Releases getting started your first grid data basics CRUD basics addin…" at bounding box center [91, 259] width 148 height 401
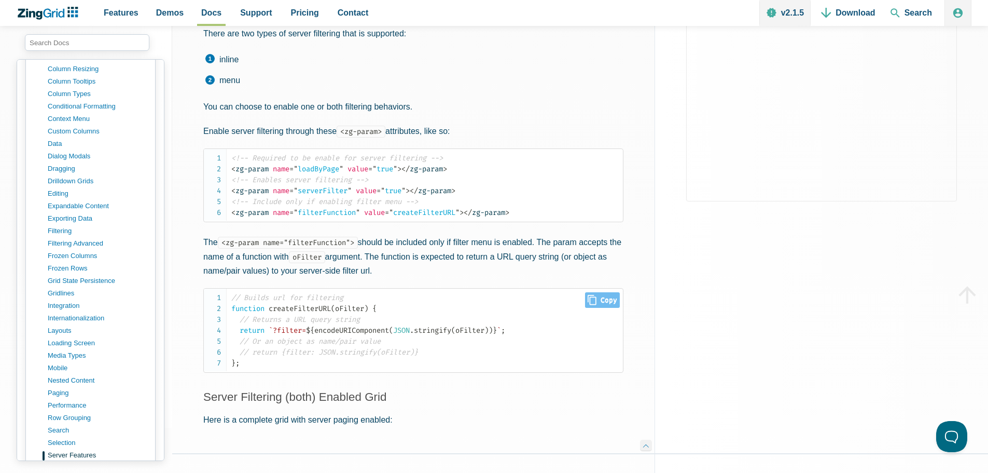
click at [364, 329] on span "encodeURIComponent" at bounding box center [351, 330] width 75 height 9
drag, startPoint x: 241, startPoint y: 353, endPoint x: 294, endPoint y: 354, distance: 52.4
click at [294, 354] on span "// return {filter: JSON.stringify(oFilter)}" at bounding box center [329, 352] width 178 height 9
drag, startPoint x: 424, startPoint y: 353, endPoint x: 255, endPoint y: 354, distance: 168.6
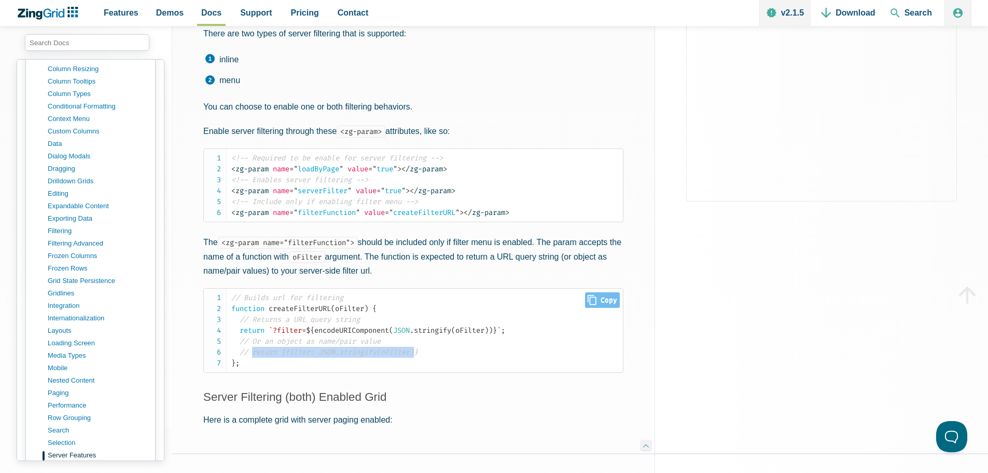
click at [255, 354] on span "// return {filter: JSON.stringify(oFilter)}" at bounding box center [329, 352] width 178 height 9
copy span "return {filter: JSON.stringify(oFilter)"
drag, startPoint x: 0, startPoint y: 49, endPoint x: 0, endPoint y: 80, distance: 31.1
click at [0, 80] on div "Overview Releases getting started your first grid data basics CRUD basics addin…" at bounding box center [494, 433] width 988 height 1807
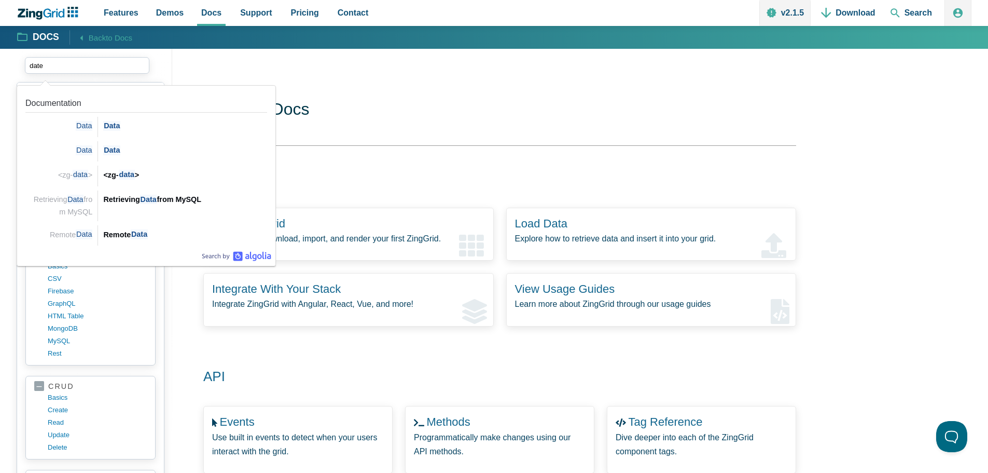
type input "date"
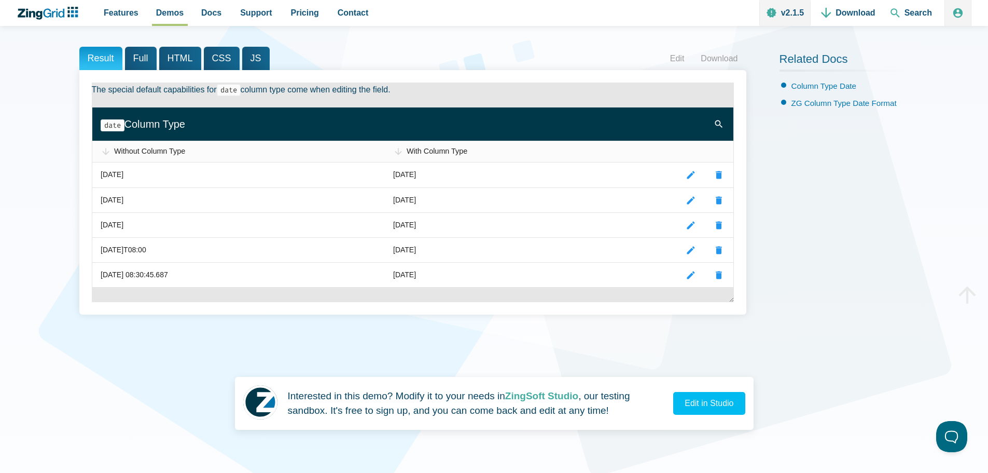
scroll to position [156, 0]
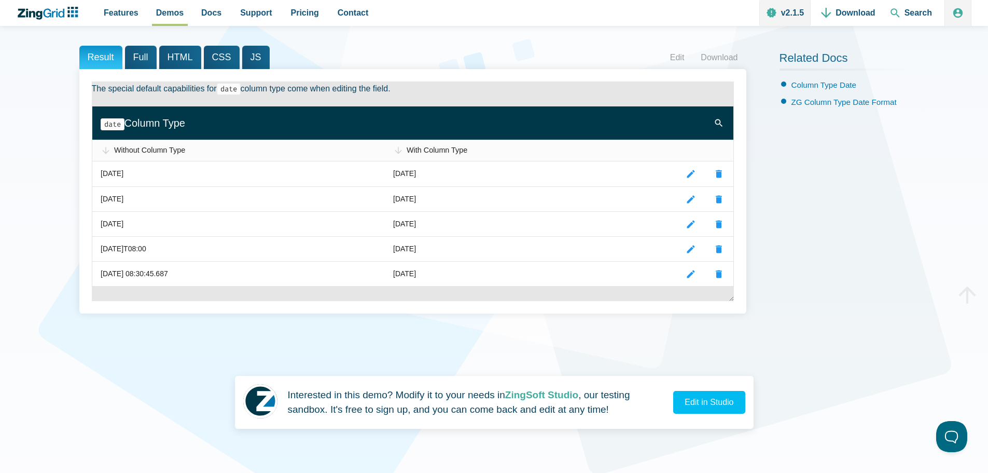
click at [141, 52] on span "Full" at bounding box center [141, 57] width 32 height 23
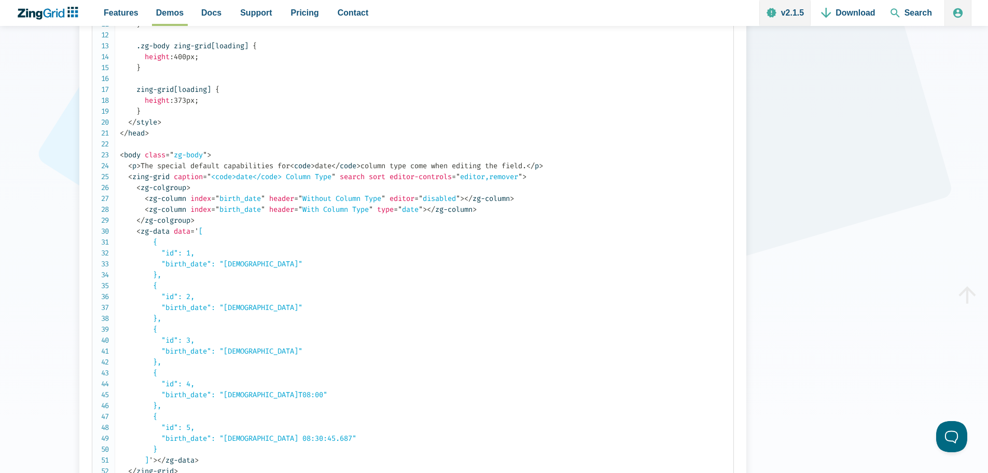
scroll to position [363, 0]
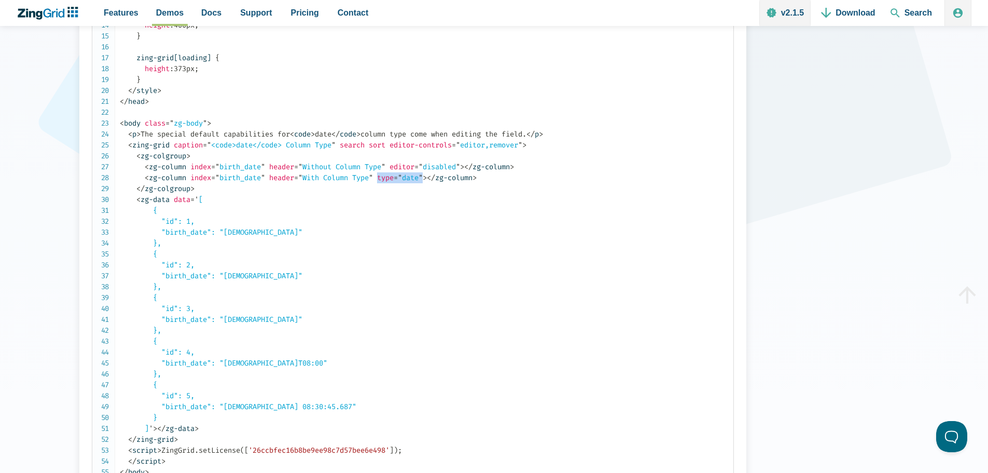
drag, startPoint x: 389, startPoint y: 187, endPoint x: 439, endPoint y: 189, distance: 49.8
click at [427, 182] on span "< zg-column index = " birth_date " header = " With Column Type " type = " date …" at bounding box center [286, 177] width 282 height 9
copy span "type = " date ""
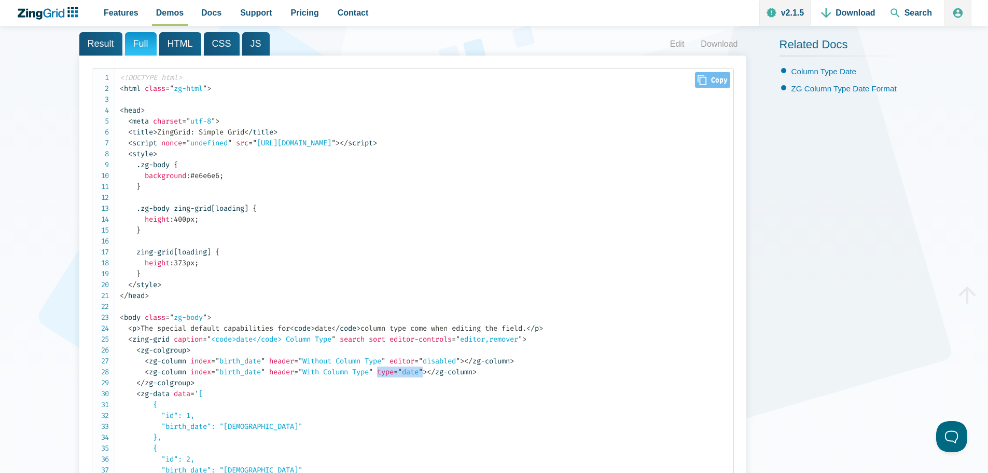
scroll to position [156, 0]
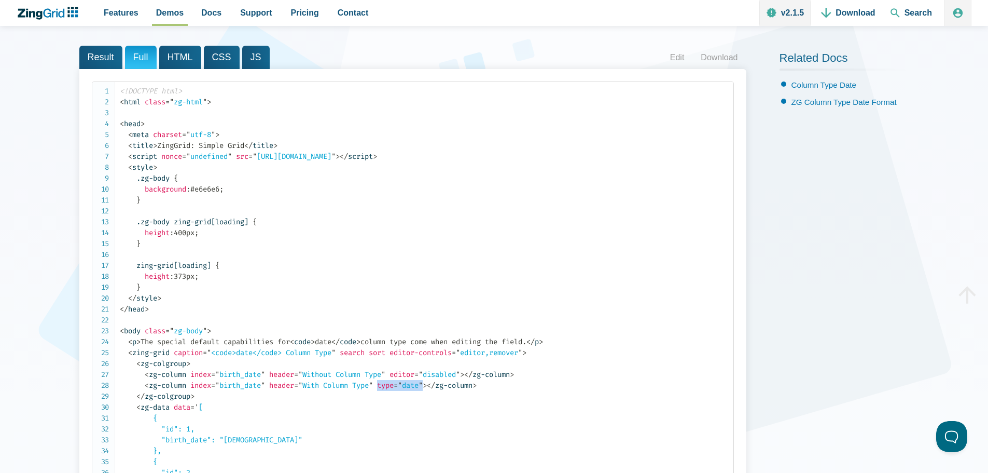
click at [88, 61] on span "Result" at bounding box center [100, 57] width 43 height 23
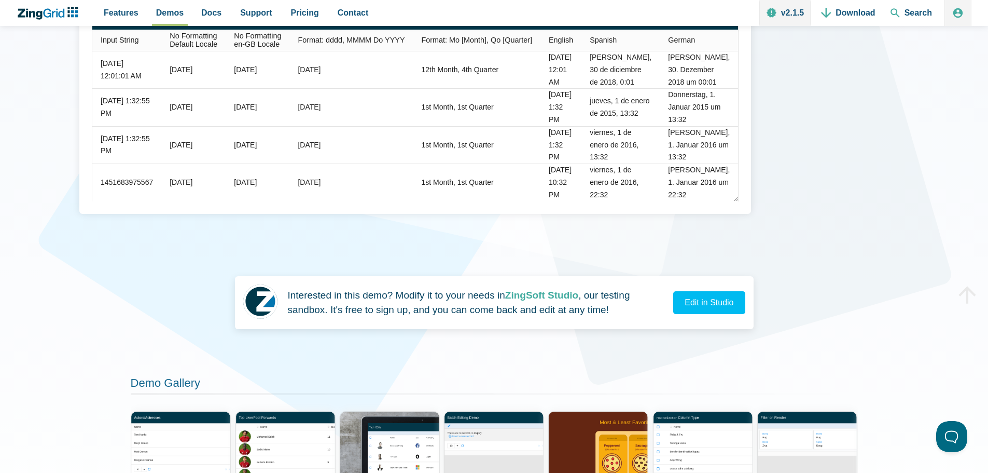
scroll to position [104, 0]
